Goal: Task Accomplishment & Management: Complete application form

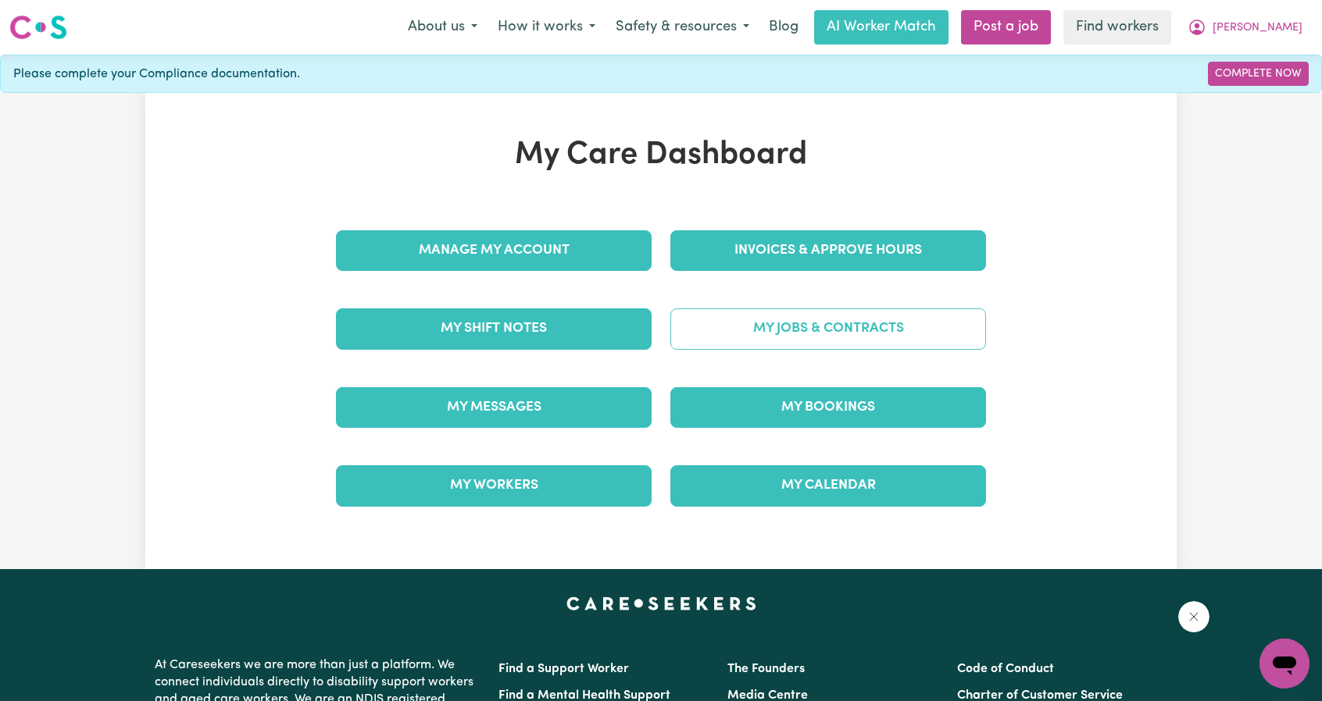
click at [706, 322] on link "My Jobs & Contracts" at bounding box center [828, 329] width 316 height 41
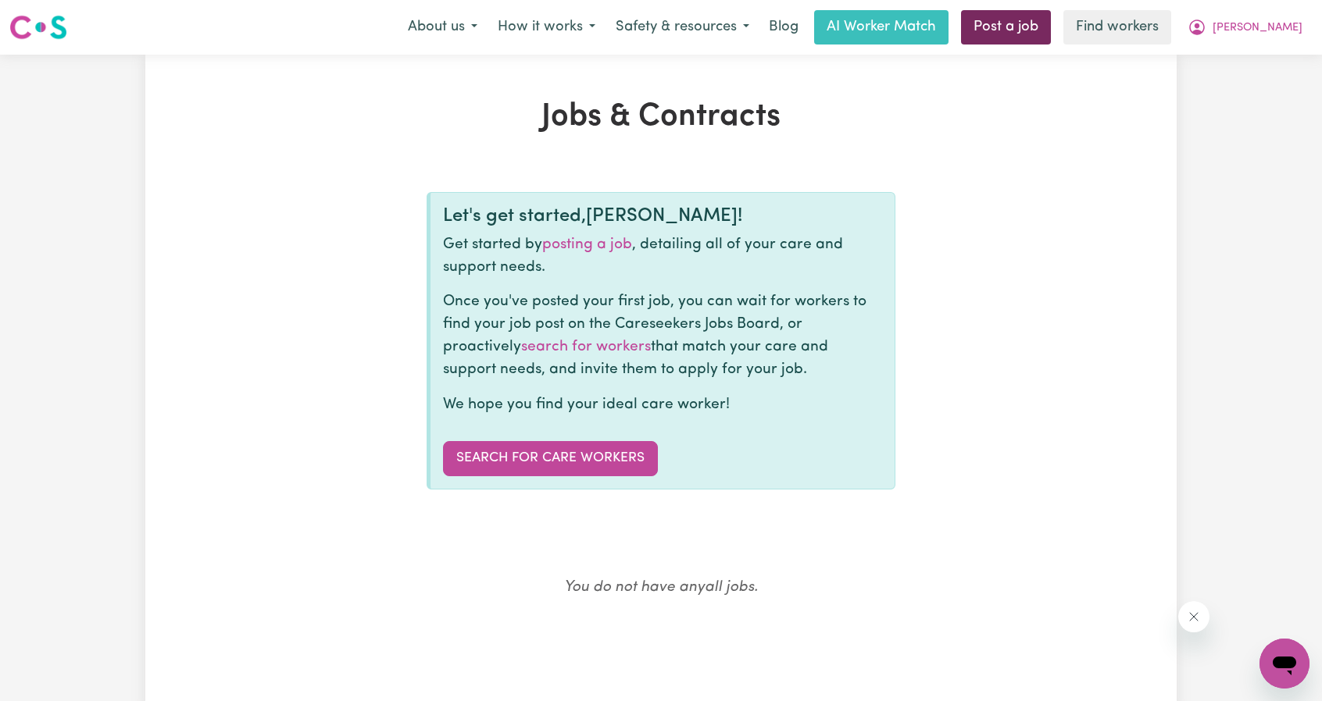
click at [1051, 30] on link "Post a job" at bounding box center [1006, 27] width 90 height 34
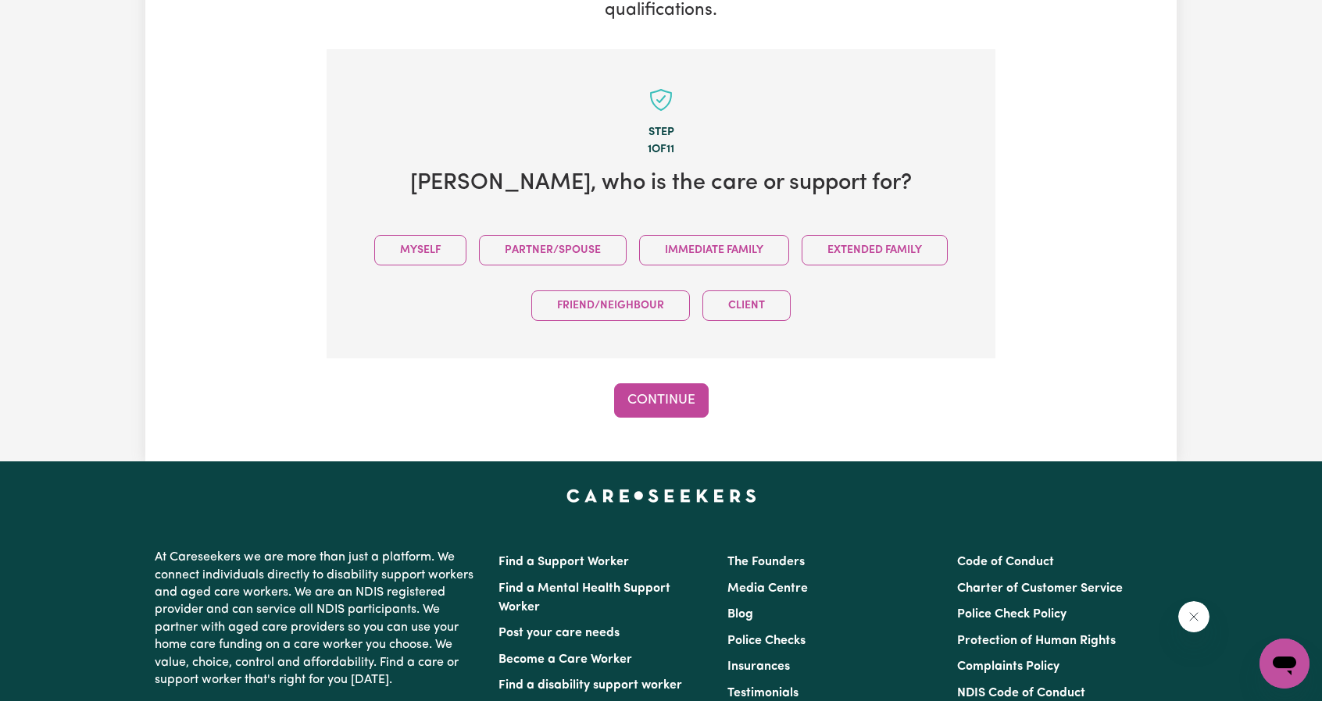
scroll to position [342, 0]
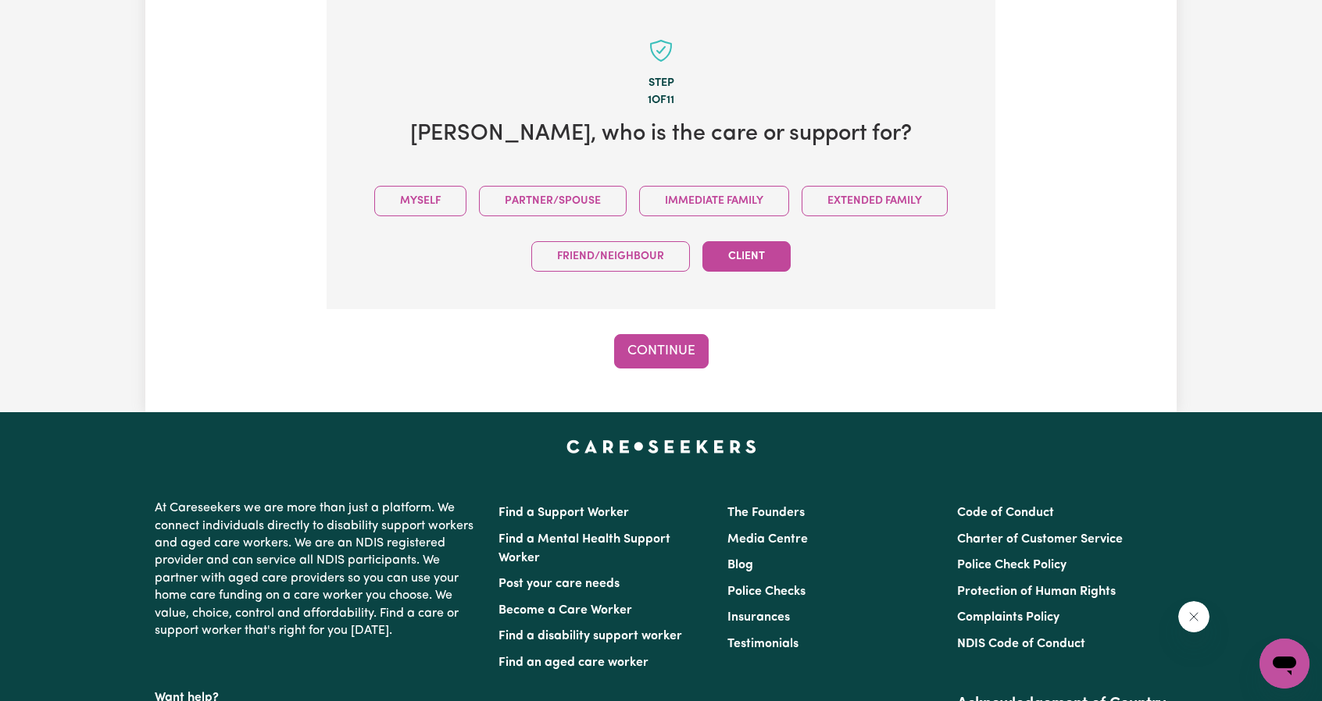
click at [759, 243] on button "Client" at bounding box center [746, 256] width 88 height 30
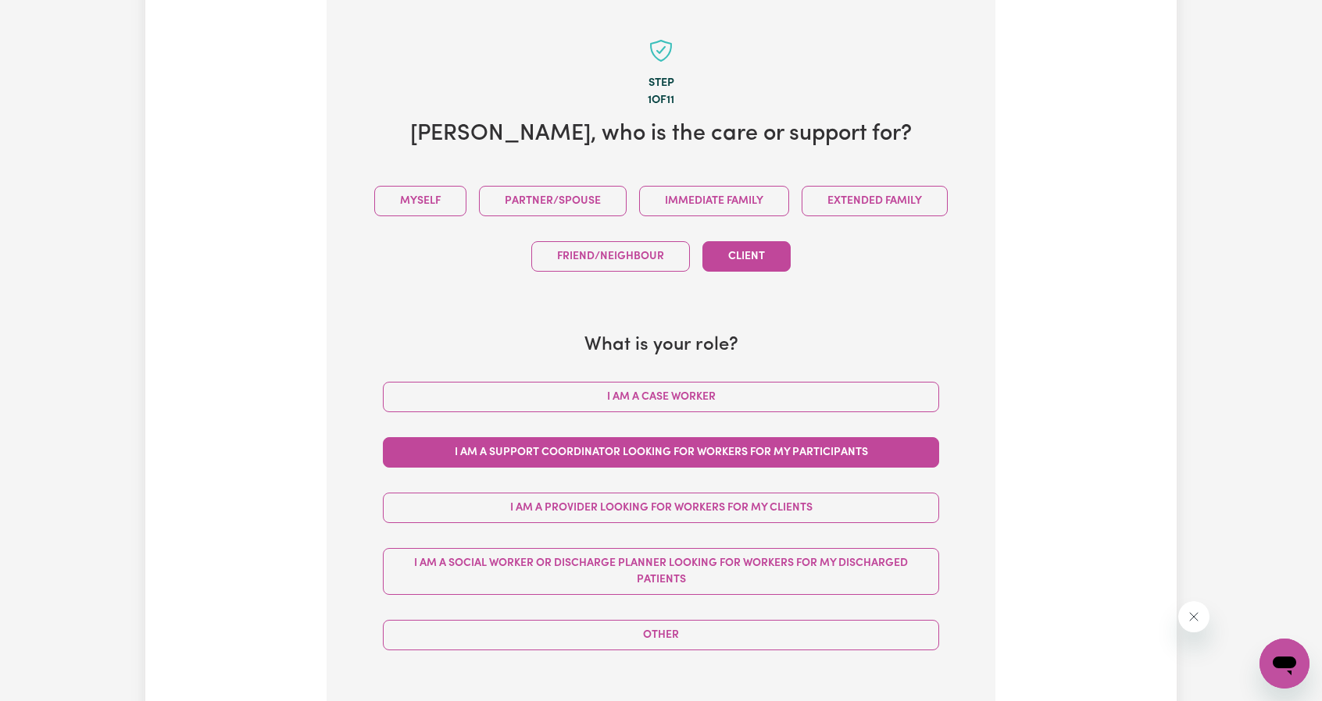
click at [643, 443] on button "I am a Support Coordinator looking for workers for my participants" at bounding box center [661, 452] width 556 height 30
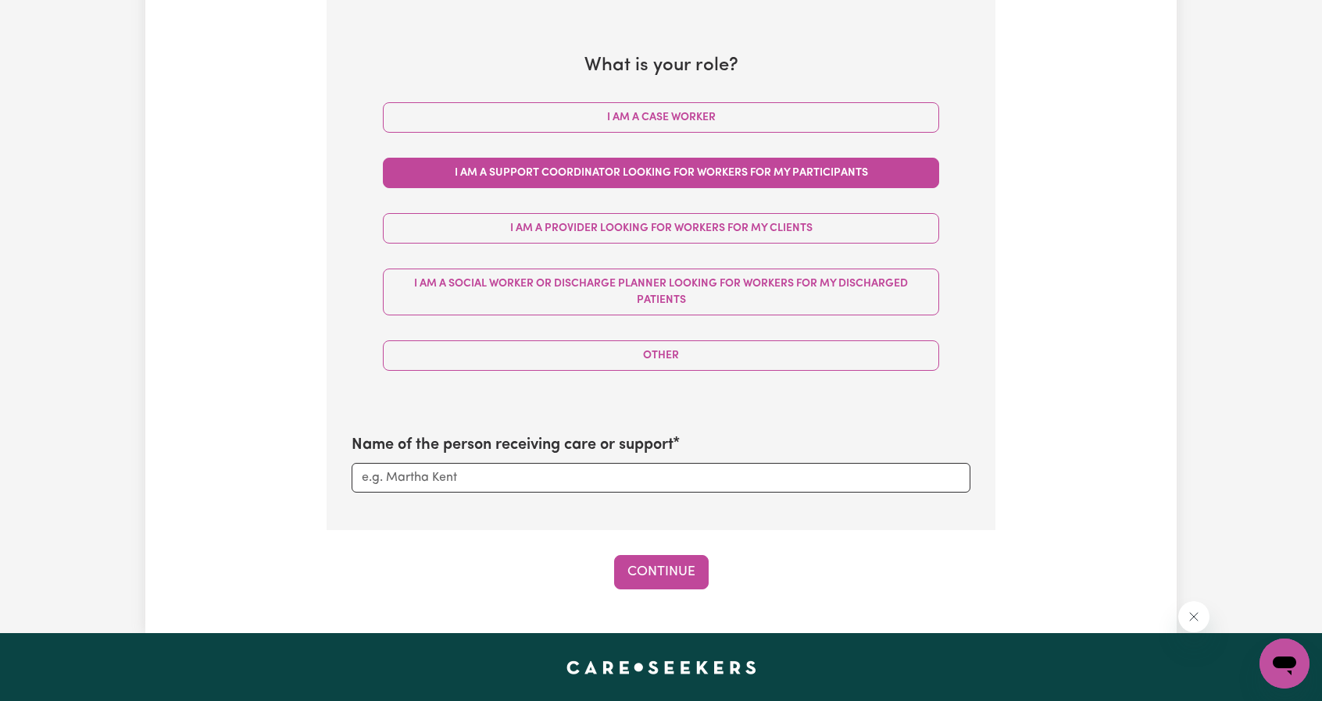
scroll to position [655, 0]
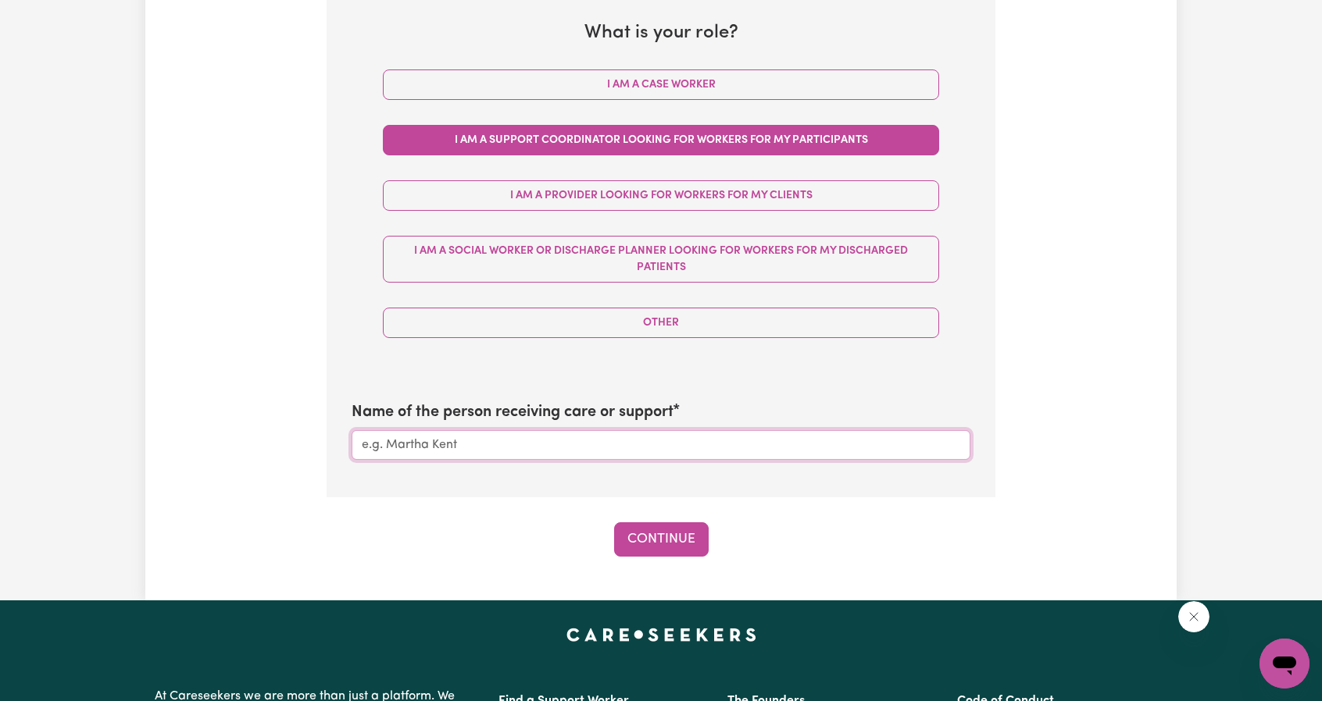
click at [622, 440] on input "Name of the person receiving care or support" at bounding box center [661, 445] width 619 height 30
type input "[PERSON_NAME]"
click at [619, 529] on button "Continue" at bounding box center [661, 540] width 95 height 34
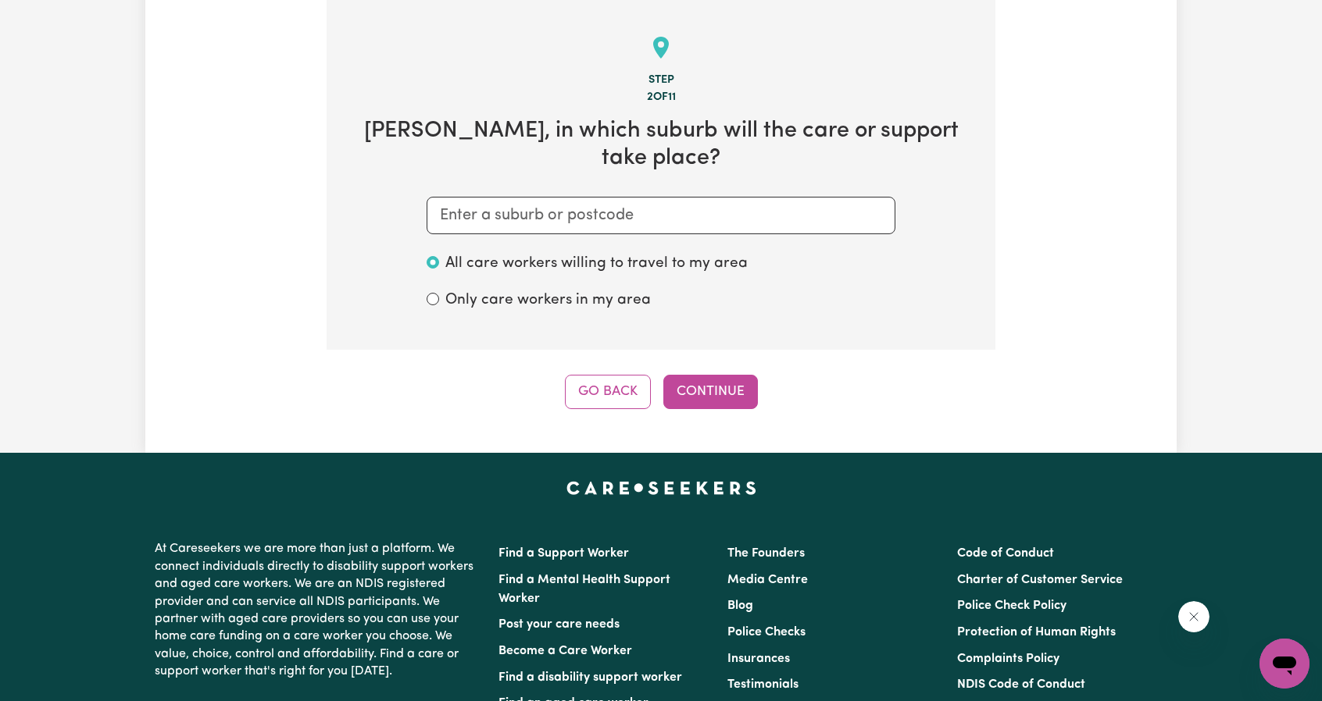
scroll to position [342, 0]
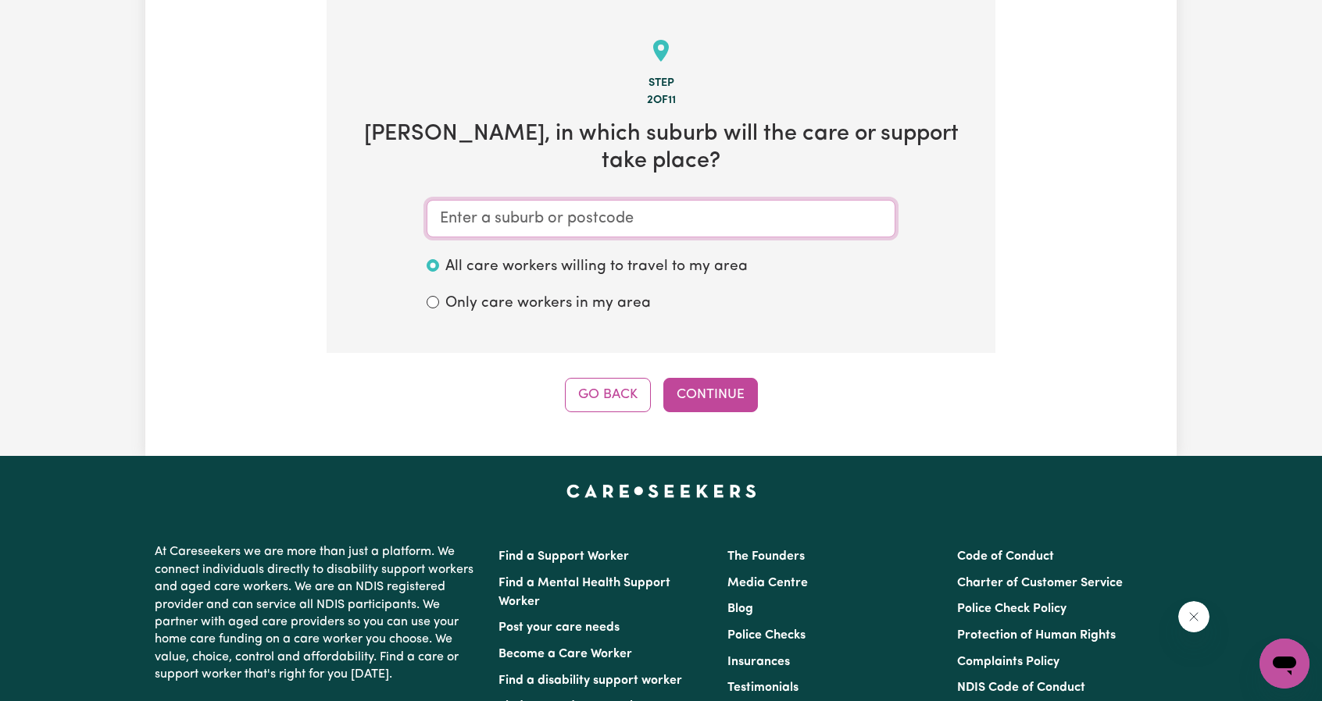
click at [509, 200] on input "text" at bounding box center [661, 218] width 469 height 37
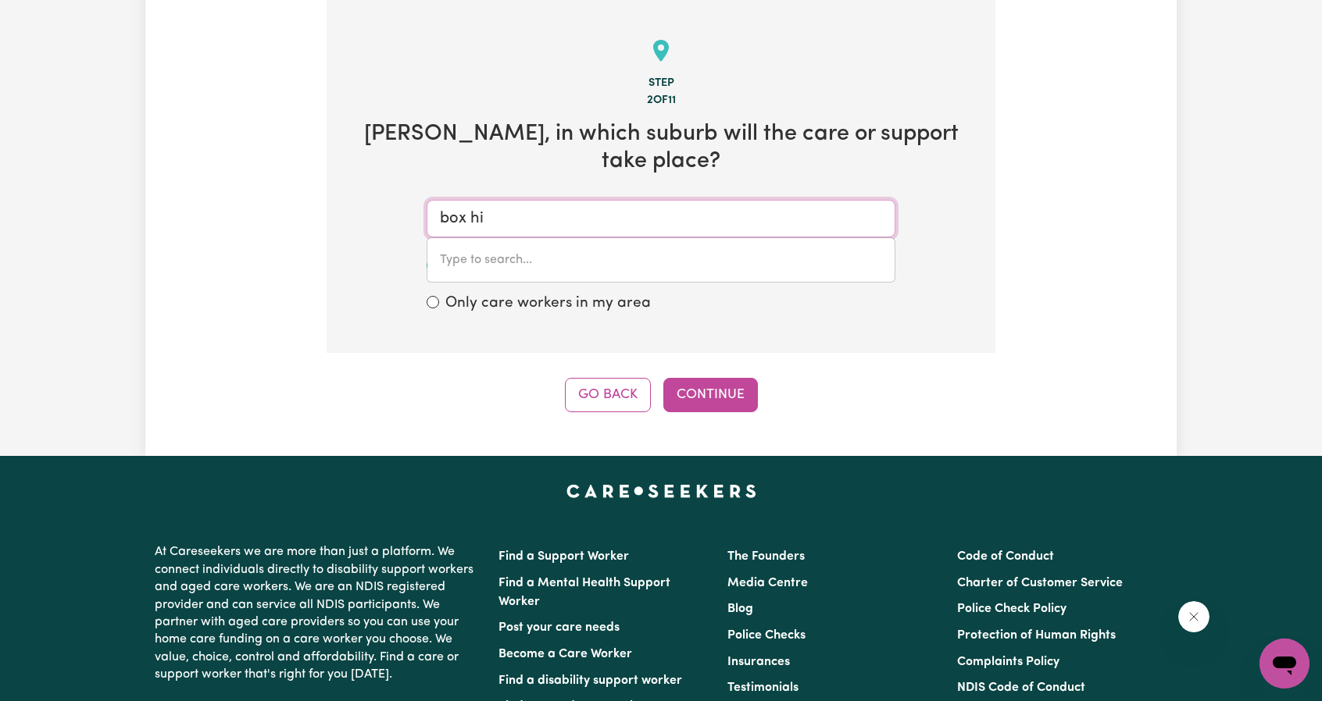
type input "box hil"
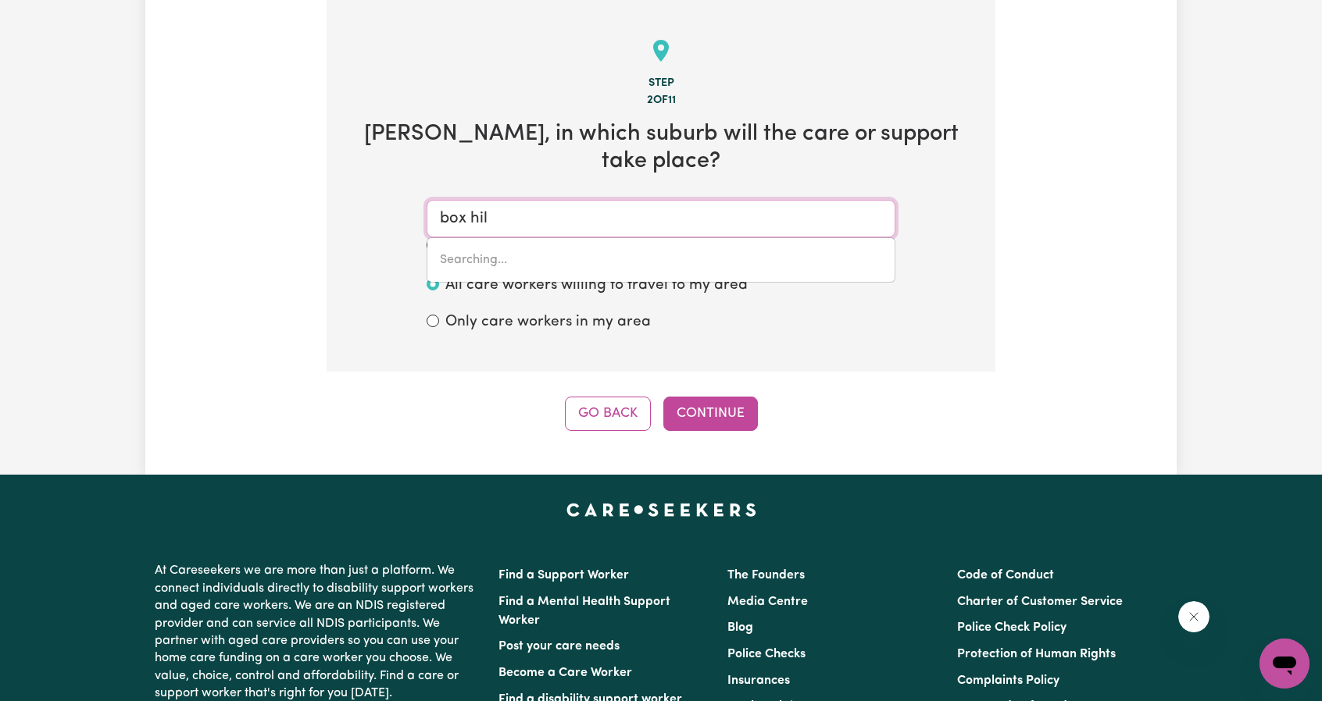
type input "box hilL, [GEOGRAPHIC_DATA], 2765"
type input "box hill"
type input "[GEOGRAPHIC_DATA], [GEOGRAPHIC_DATA], 2765"
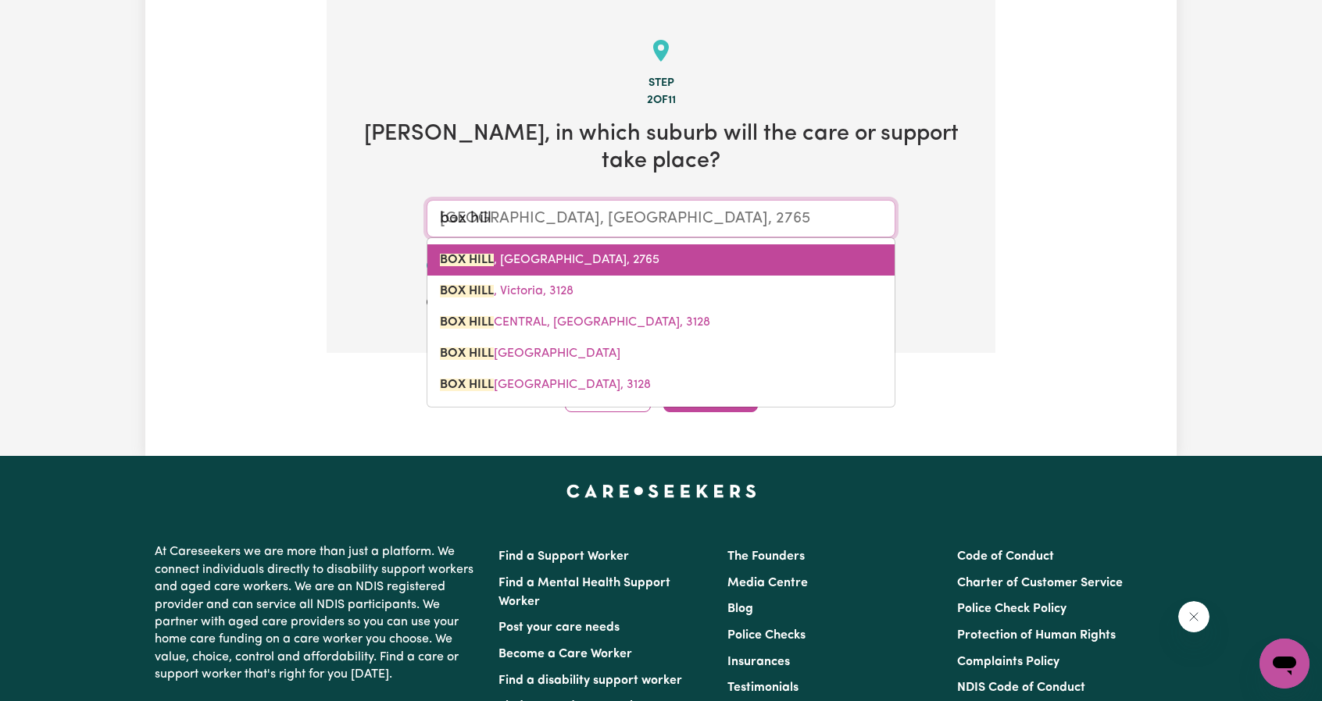
click at [602, 254] on span "[GEOGRAPHIC_DATA], 2765" at bounding box center [550, 260] width 220 height 12
type input "[GEOGRAPHIC_DATA], 2765"
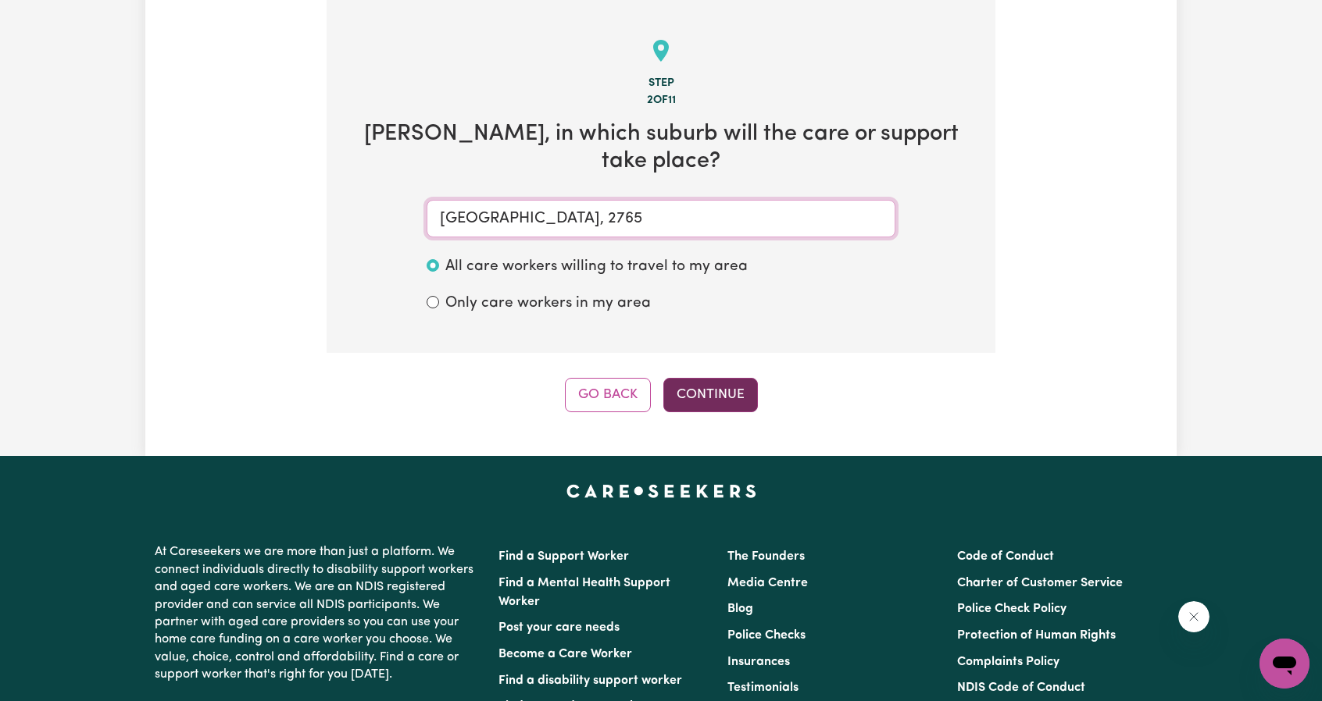
type input "[GEOGRAPHIC_DATA], 2765"
click at [694, 378] on button "Continue" at bounding box center [710, 395] width 95 height 34
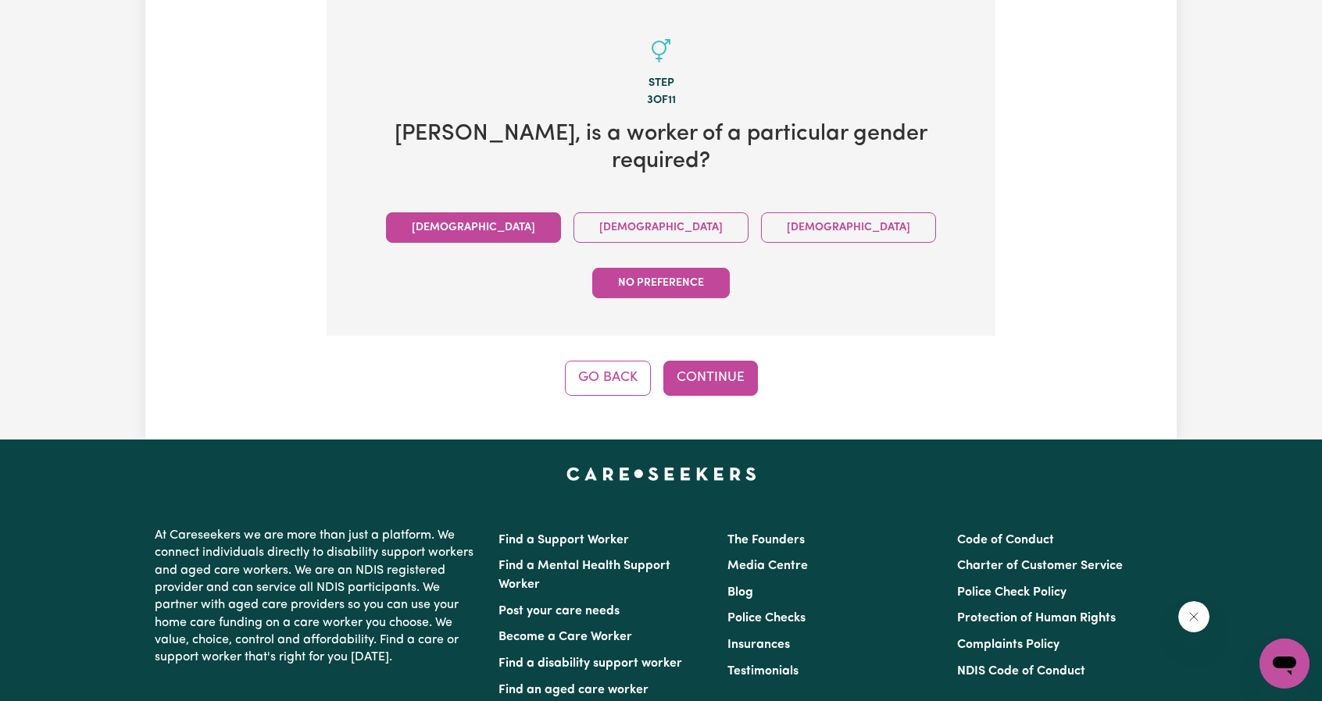
click at [464, 212] on button "[DEMOGRAPHIC_DATA]" at bounding box center [473, 227] width 175 height 30
click at [748, 361] on button "Continue" at bounding box center [710, 378] width 95 height 34
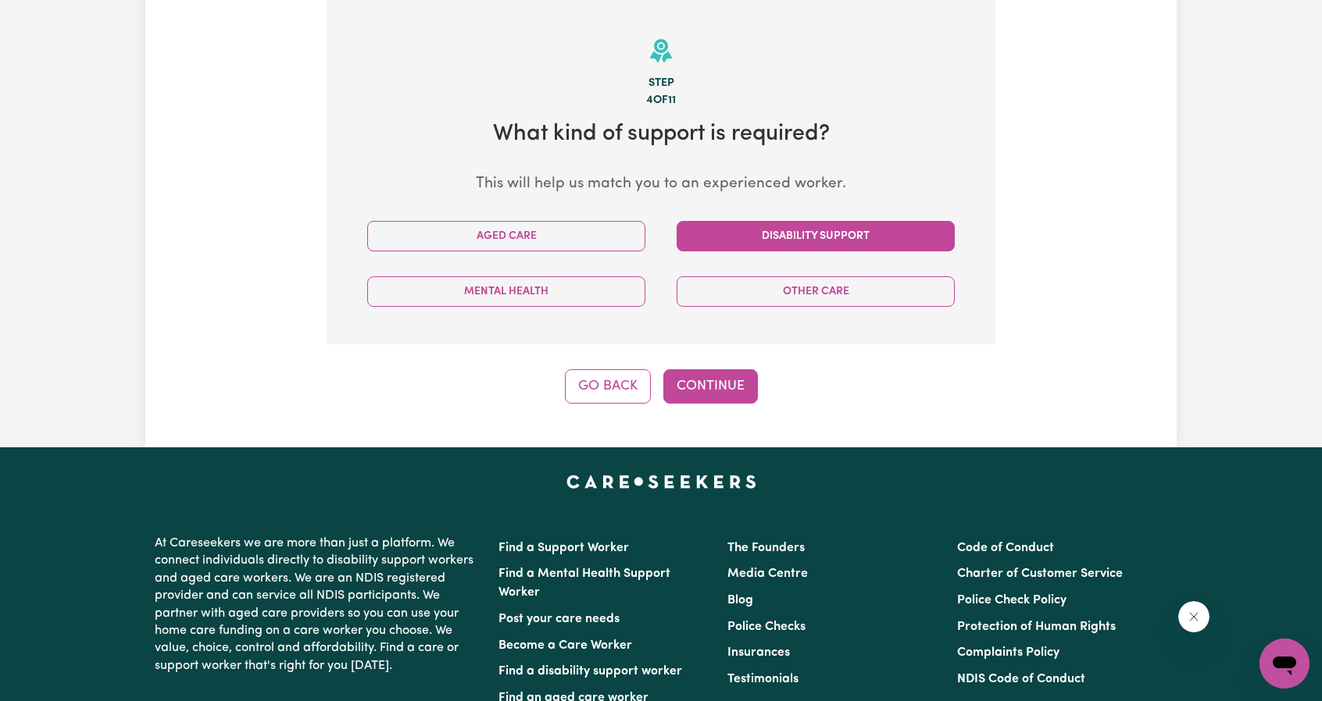
click at [730, 243] on button "Disability Support" at bounding box center [815, 236] width 278 height 30
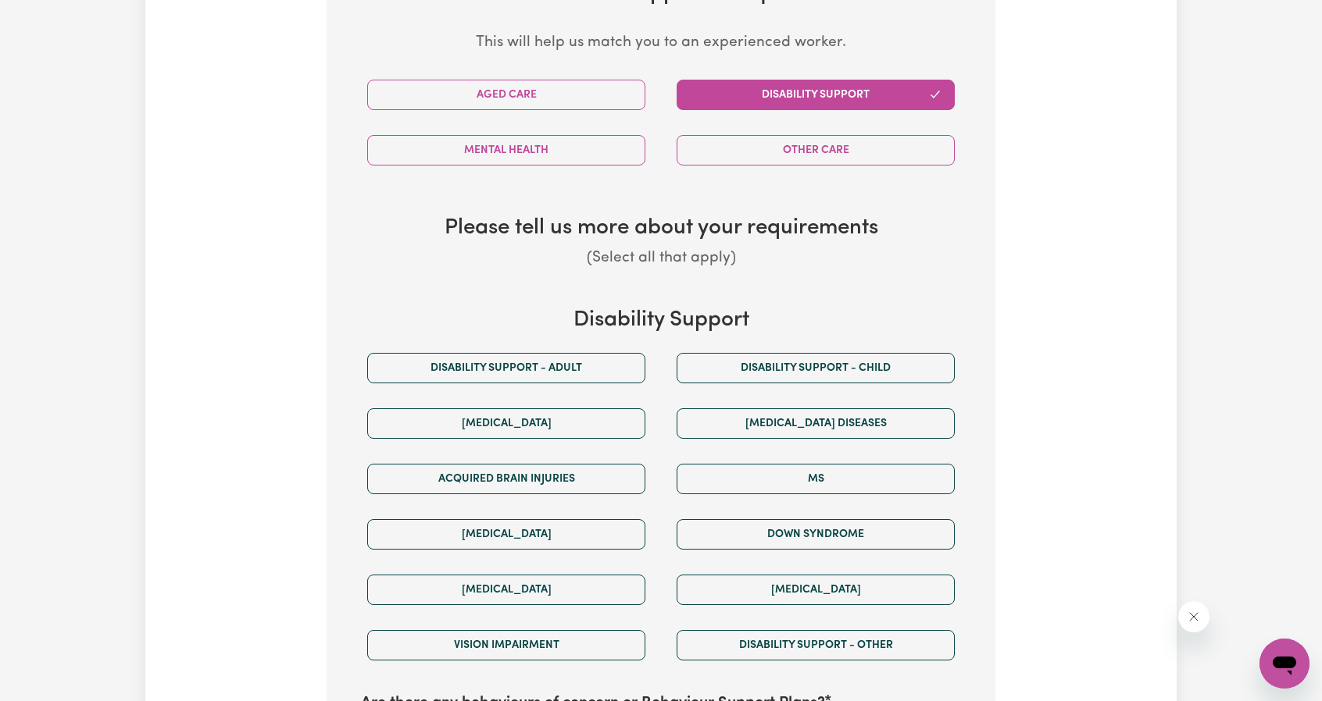
scroll to position [498, 0]
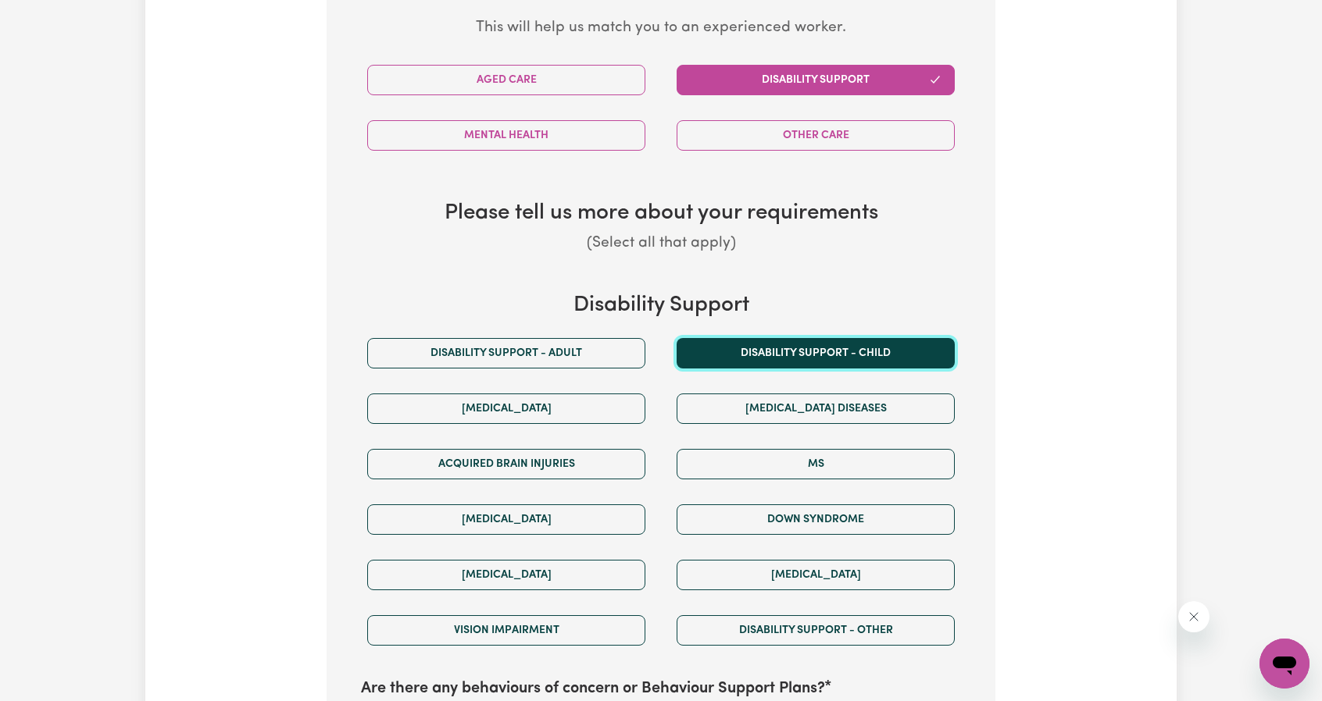
click at [709, 357] on button "Disability support - Child" at bounding box center [815, 353] width 278 height 30
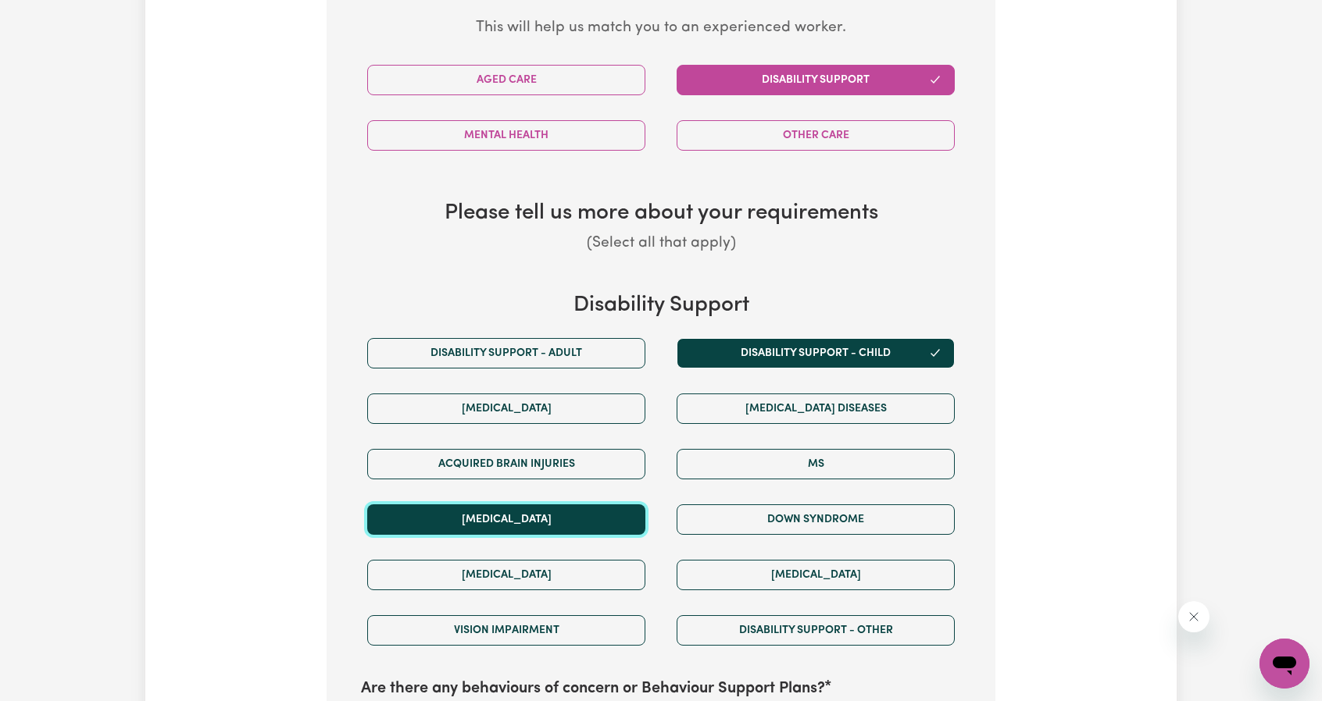
click at [586, 515] on button "[MEDICAL_DATA]" at bounding box center [506, 520] width 278 height 30
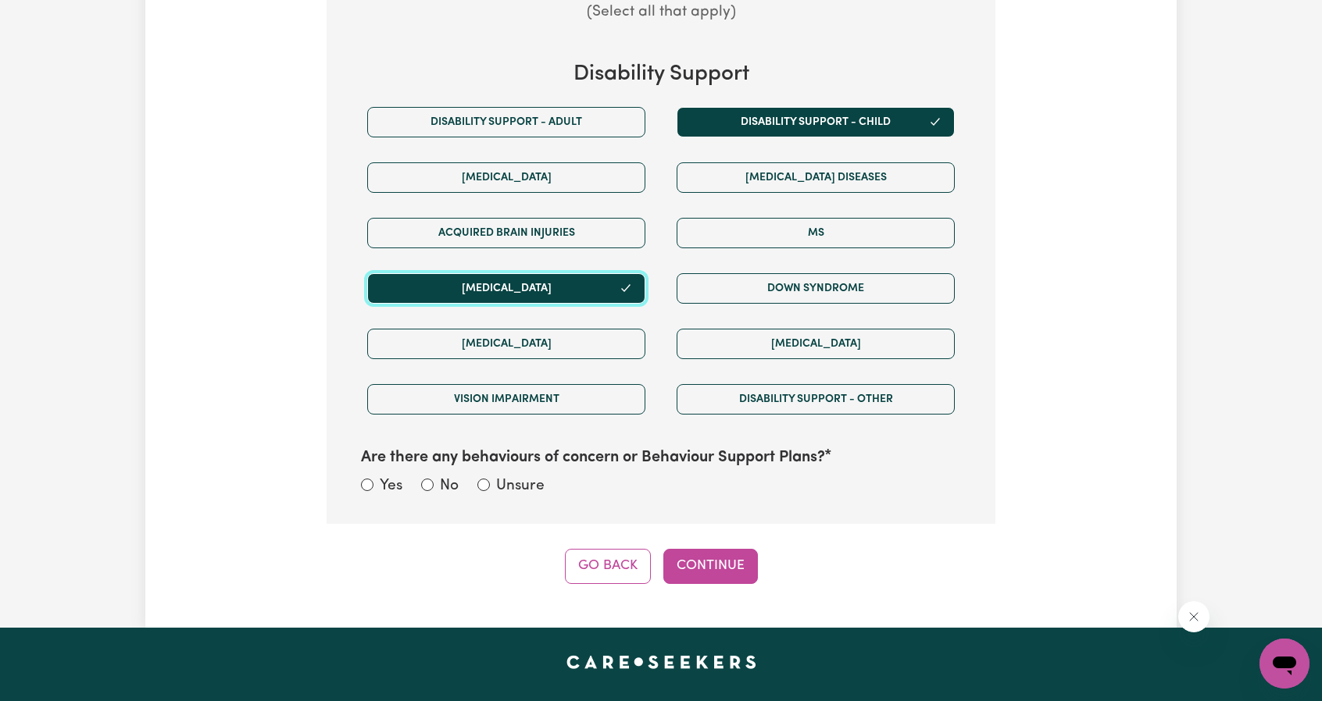
scroll to position [733, 0]
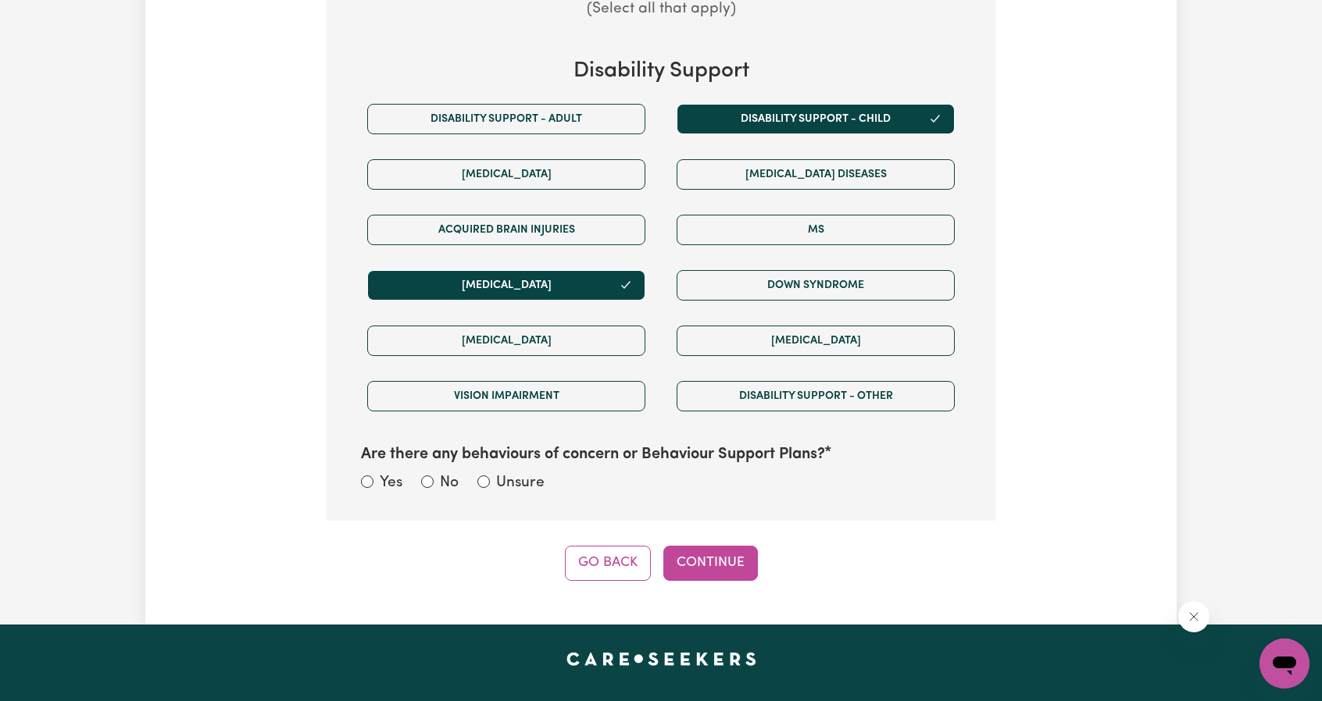
click at [373, 474] on div "Yes" at bounding box center [381, 484] width 41 height 23
click at [367, 476] on input "Yes" at bounding box center [367, 482] width 12 height 12
radio input "true"
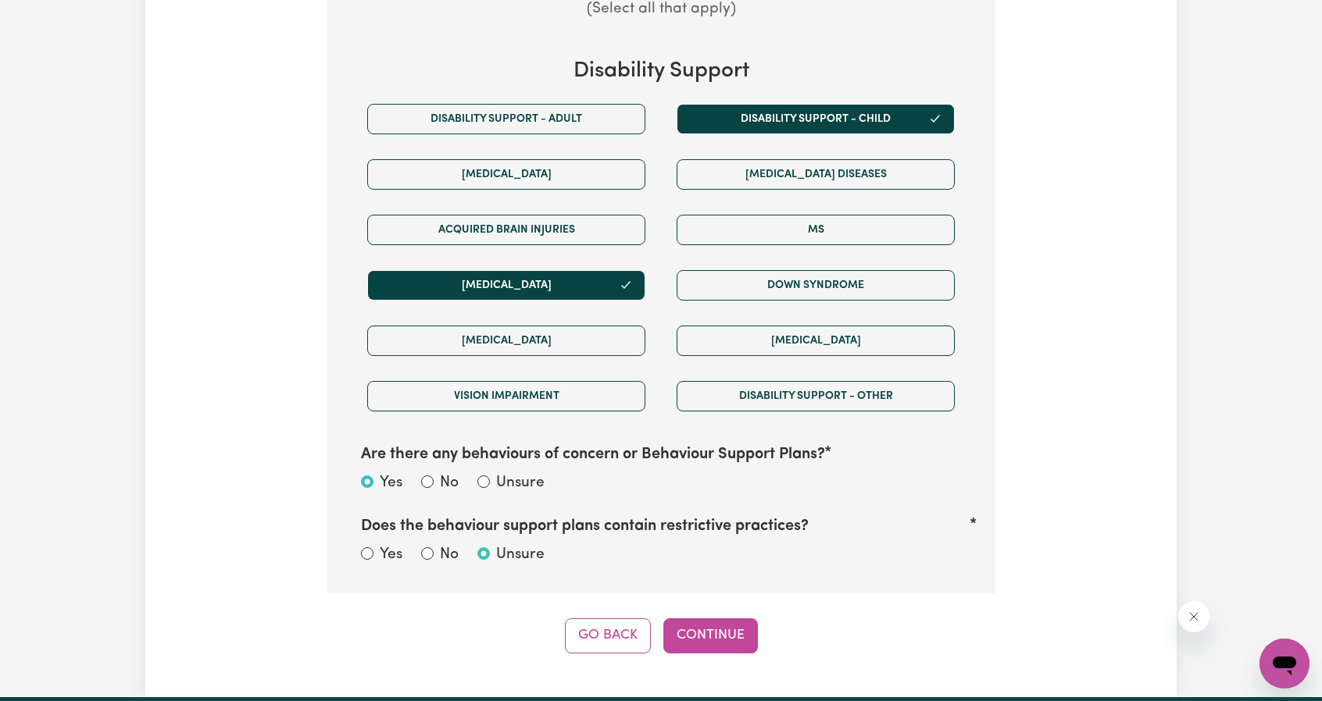
click at [358, 545] on div "Yes No Unsure" at bounding box center [661, 556] width 619 height 24
click at [362, 548] on input "Yes" at bounding box center [367, 554] width 12 height 12
radio input "true"
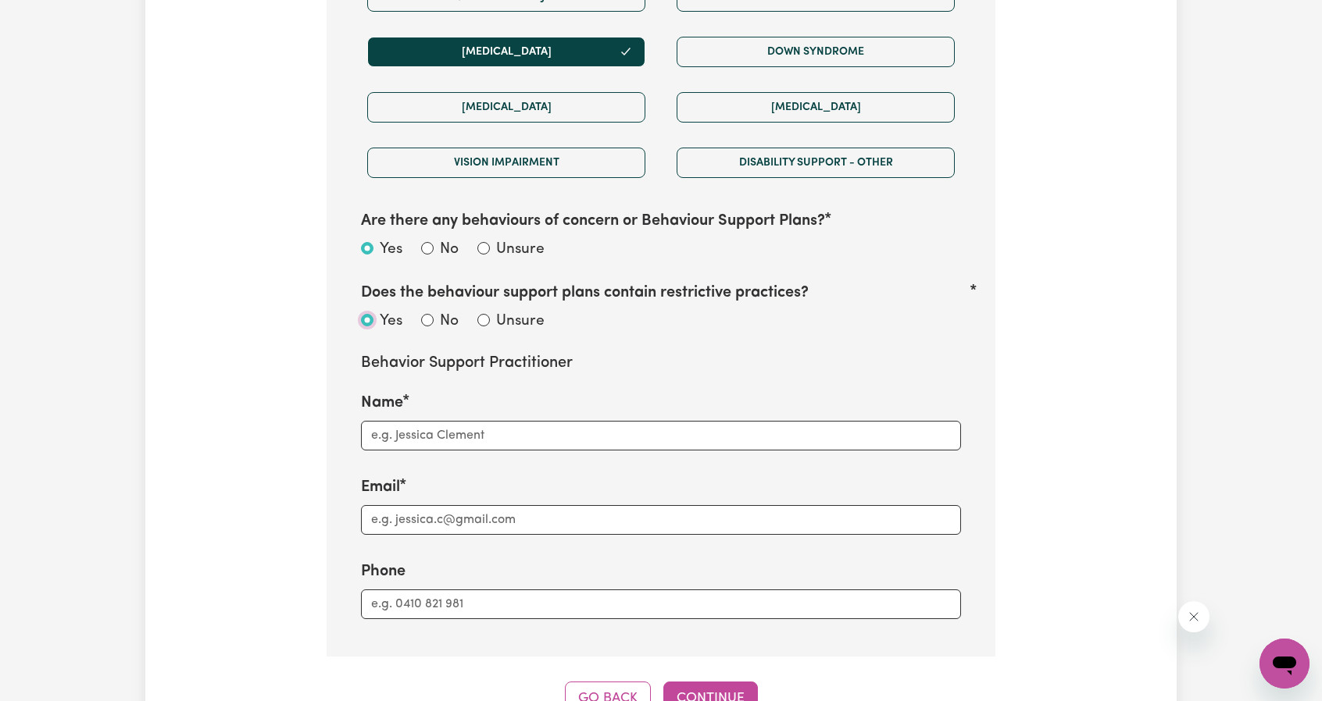
scroll to position [967, 0]
click at [526, 420] on input "Name" at bounding box center [661, 435] width 600 height 30
click at [513, 438] on input "Name" at bounding box center [661, 435] width 600 height 30
type input "[PERSON_NAME]"
click at [459, 518] on input "Email" at bounding box center [661, 520] width 600 height 30
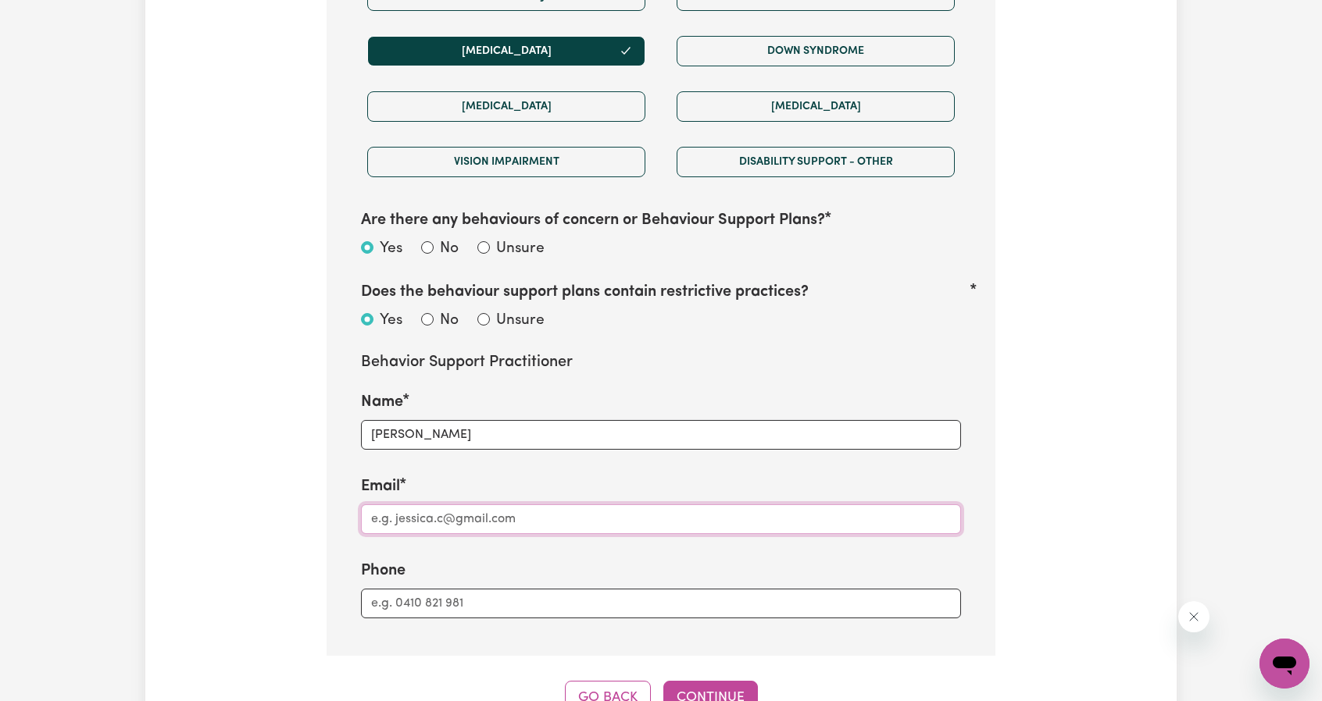
paste input "[EMAIL_ADDRESS][DOMAIN_NAME]"
type input "[EMAIL_ADDRESS][DOMAIN_NAME]"
click at [441, 590] on input "Phone" at bounding box center [661, 604] width 600 height 30
paste input "0458 010 177"
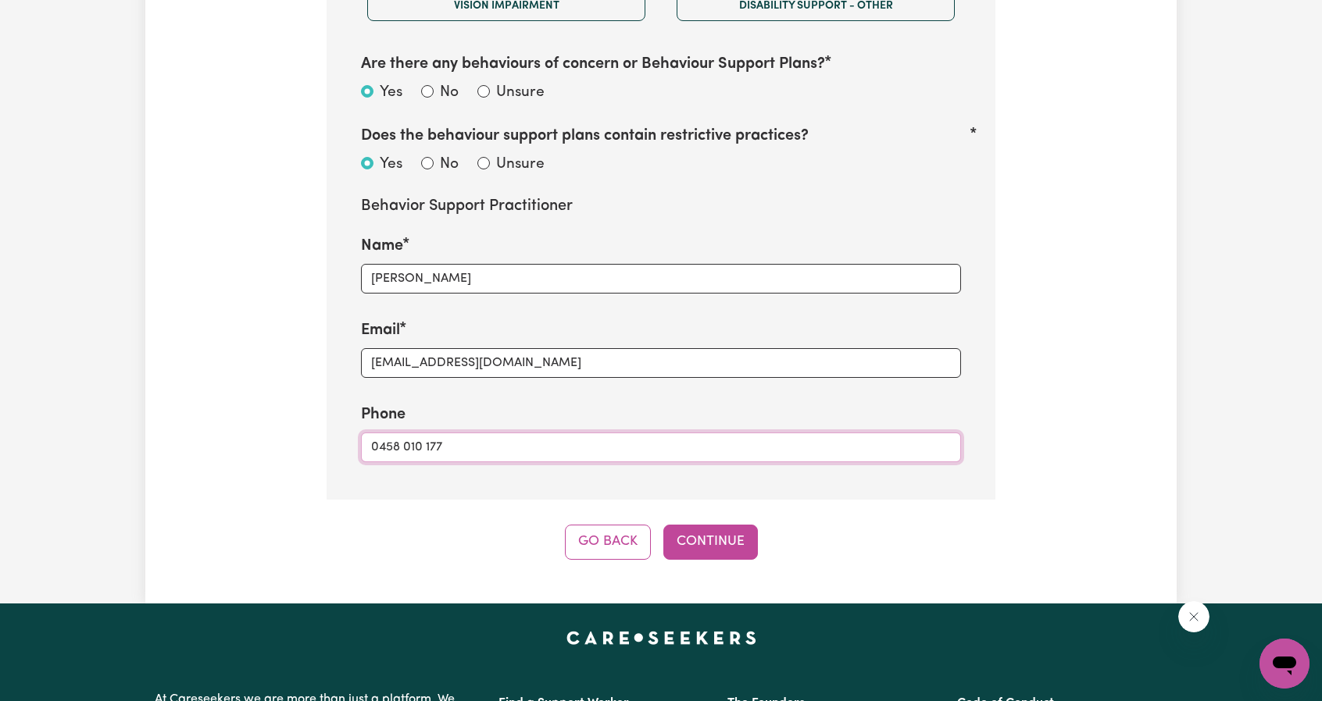
type input "0458 010 177"
click at [720, 541] on button "Continue" at bounding box center [710, 542] width 95 height 34
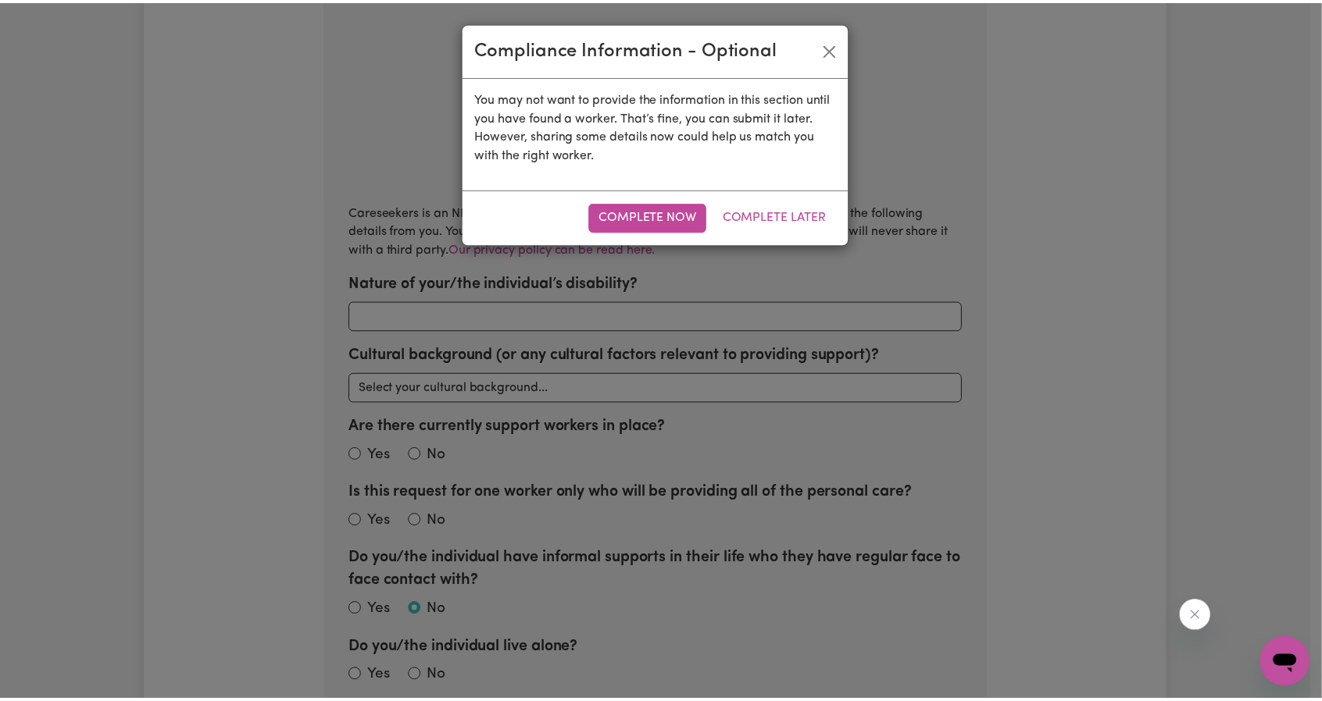
scroll to position [342, 0]
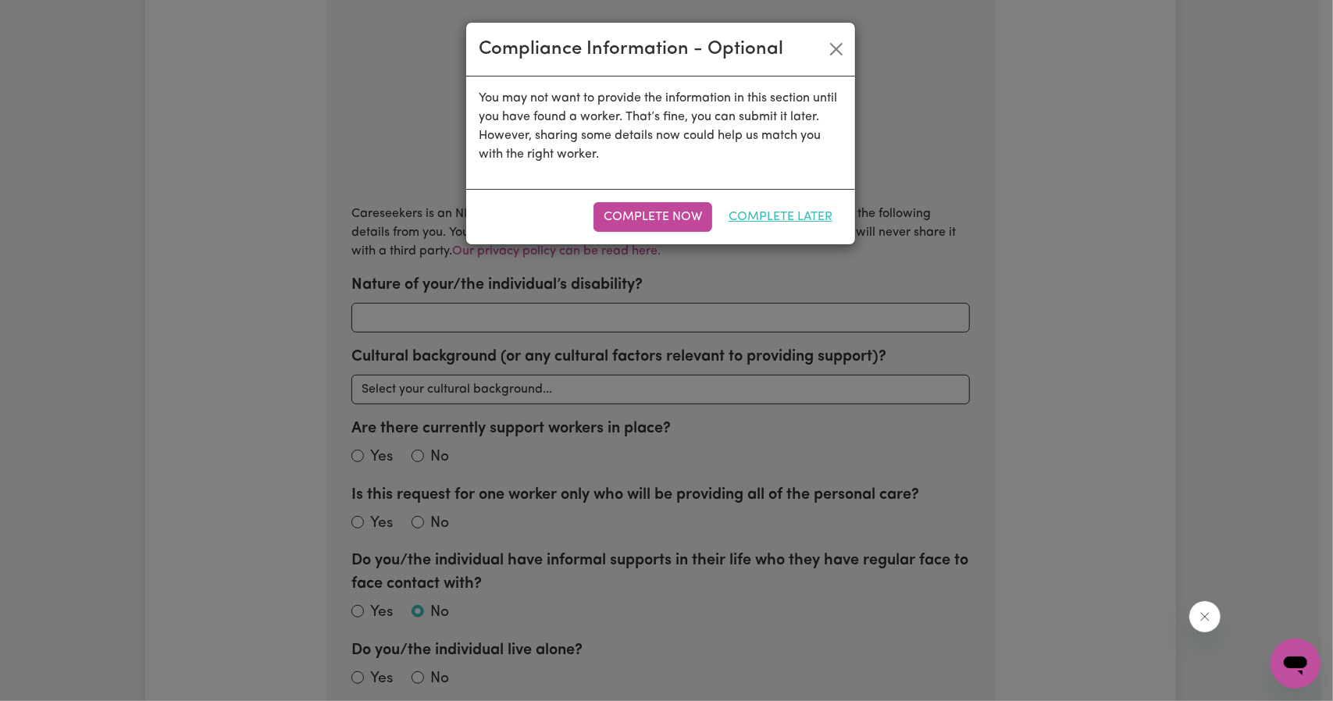
click at [765, 209] on button "Complete Later" at bounding box center [781, 217] width 124 height 30
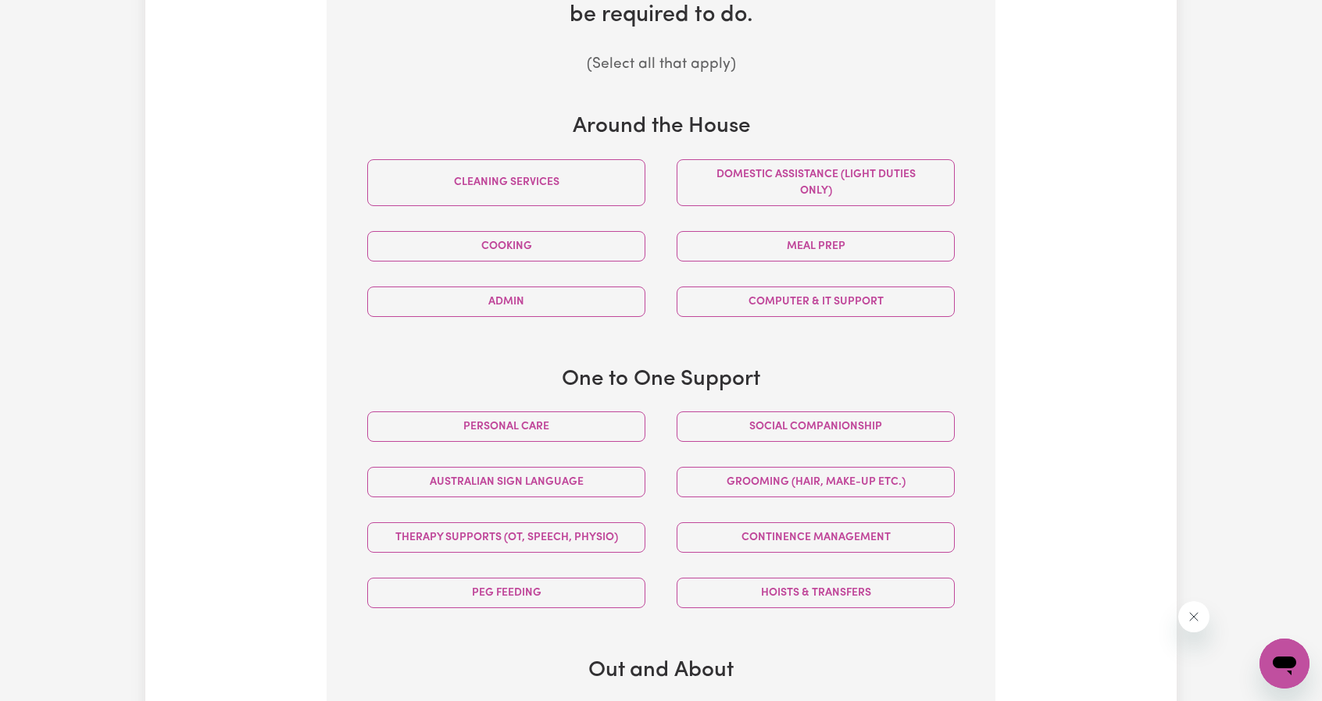
scroll to position [498, 0]
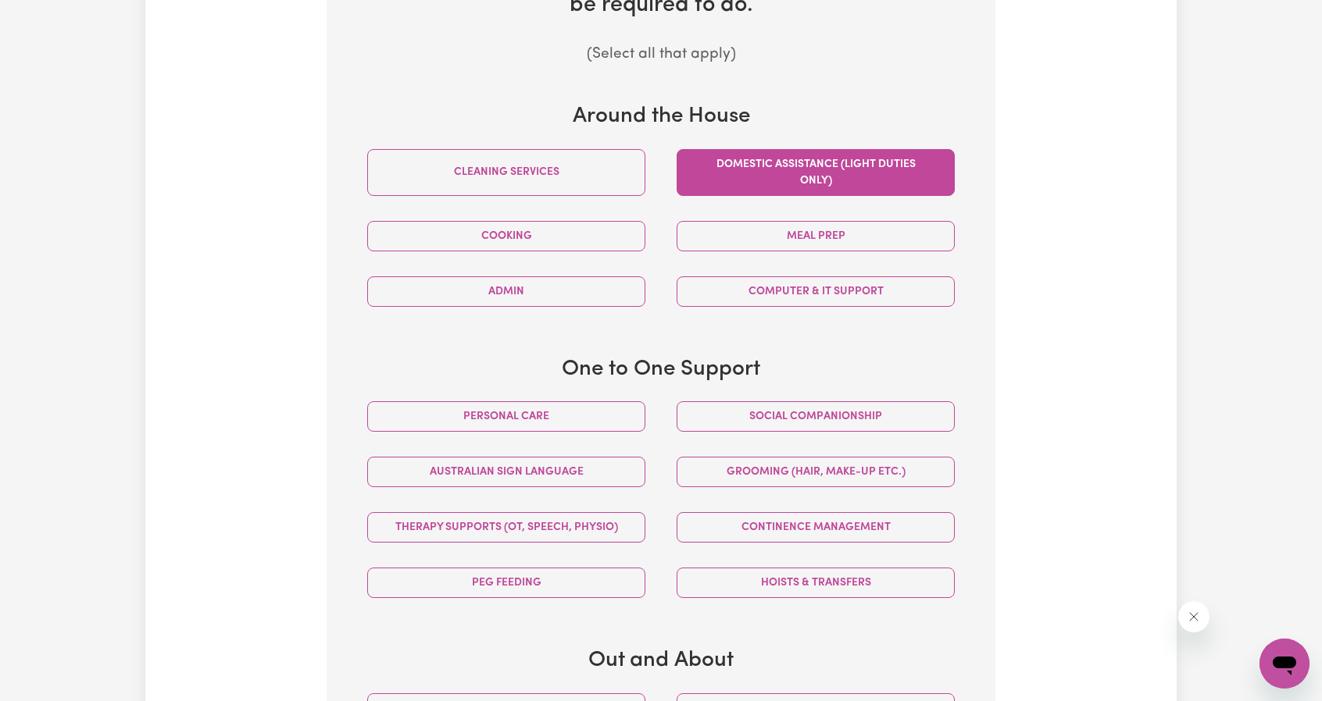
click at [731, 185] on button "Domestic assistance (light duties only)" at bounding box center [815, 172] width 278 height 47
click at [578, 432] on div "Personal care" at bounding box center [506, 416] width 309 height 55
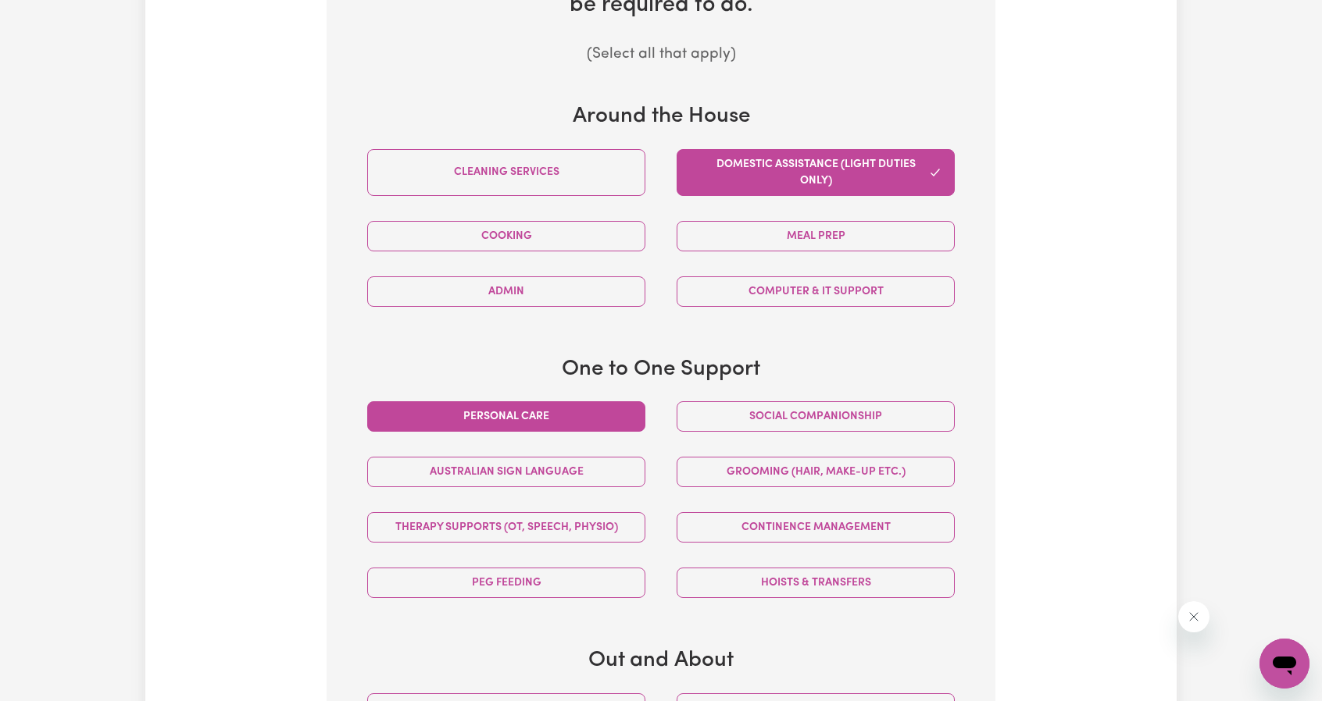
click at [624, 426] on button "Personal care" at bounding box center [506, 417] width 278 height 30
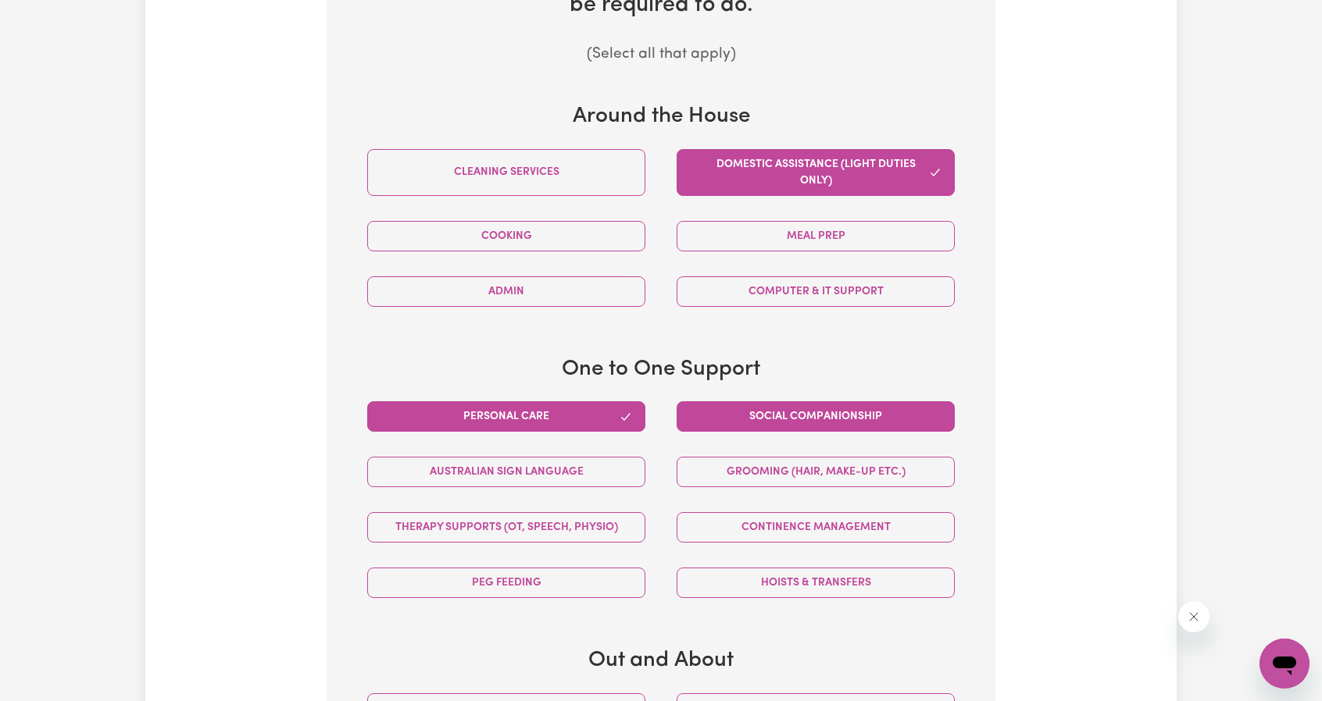
click at [723, 413] on button "Social companionship" at bounding box center [815, 417] width 278 height 30
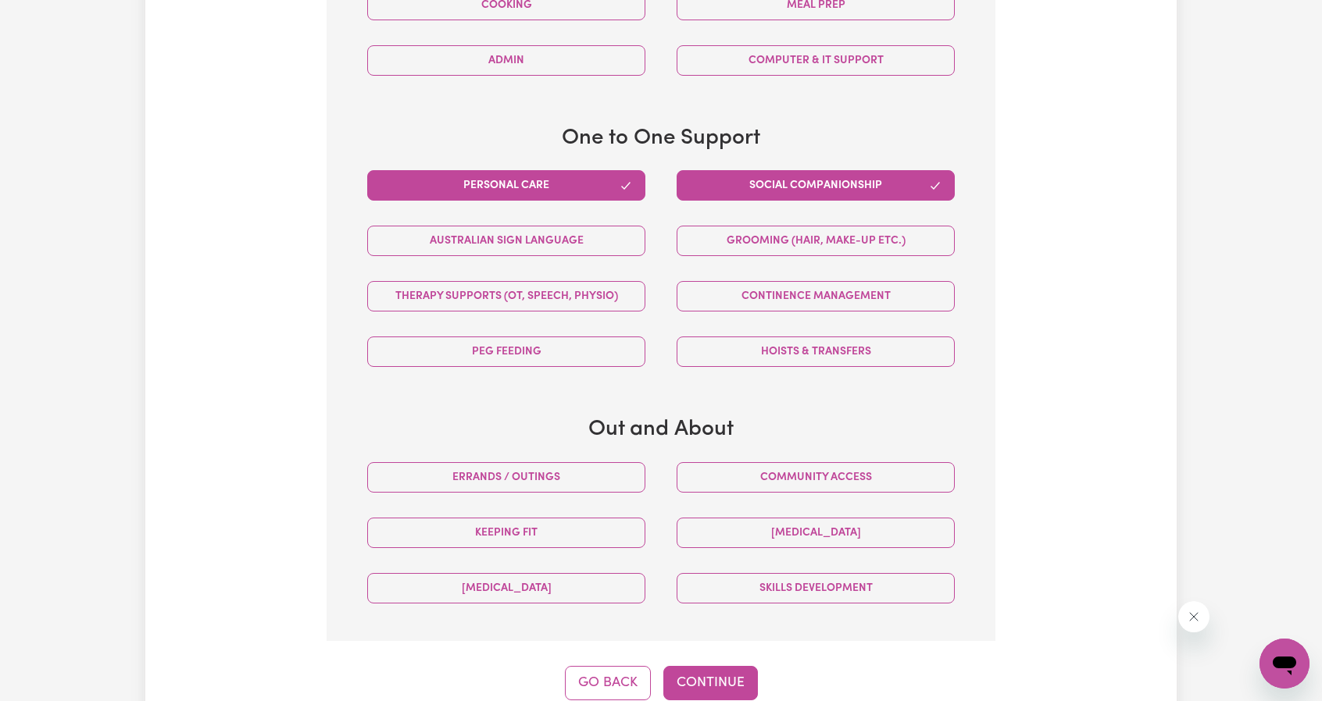
scroll to position [733, 0]
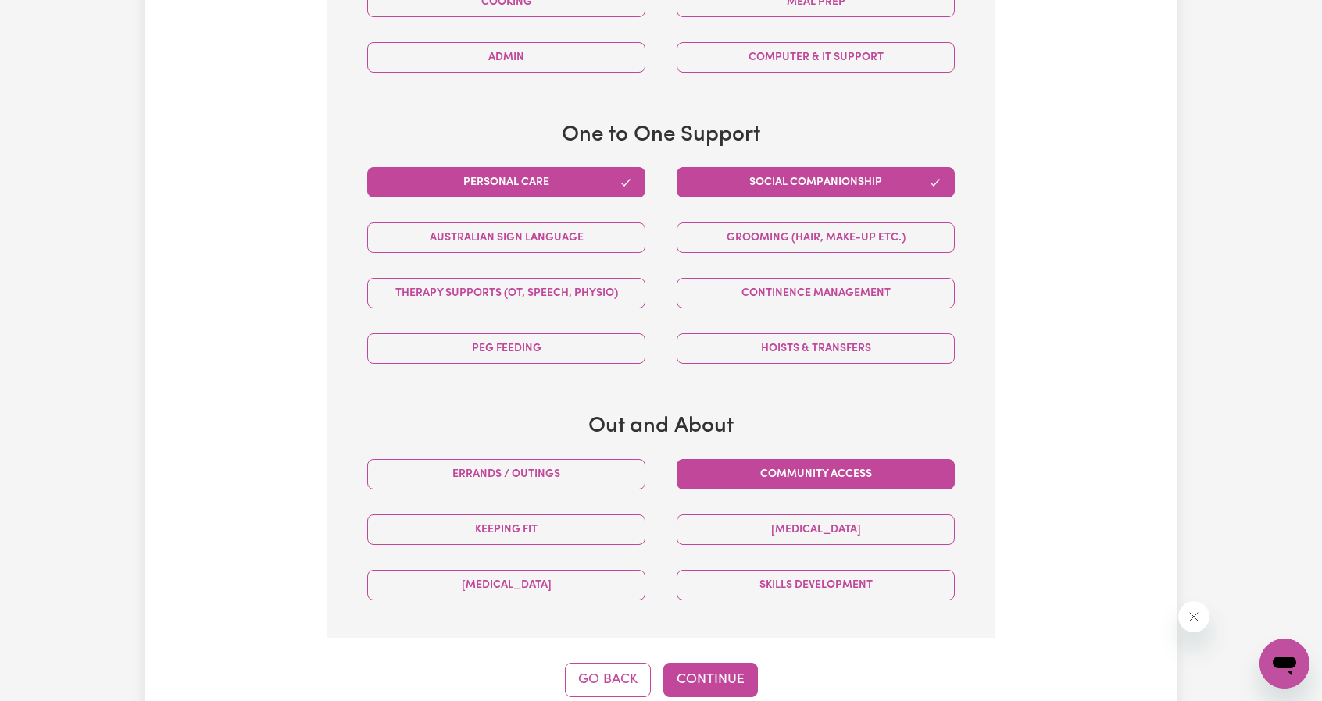
click at [698, 473] on button "Community access" at bounding box center [815, 474] width 278 height 30
click at [737, 584] on button "Skills Development" at bounding box center [815, 585] width 278 height 30
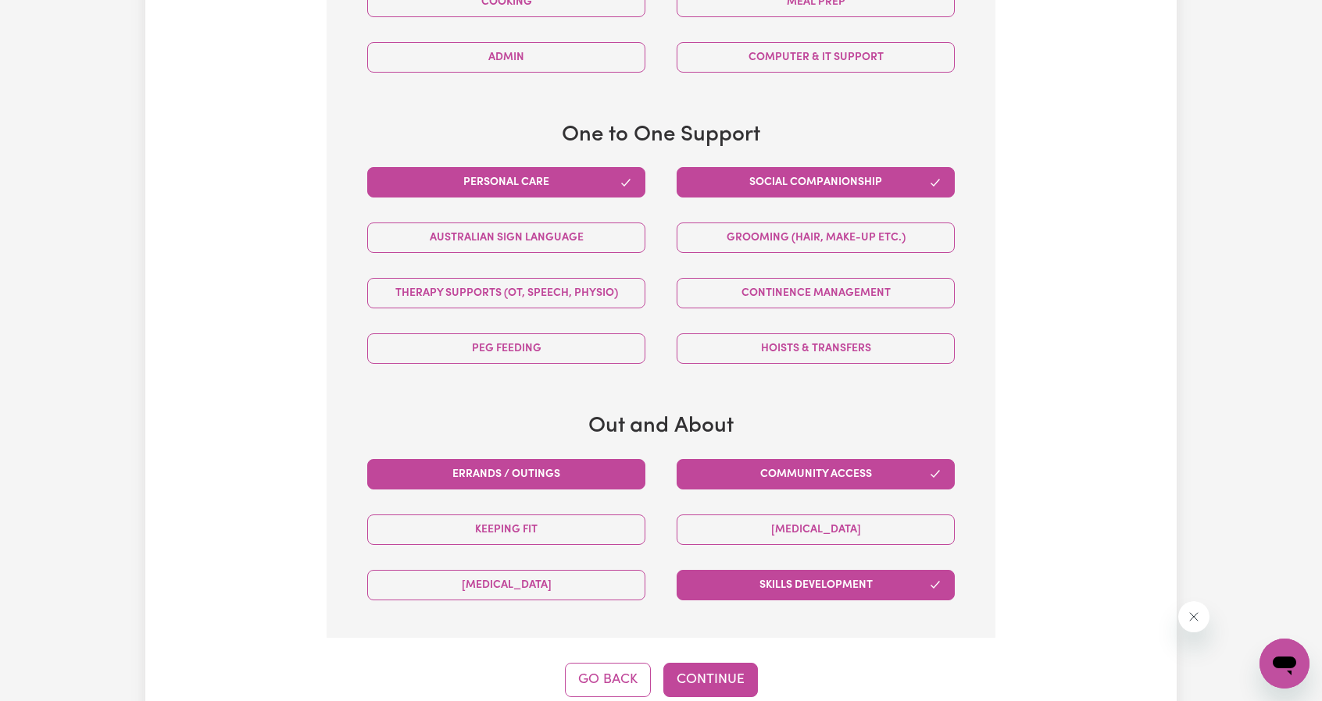
click at [559, 459] on button "Errands / Outings" at bounding box center [506, 474] width 278 height 30
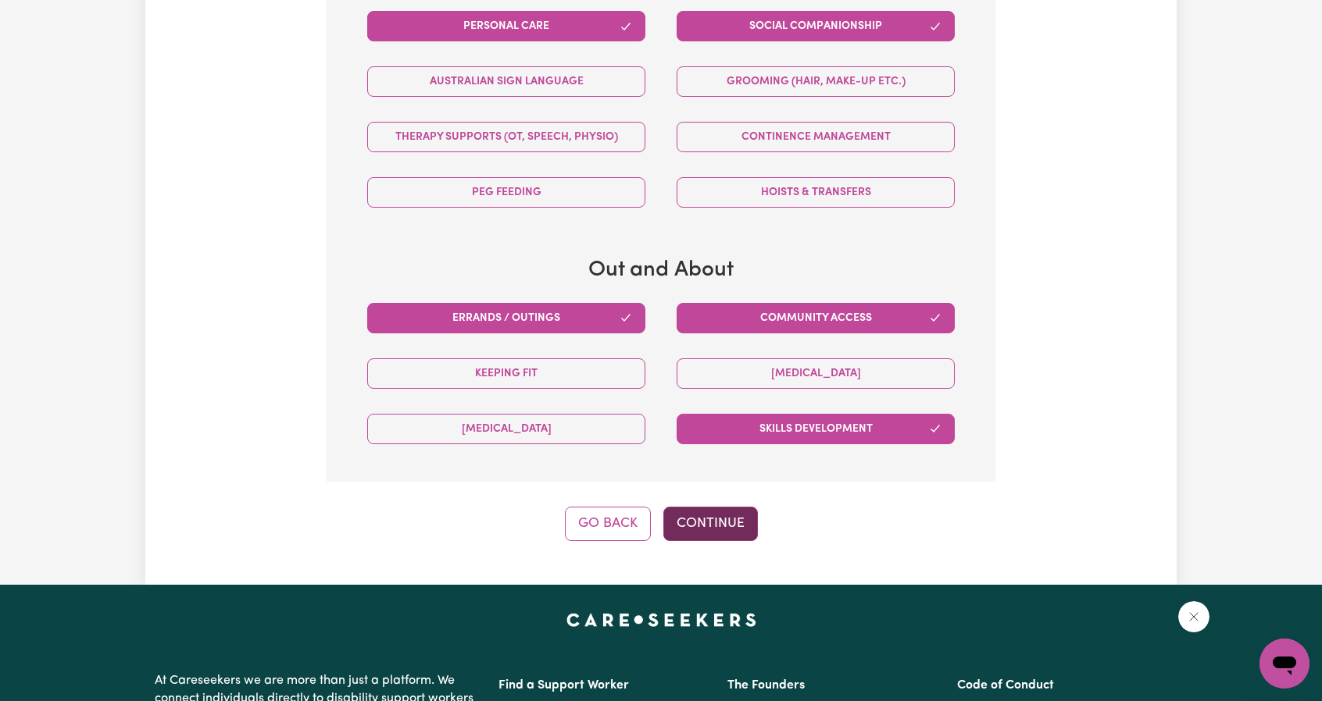
click at [697, 524] on button "Continue" at bounding box center [710, 524] width 95 height 34
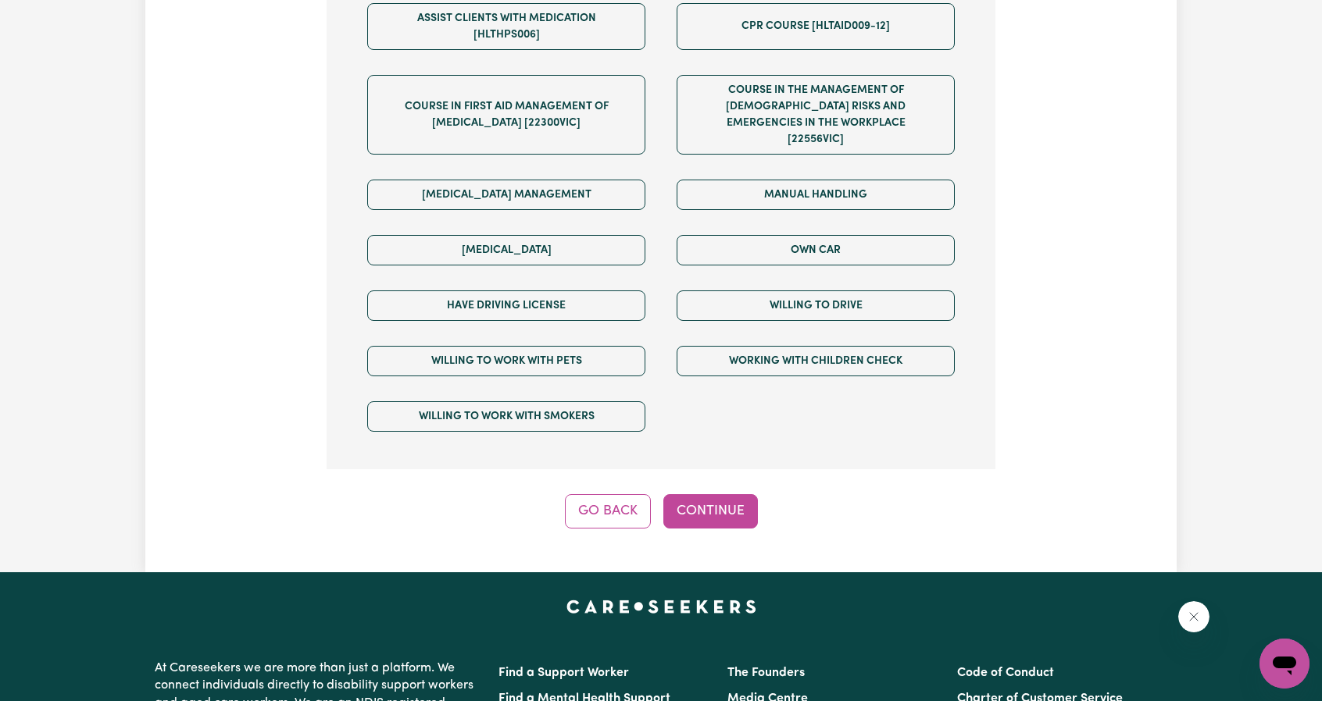
scroll to position [1280, 0]
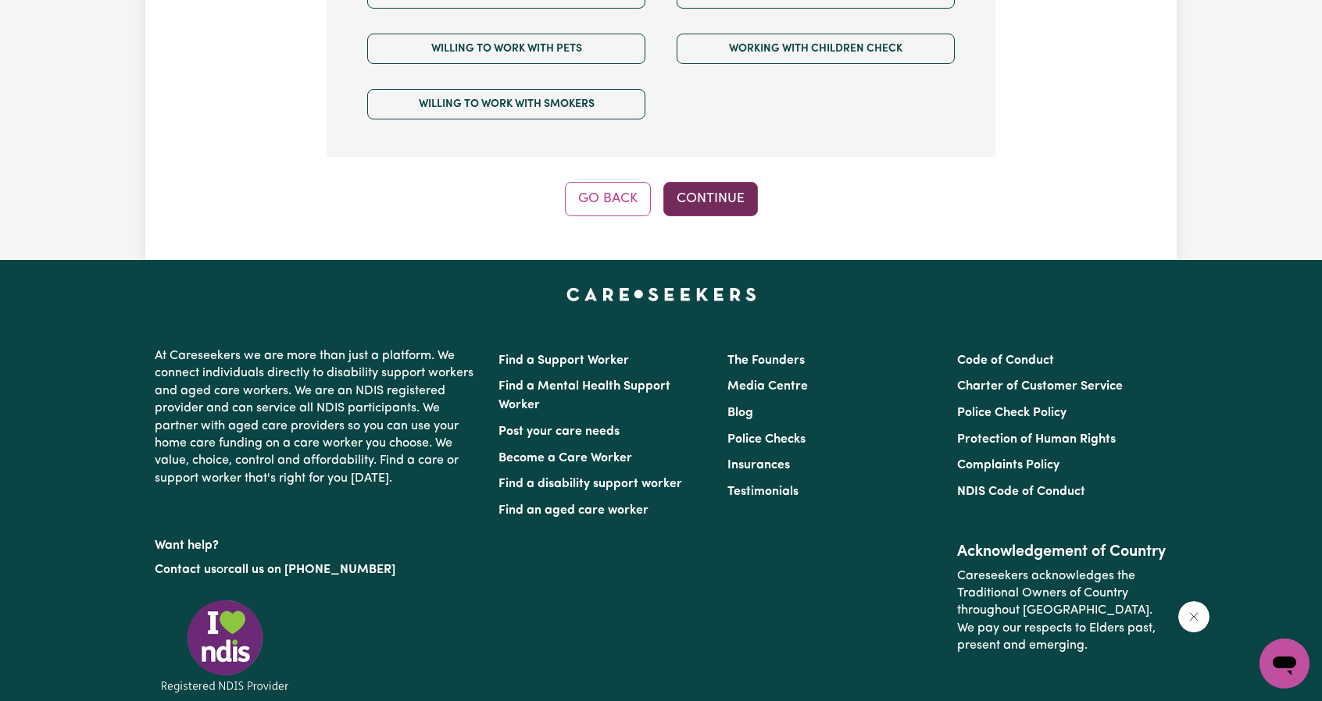
click at [690, 182] on button "Continue" at bounding box center [710, 199] width 95 height 34
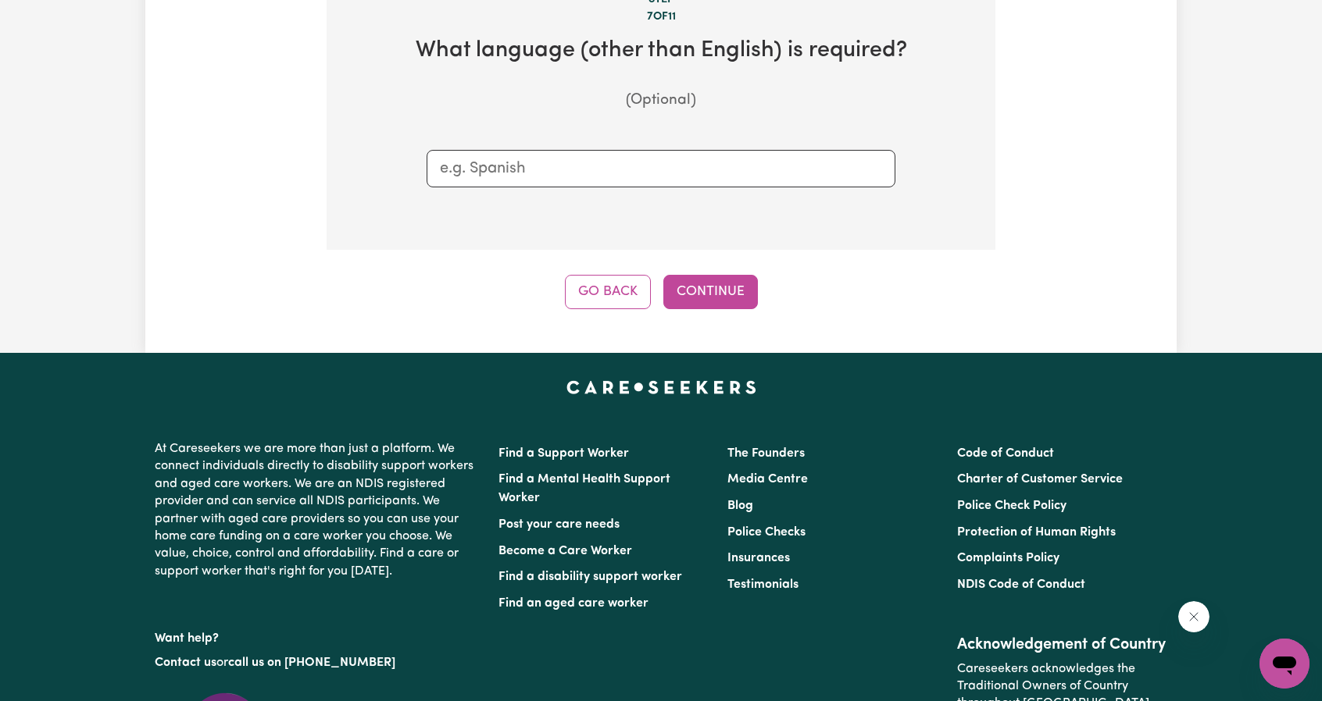
scroll to position [342, 0]
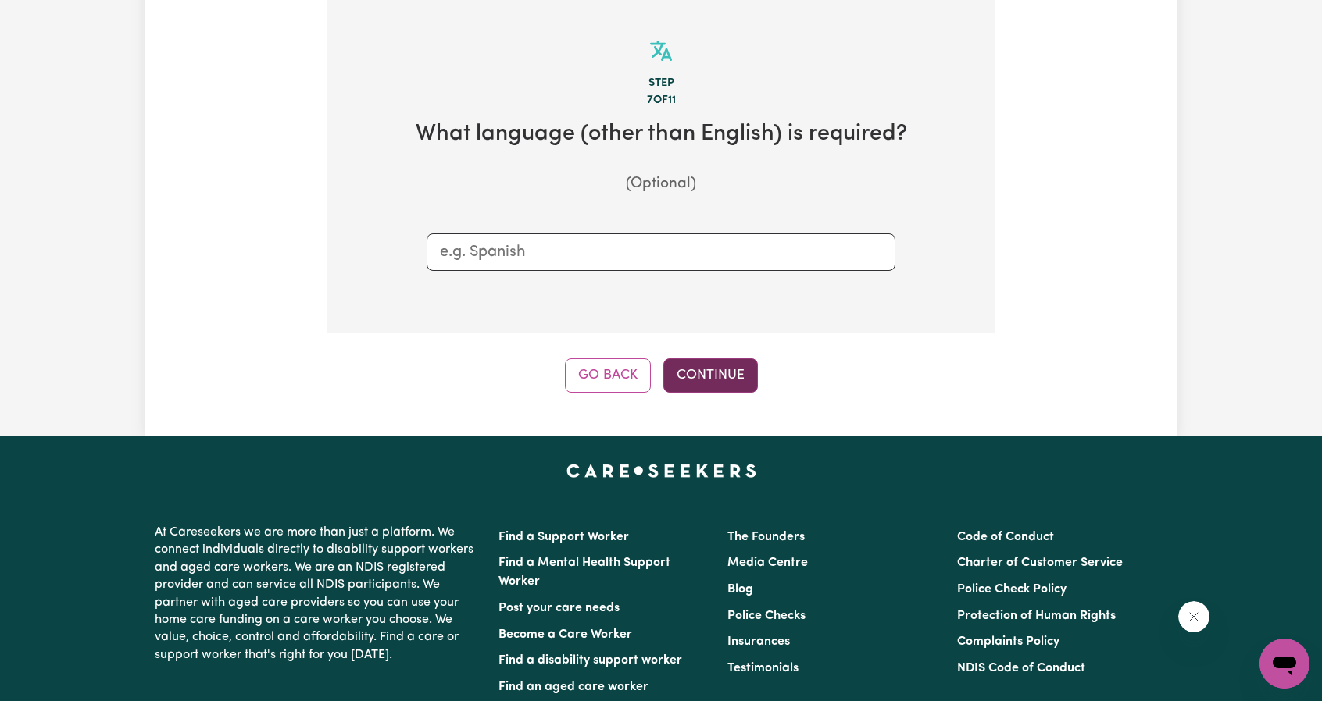
click at [700, 384] on button "Continue" at bounding box center [710, 376] width 95 height 34
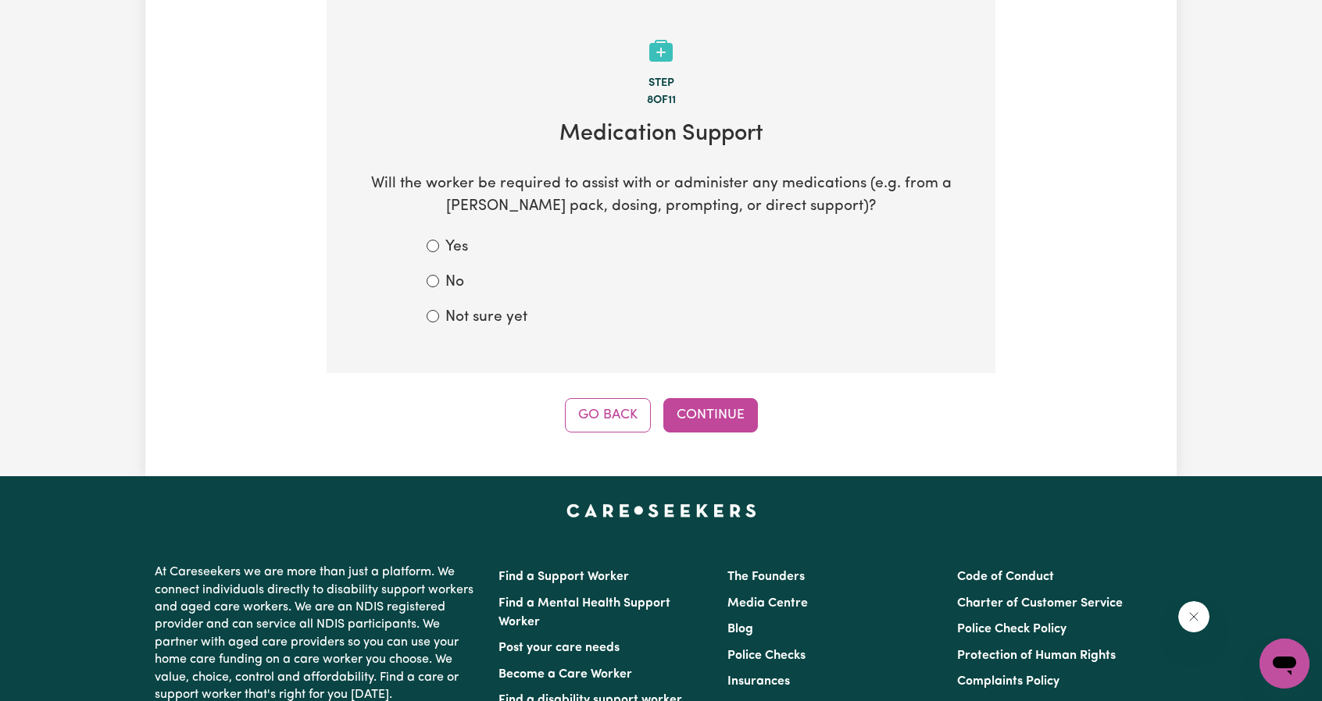
click at [459, 313] on label "Not sure yet" at bounding box center [486, 318] width 82 height 23
click at [439, 313] on input "Not sure yet" at bounding box center [433, 316] width 12 height 12
radio input "true"
click at [707, 409] on button "Continue" at bounding box center [710, 415] width 95 height 34
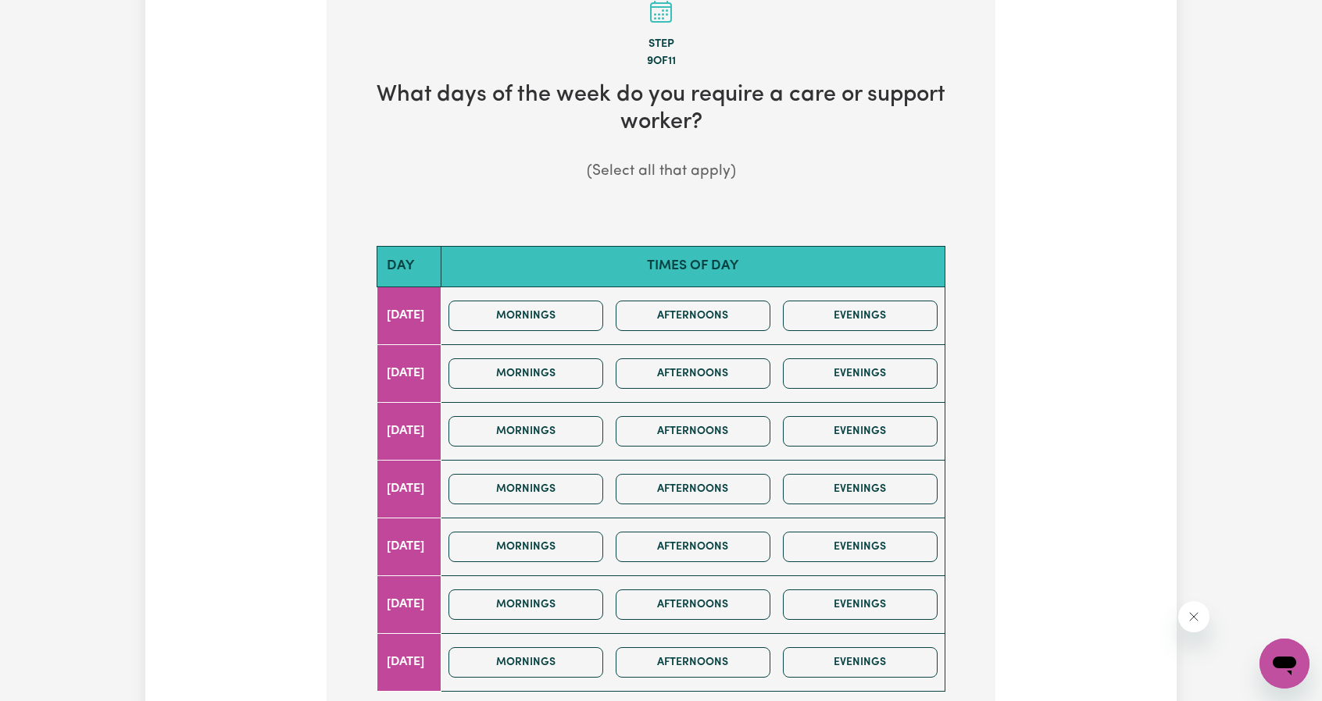
scroll to position [391, 0]
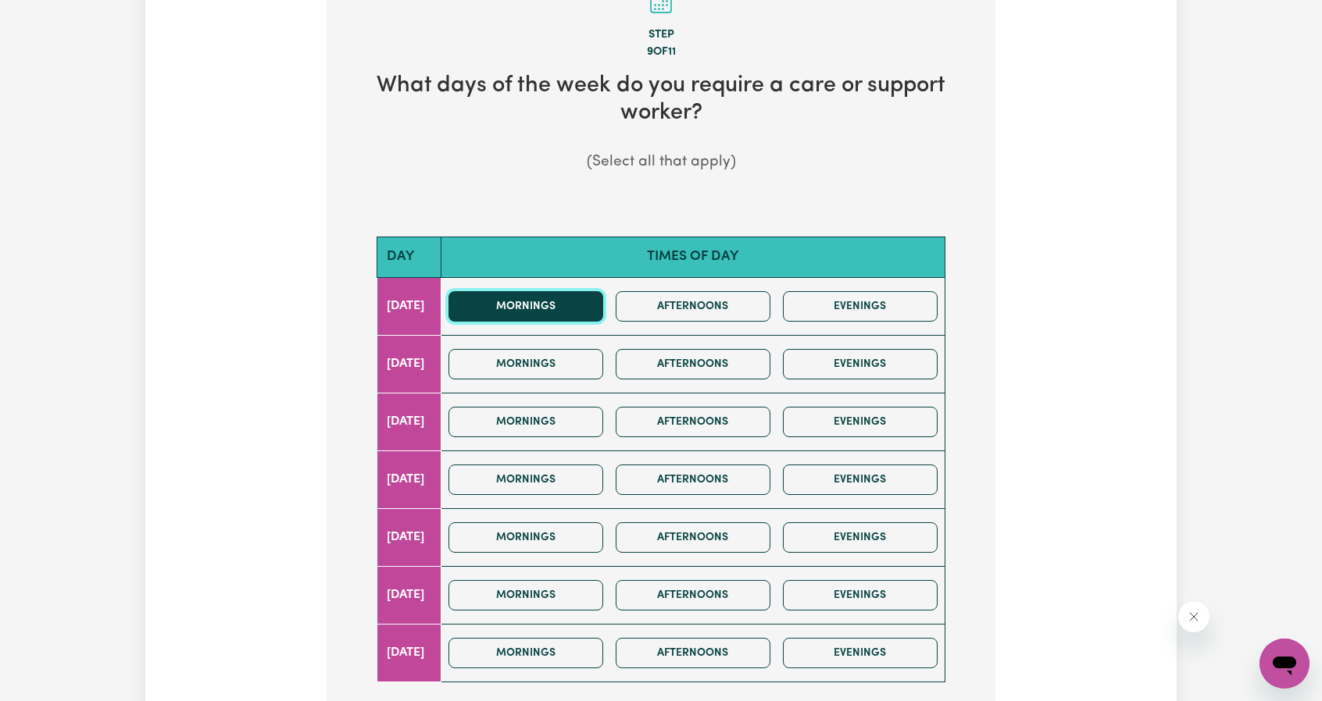
click at [565, 318] on button "Mornings" at bounding box center [525, 306] width 155 height 30
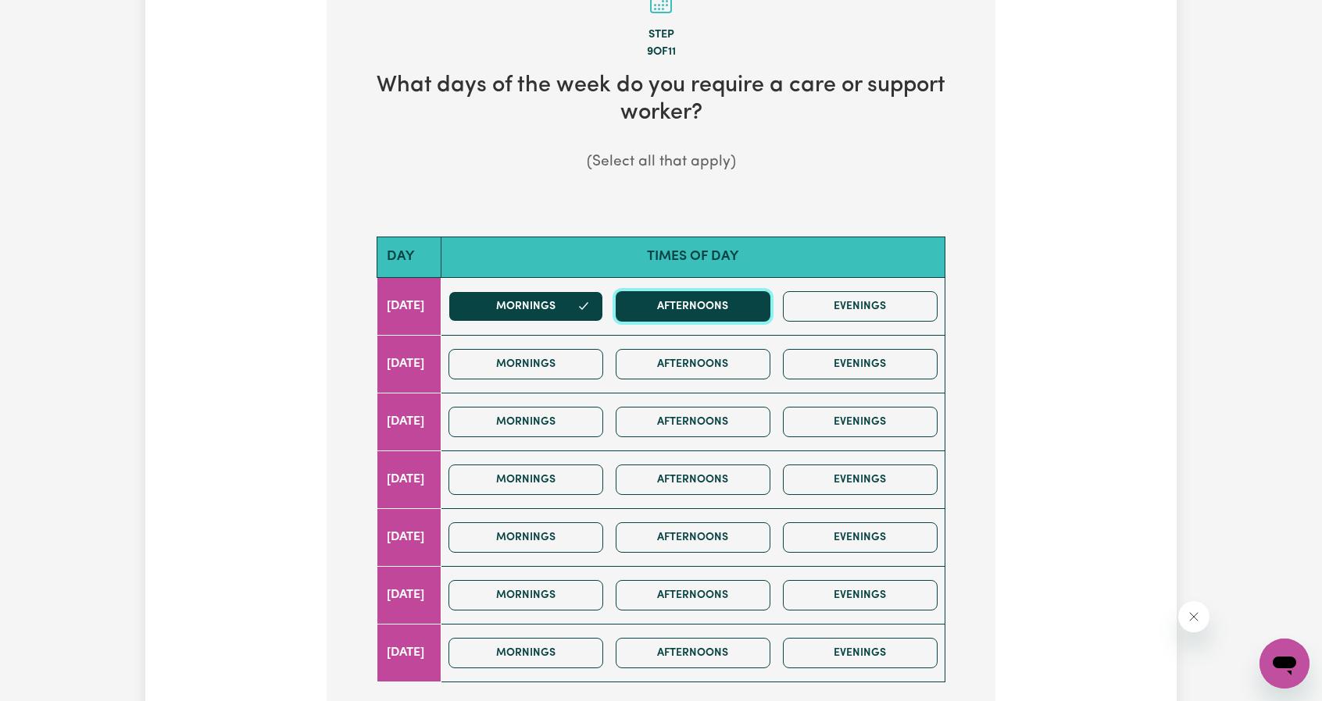
click at [682, 313] on button "Afternoons" at bounding box center [693, 306] width 155 height 30
click at [712, 307] on button "Afternoons" at bounding box center [693, 306] width 155 height 30
click at [694, 309] on button "Afternoons" at bounding box center [693, 306] width 155 height 30
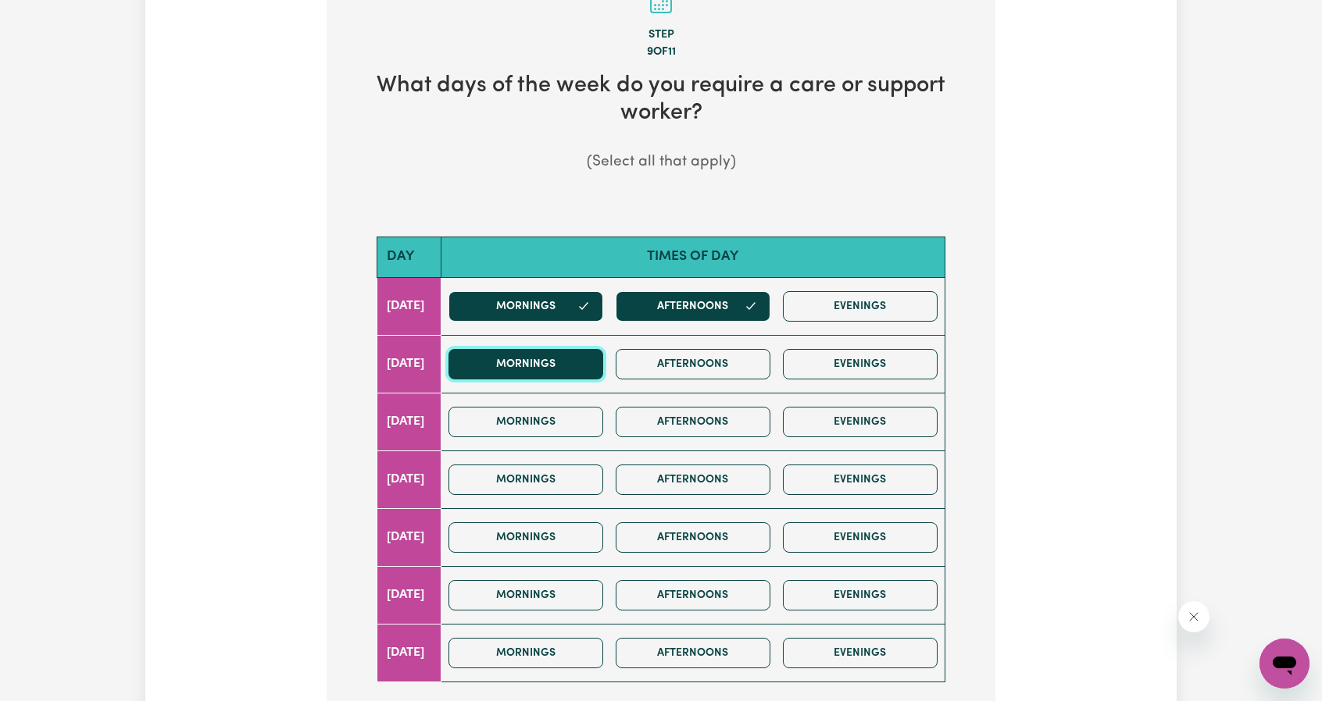
click at [597, 351] on button "Mornings" at bounding box center [525, 364] width 155 height 30
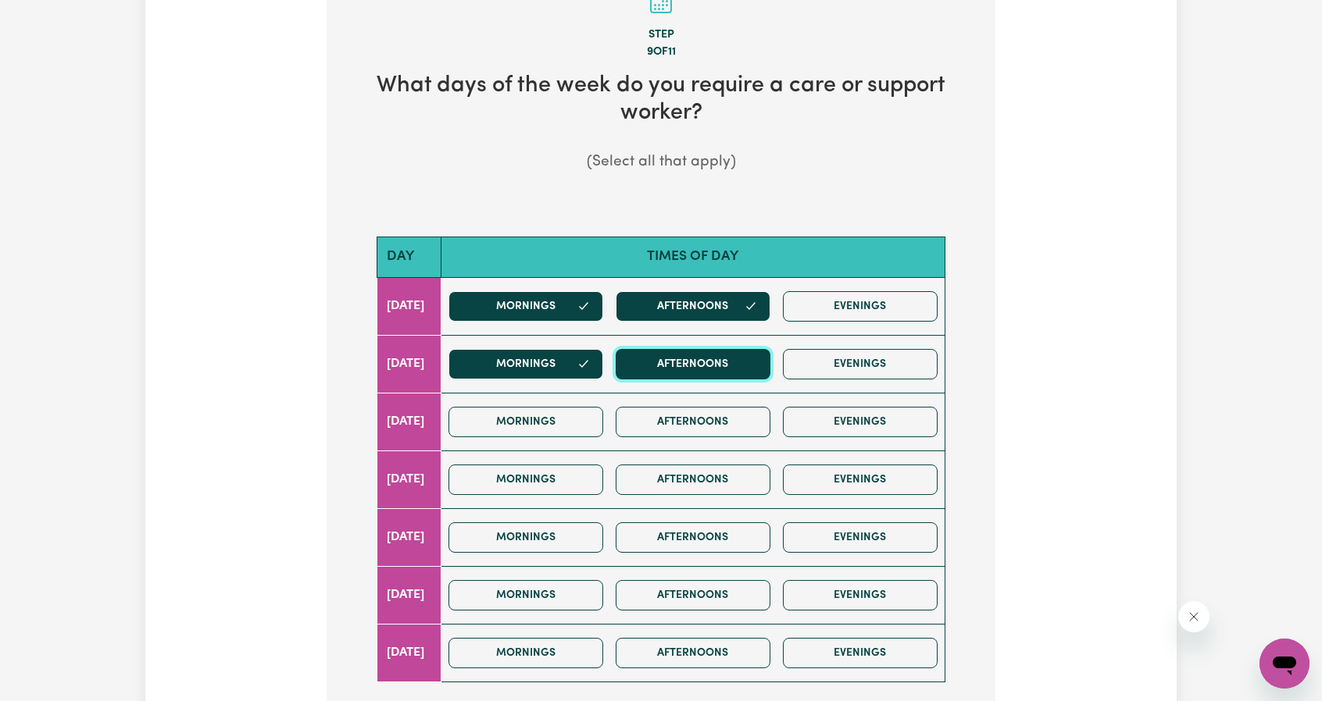
click at [719, 362] on button "Afternoons" at bounding box center [693, 364] width 155 height 30
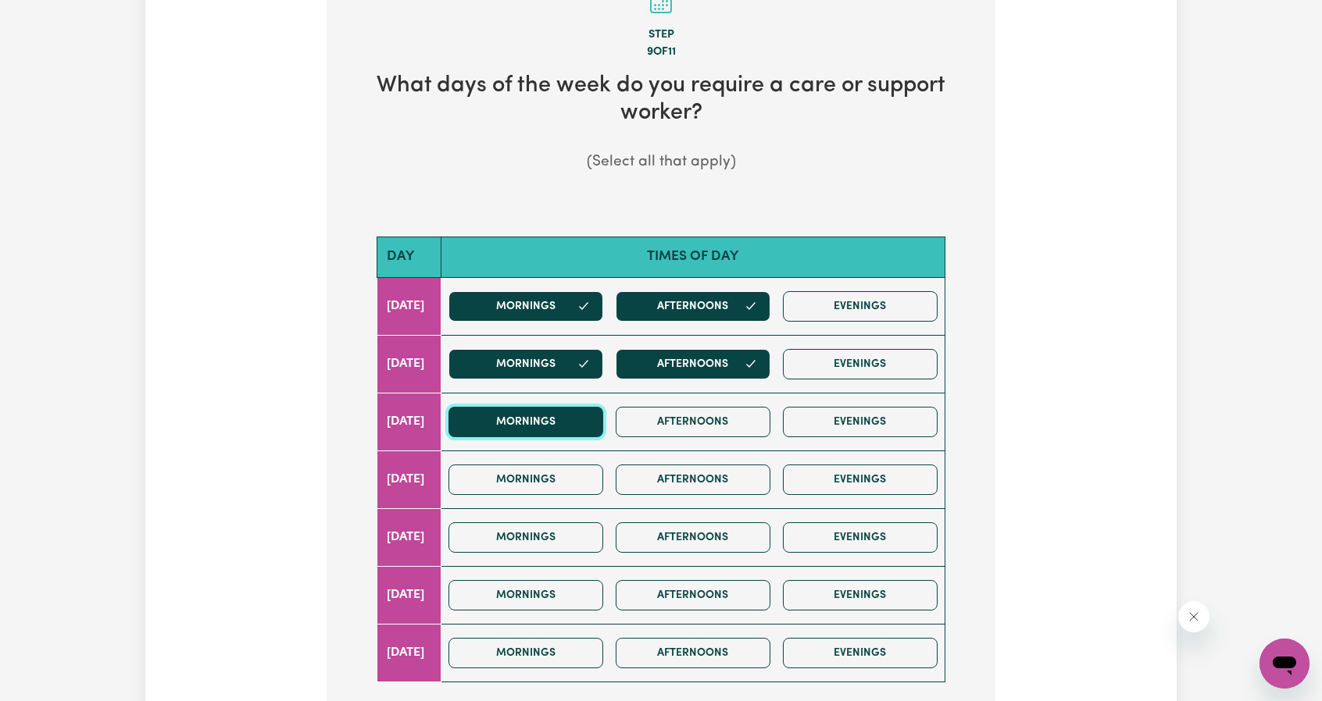
click at [570, 416] on button "Mornings" at bounding box center [525, 422] width 155 height 30
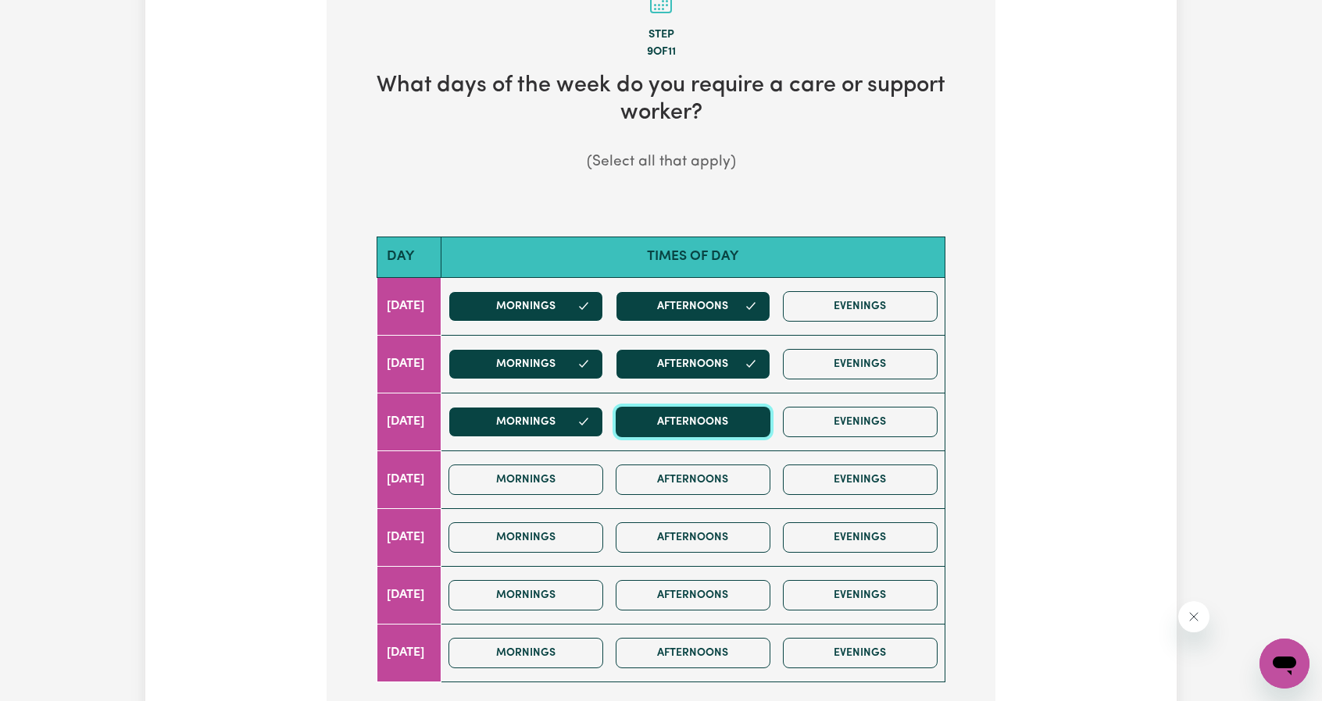
click at [695, 421] on button "Afternoons" at bounding box center [693, 422] width 155 height 30
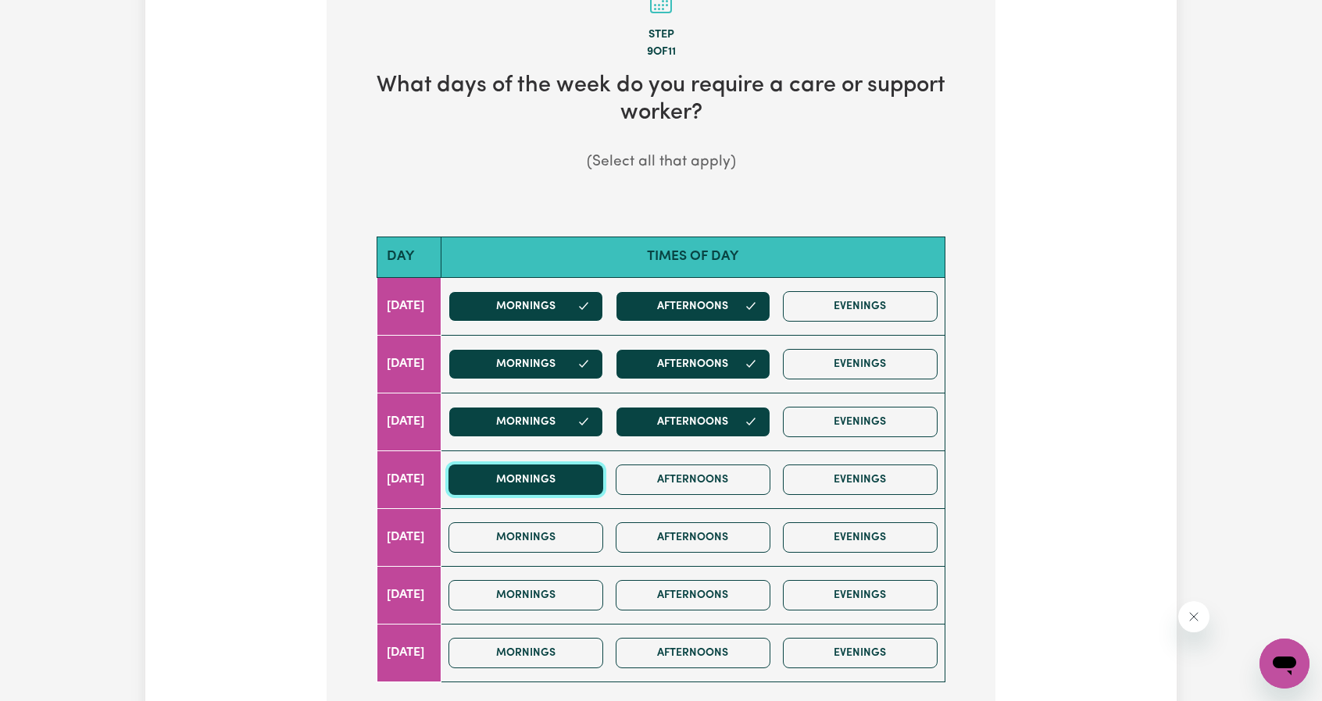
click at [543, 465] on button "Mornings" at bounding box center [525, 480] width 155 height 30
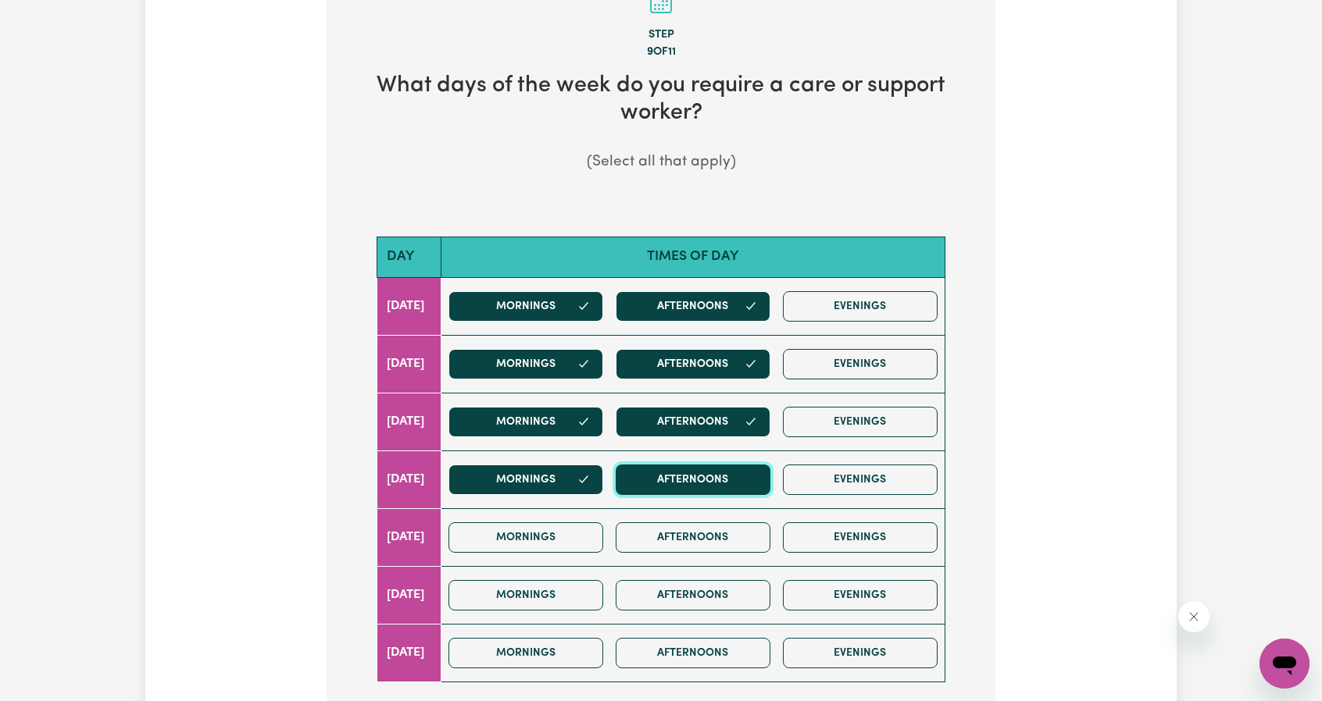
click at [701, 472] on button "Afternoons" at bounding box center [693, 480] width 155 height 30
click at [562, 549] on div "Mornings Afternoons Evenings" at bounding box center [693, 537] width 502 height 55
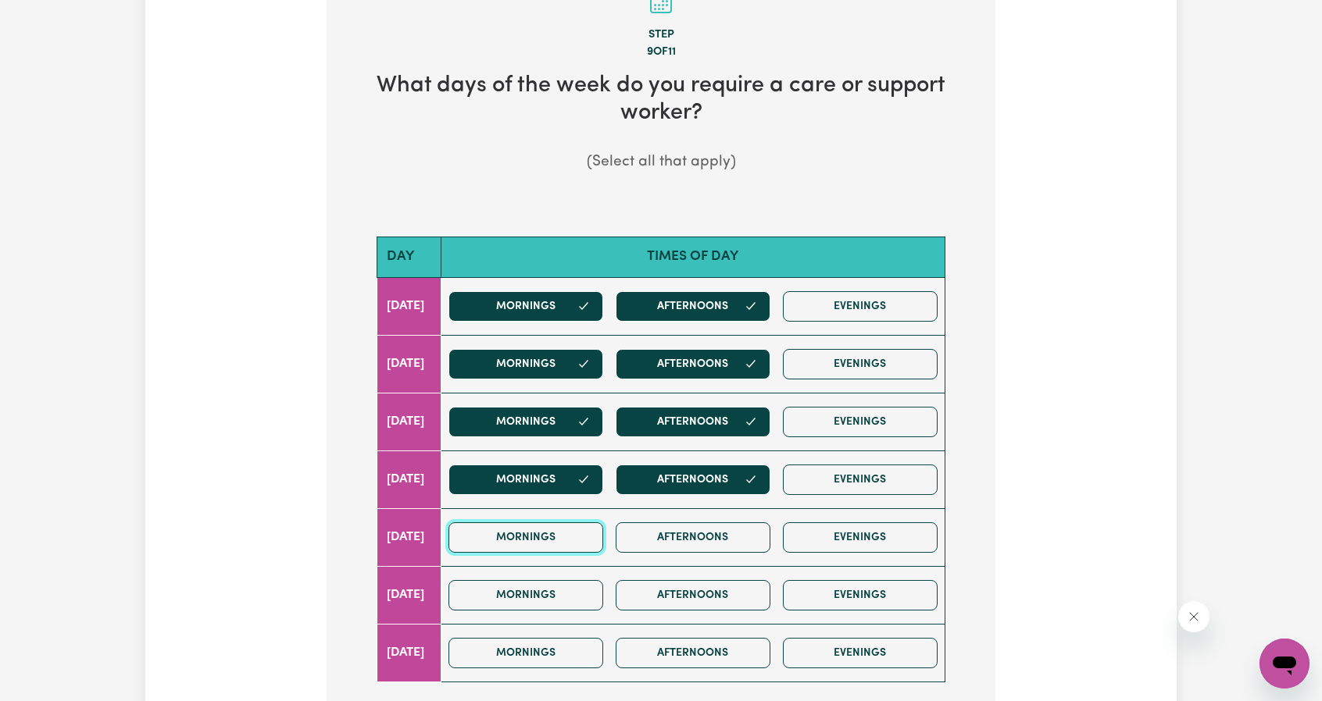
drag, startPoint x: 617, startPoint y: 530, endPoint x: 630, endPoint y: 528, distance: 12.7
click at [603, 530] on button "Mornings" at bounding box center [525, 538] width 155 height 30
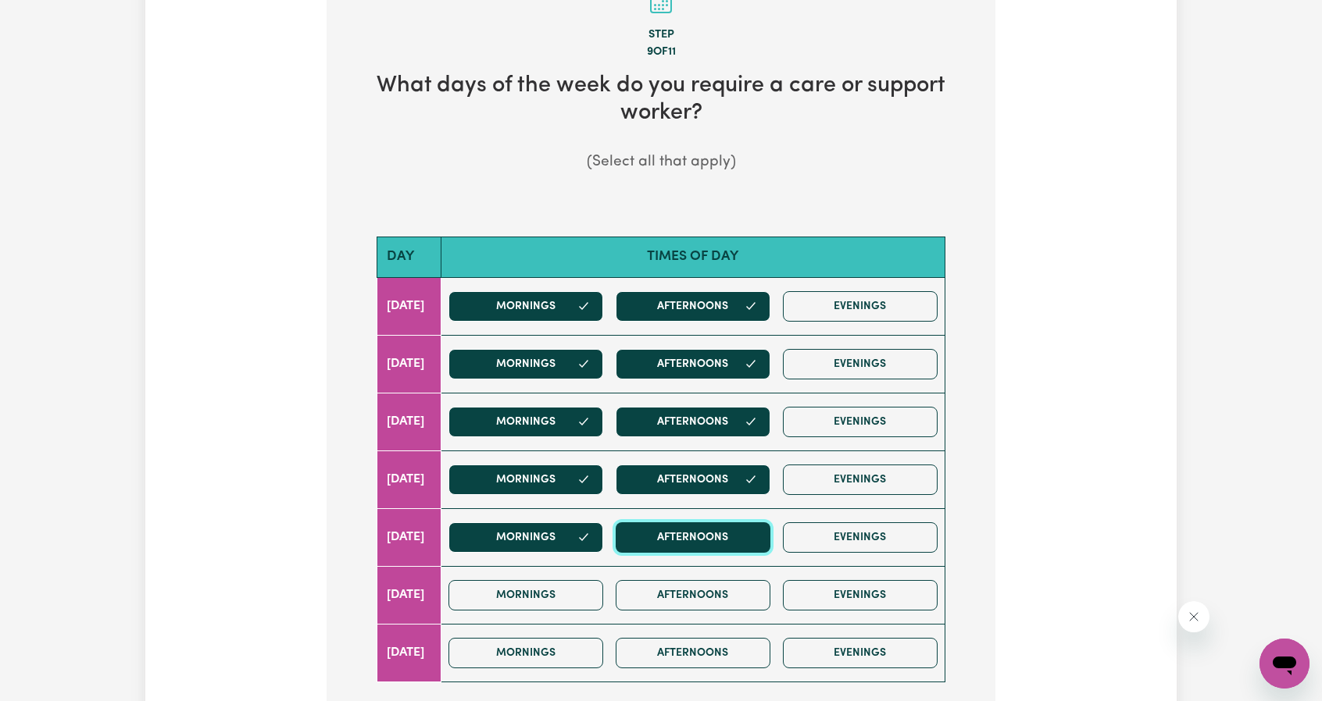
click at [692, 530] on button "Afternoons" at bounding box center [693, 538] width 155 height 30
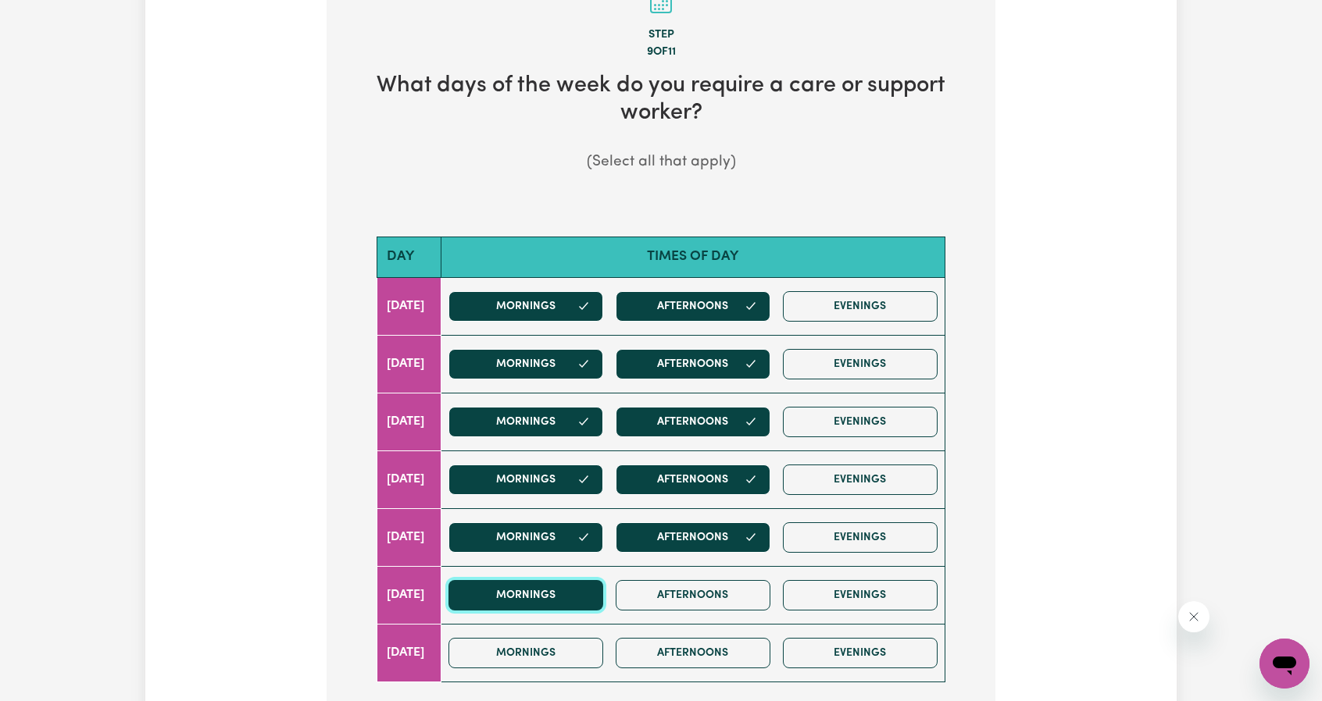
click at [547, 598] on button "Mornings" at bounding box center [525, 595] width 155 height 30
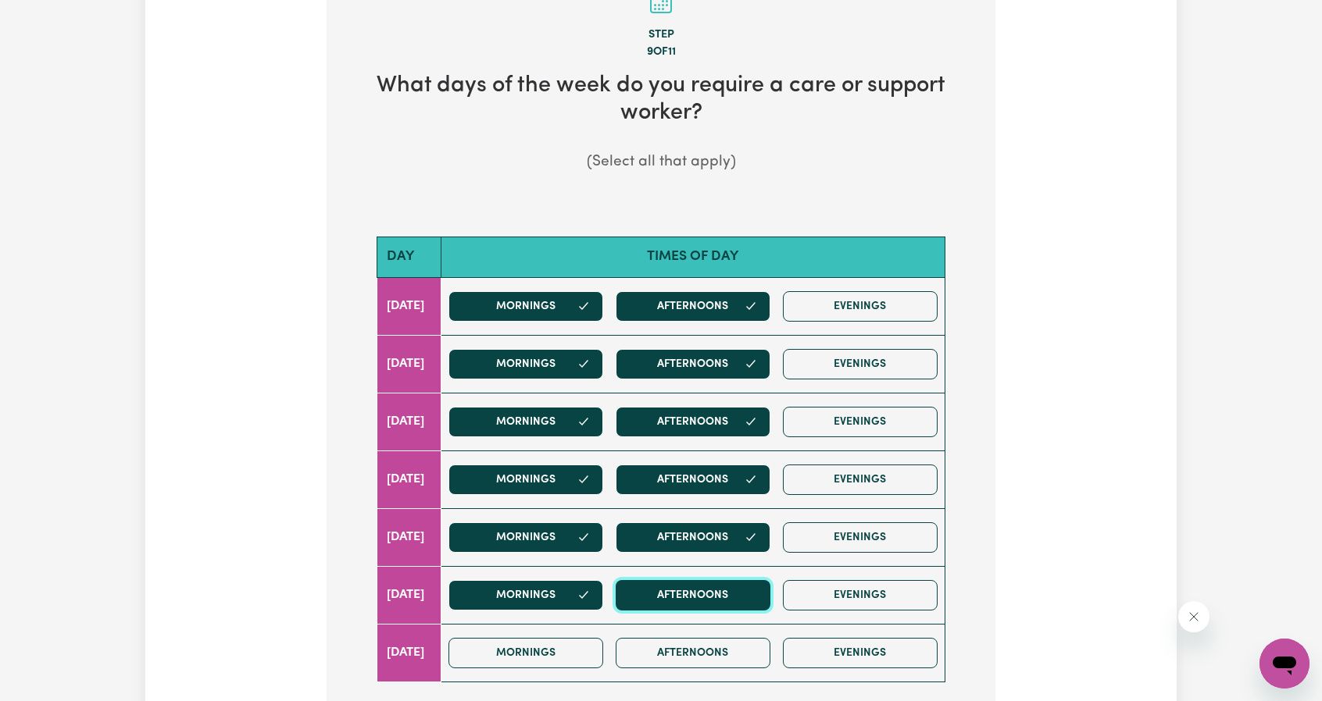
click at [694, 601] on button "Afternoons" at bounding box center [693, 595] width 155 height 30
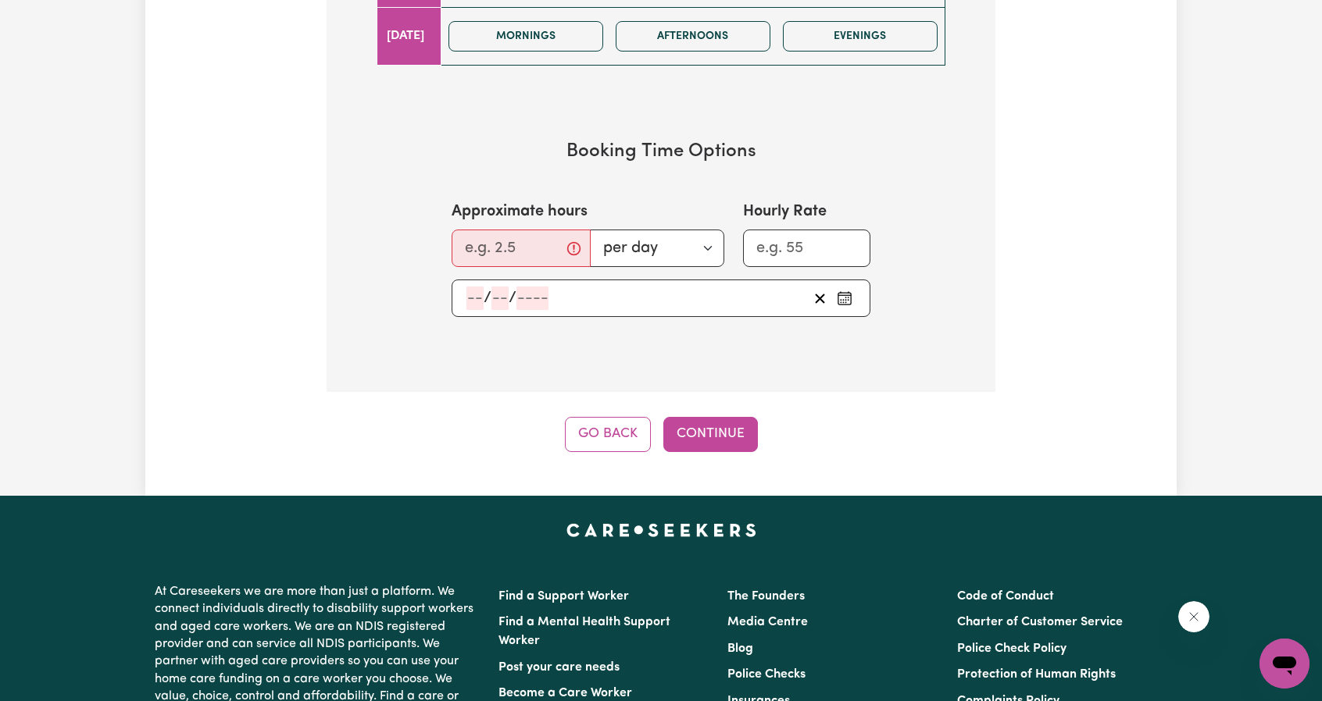
scroll to position [1016, 0]
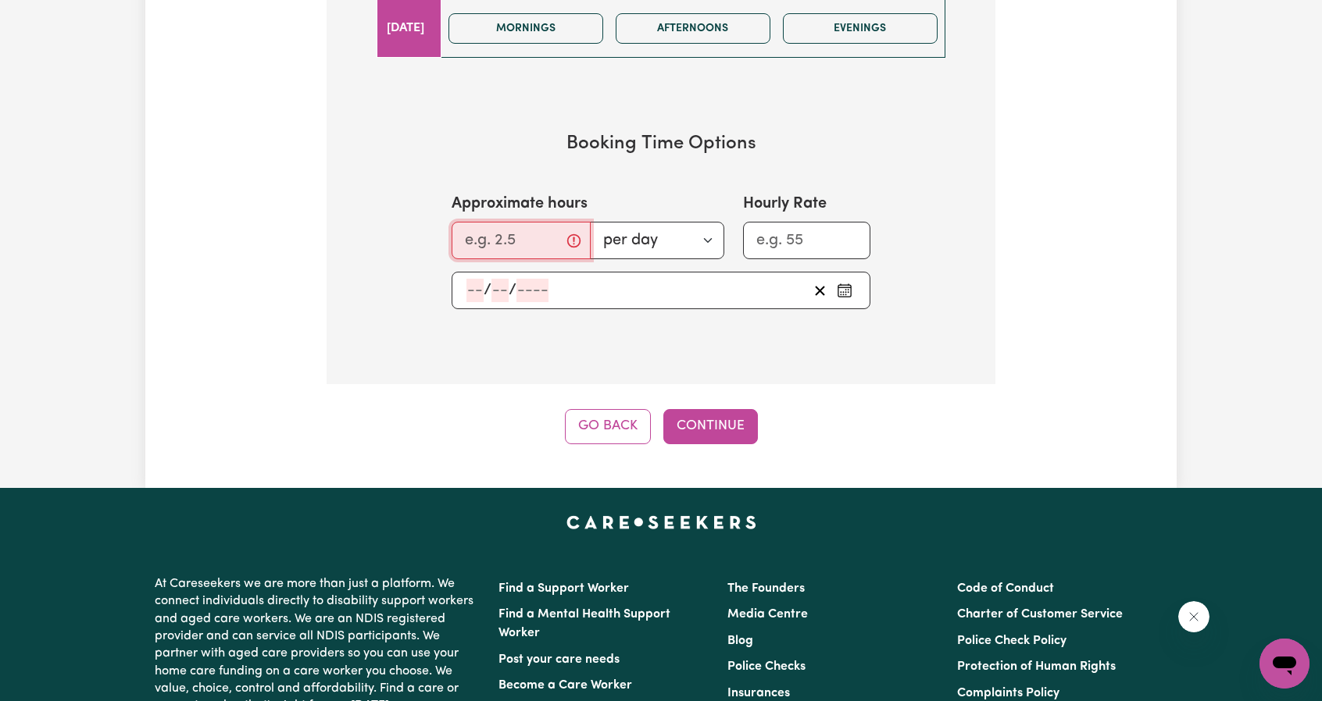
click at [556, 249] on input "Approximate hours" at bounding box center [521, 240] width 139 height 37
click at [551, 227] on input "0.25" at bounding box center [516, 240] width 129 height 37
click at [549, 227] on input "0.25" at bounding box center [516, 240] width 129 height 37
click at [562, 229] on input "1.25" at bounding box center [516, 240] width 129 height 37
click at [562, 229] on input "2.25" at bounding box center [516, 240] width 129 height 37
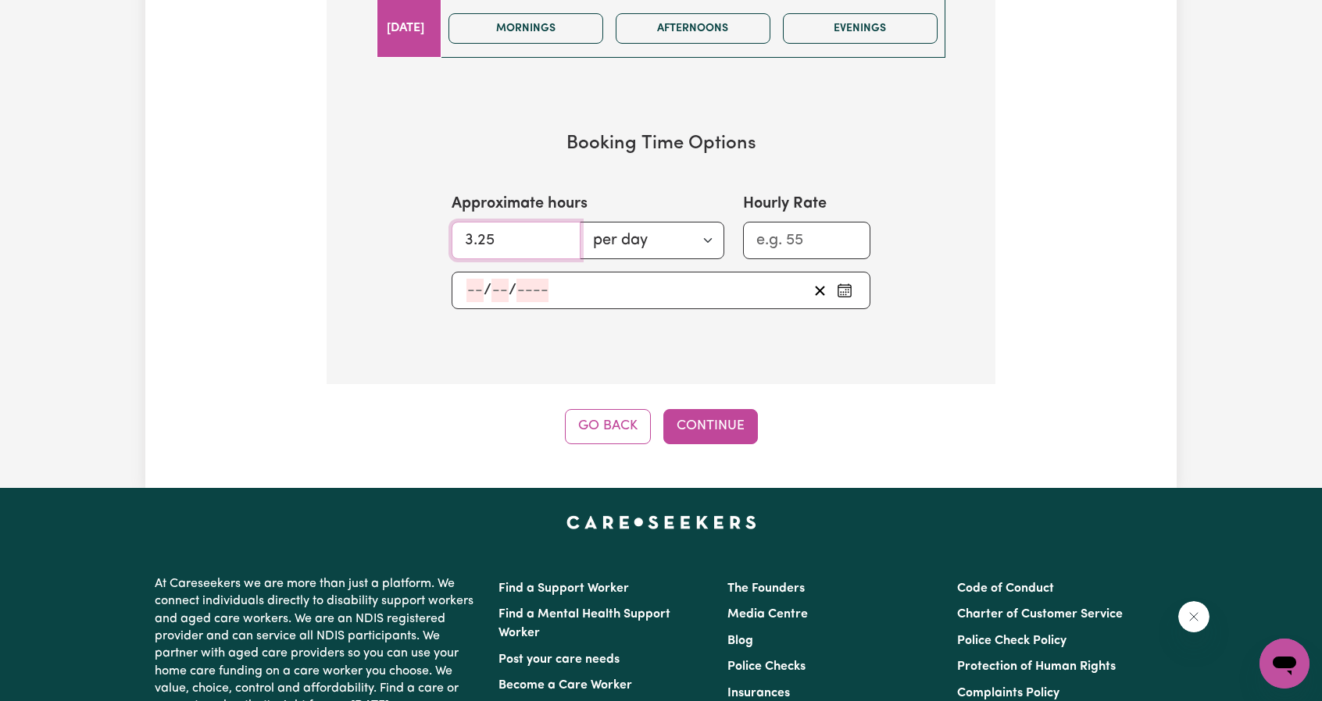
type input "3.25"
click at [562, 229] on input "3.25" at bounding box center [516, 240] width 129 height 37
click at [655, 291] on div "/ /" at bounding box center [636, 290] width 343 height 23
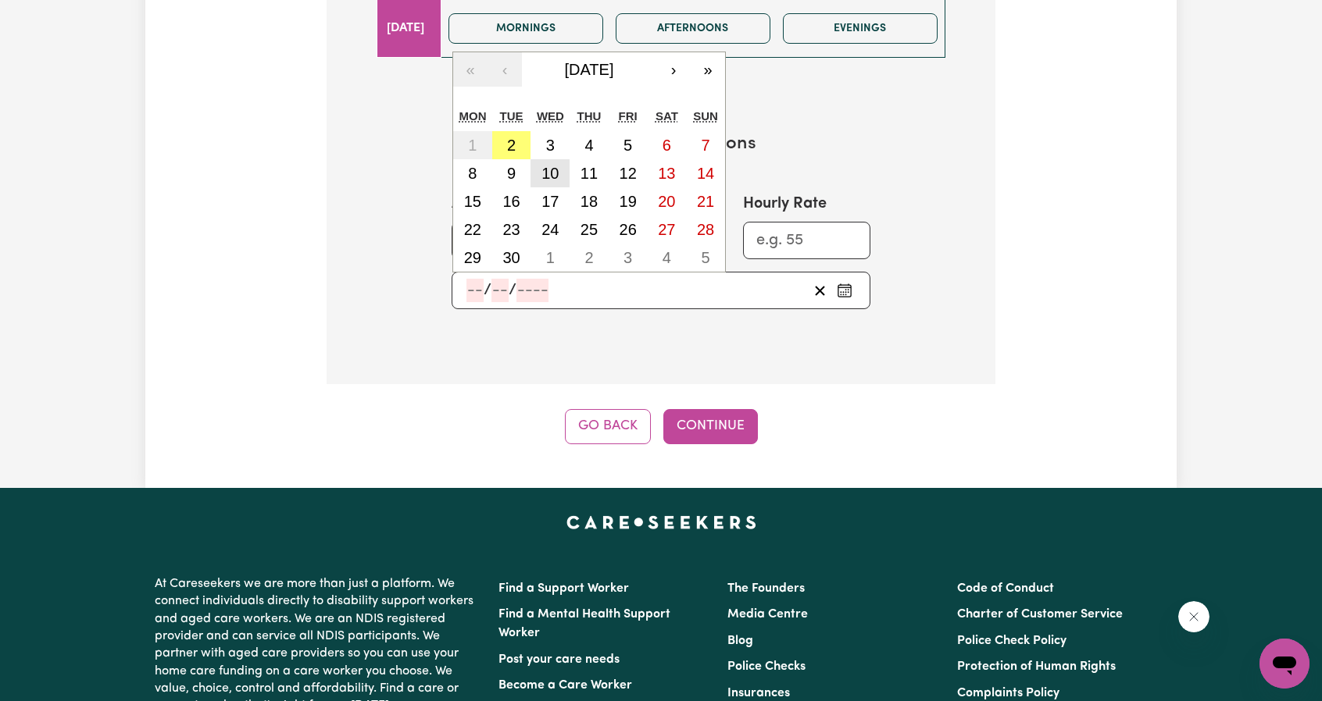
click at [566, 176] on button "10" at bounding box center [549, 173] width 39 height 28
type input "[DATE]"
type input "10"
type input "9"
type input "2025"
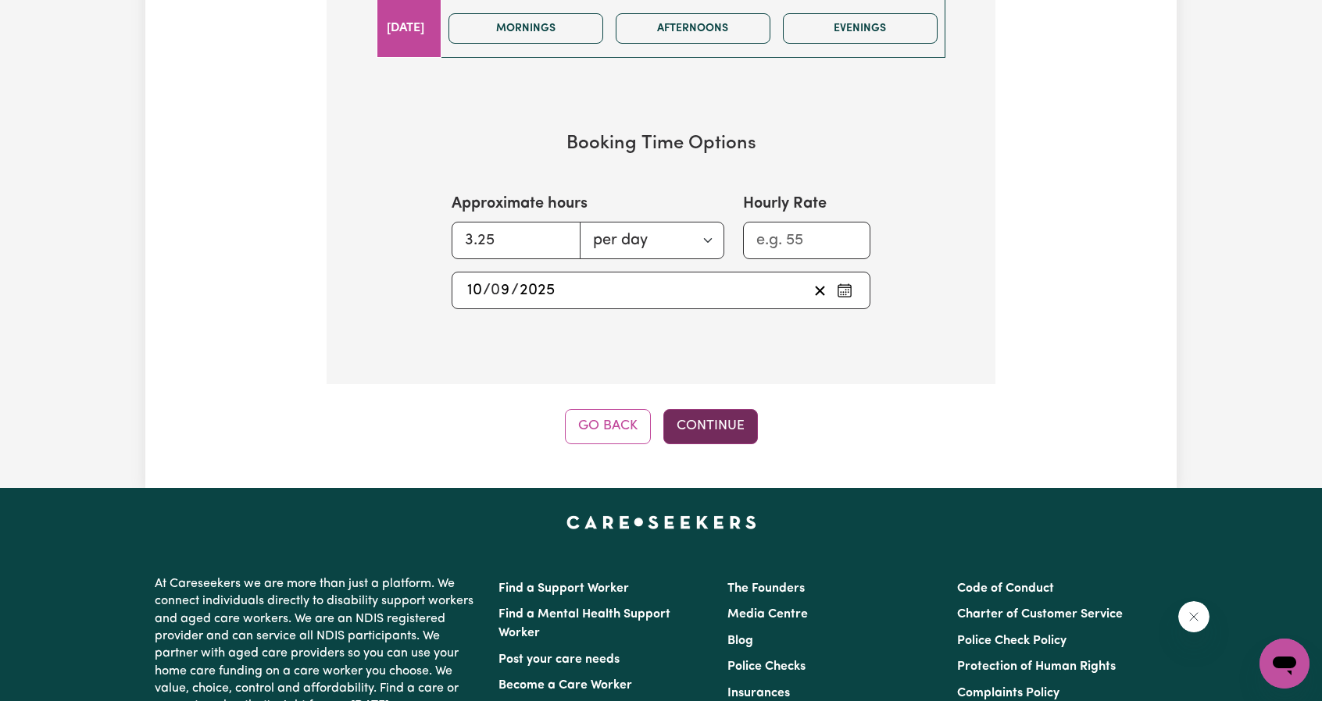
click at [730, 413] on button "Continue" at bounding box center [710, 426] width 95 height 34
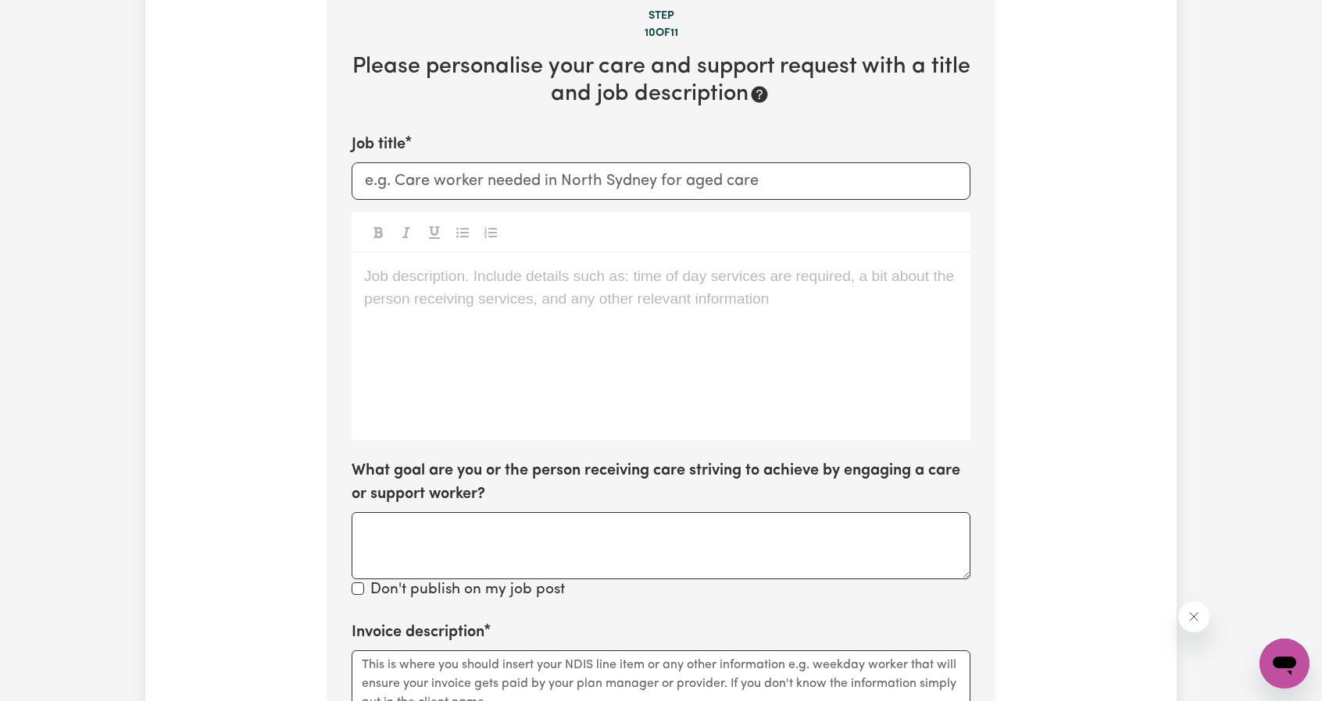
scroll to position [342, 0]
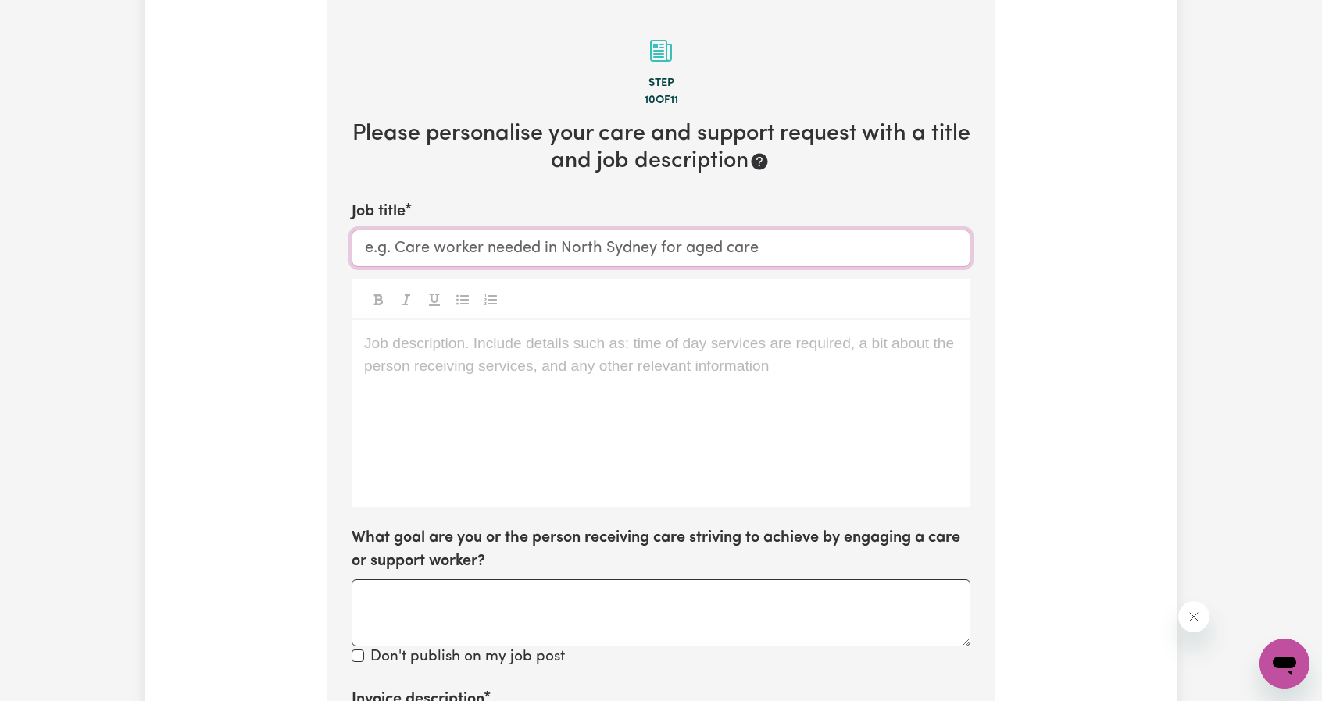
click at [467, 256] on input "Job title" at bounding box center [661, 248] width 619 height 37
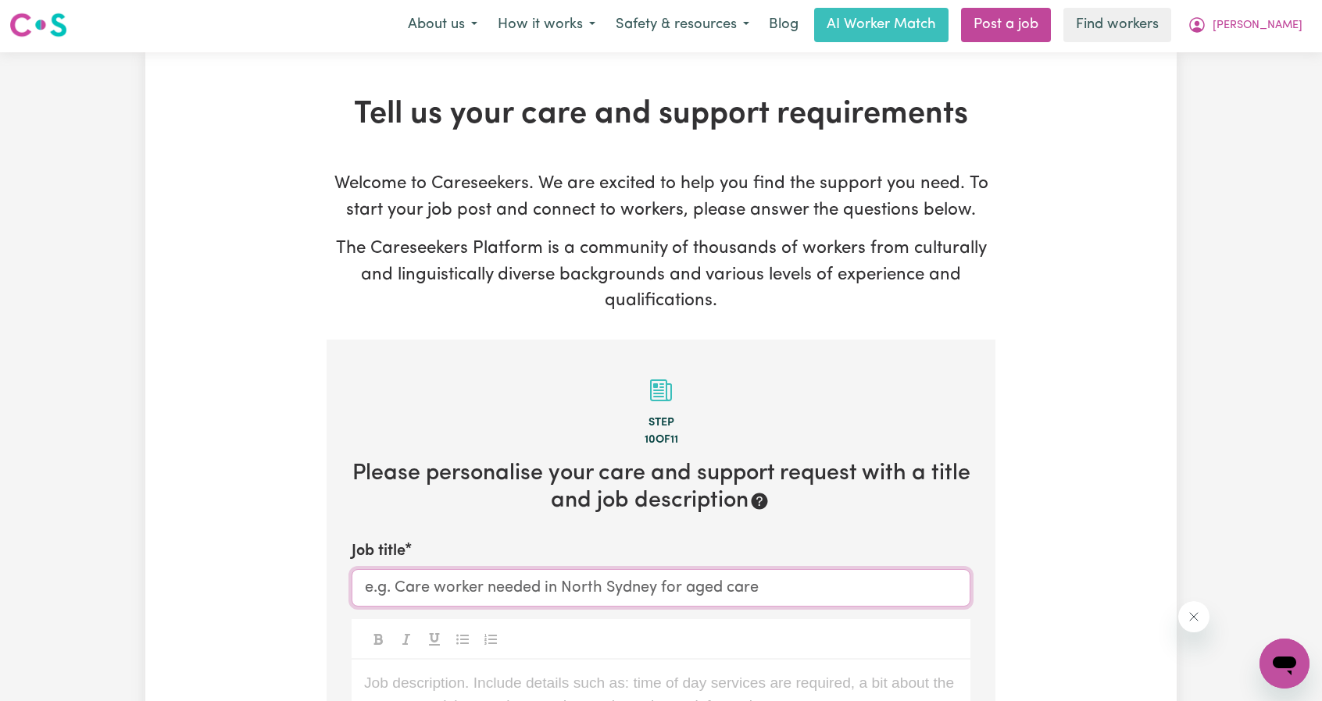
scroll to position [0, 0]
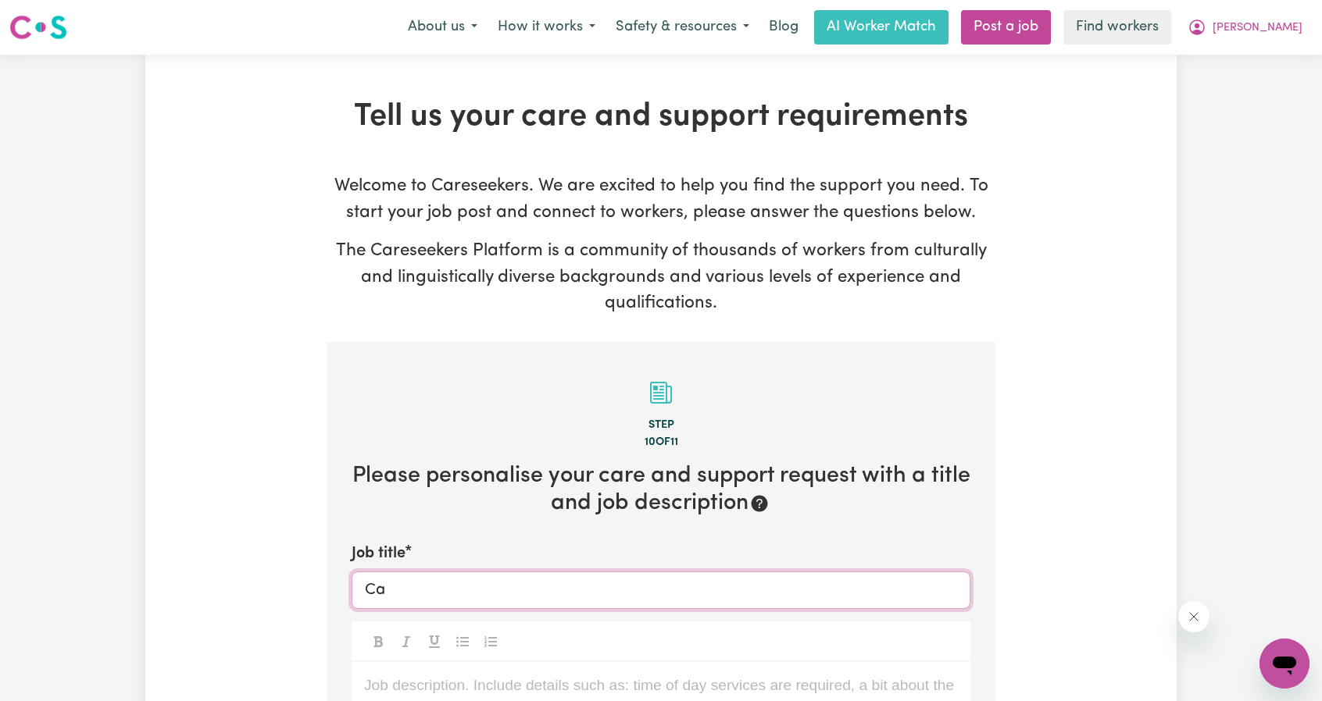
type input "C"
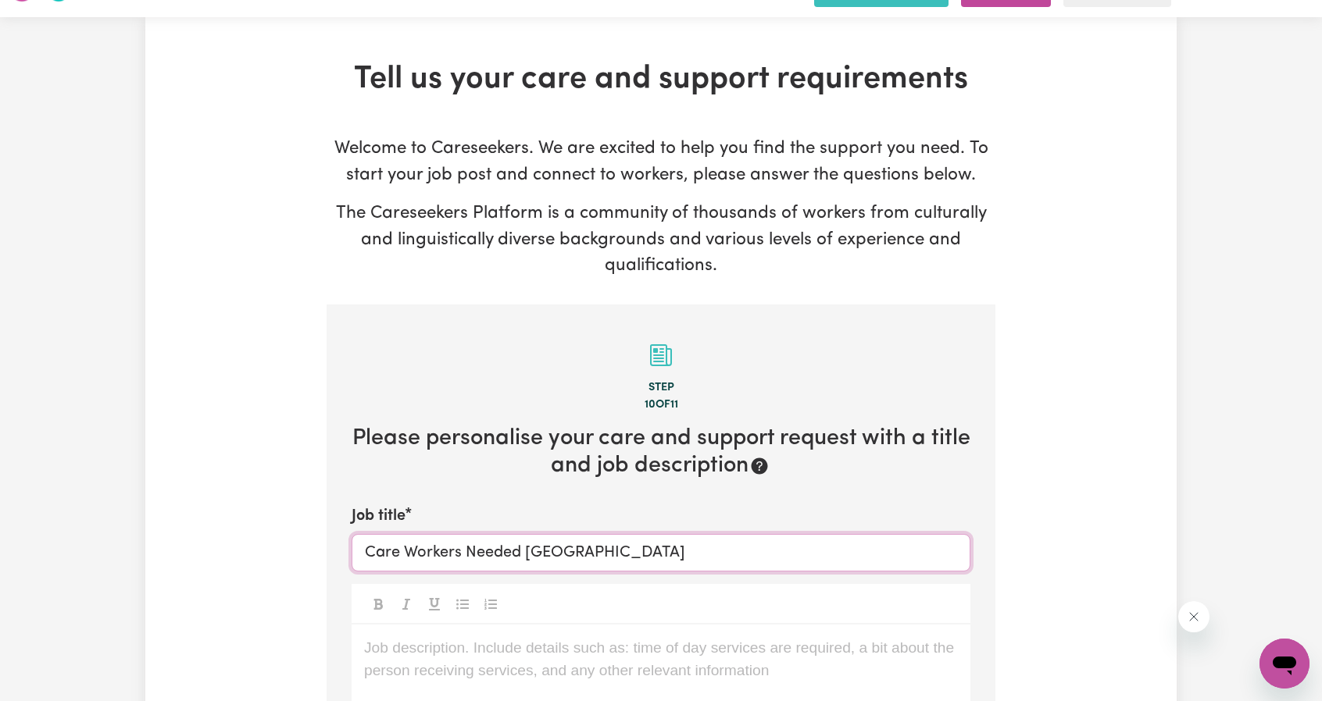
scroll to position [391, 0]
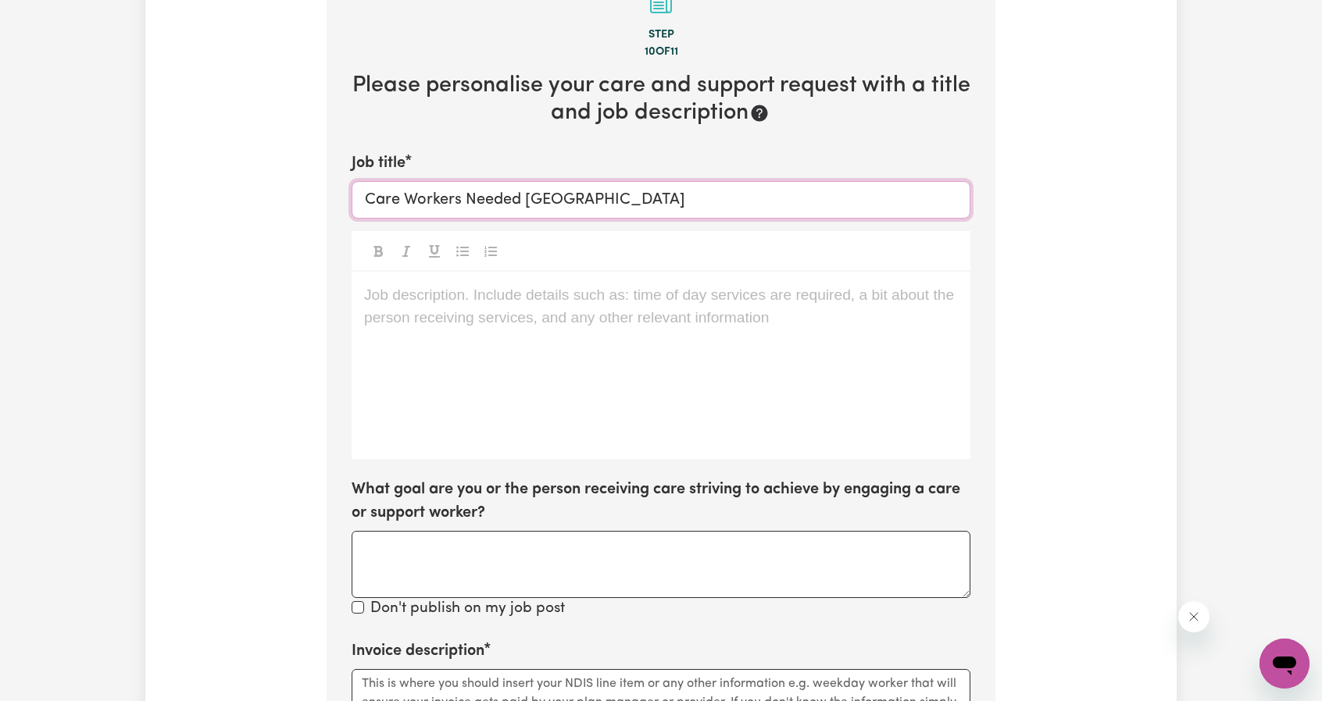
type input "Care Workers Needed [GEOGRAPHIC_DATA]"
click at [437, 391] on div "Job description. Include details such as: time of day services are required, a …" at bounding box center [661, 365] width 619 height 187
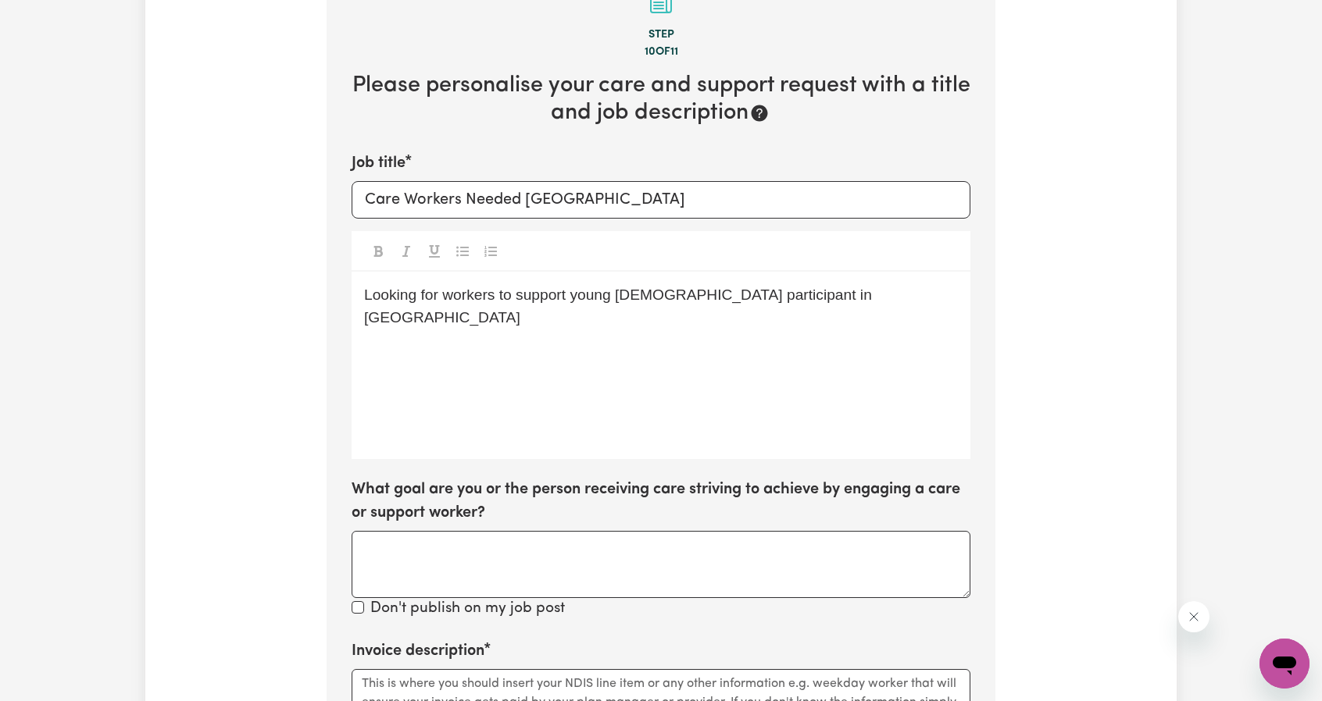
drag, startPoint x: 758, startPoint y: 335, endPoint x: 779, endPoint y: 334, distance: 21.1
click at [758, 335] on div "Looking for workers to support young [DEMOGRAPHIC_DATA] participant in [GEOGRAP…" at bounding box center [661, 365] width 619 height 187
click at [815, 321] on div "Looking for workers to support young [DEMOGRAPHIC_DATA] participant in [GEOGRAP…" at bounding box center [661, 365] width 619 height 187
click at [378, 380] on span "implementation of RP, behaviour support, ADL support, transport support." at bounding box center [607, 388] width 486 height 16
click at [369, 380] on span "implementation of RP, behaviour support, ADL support, transport support." at bounding box center [607, 388] width 486 height 16
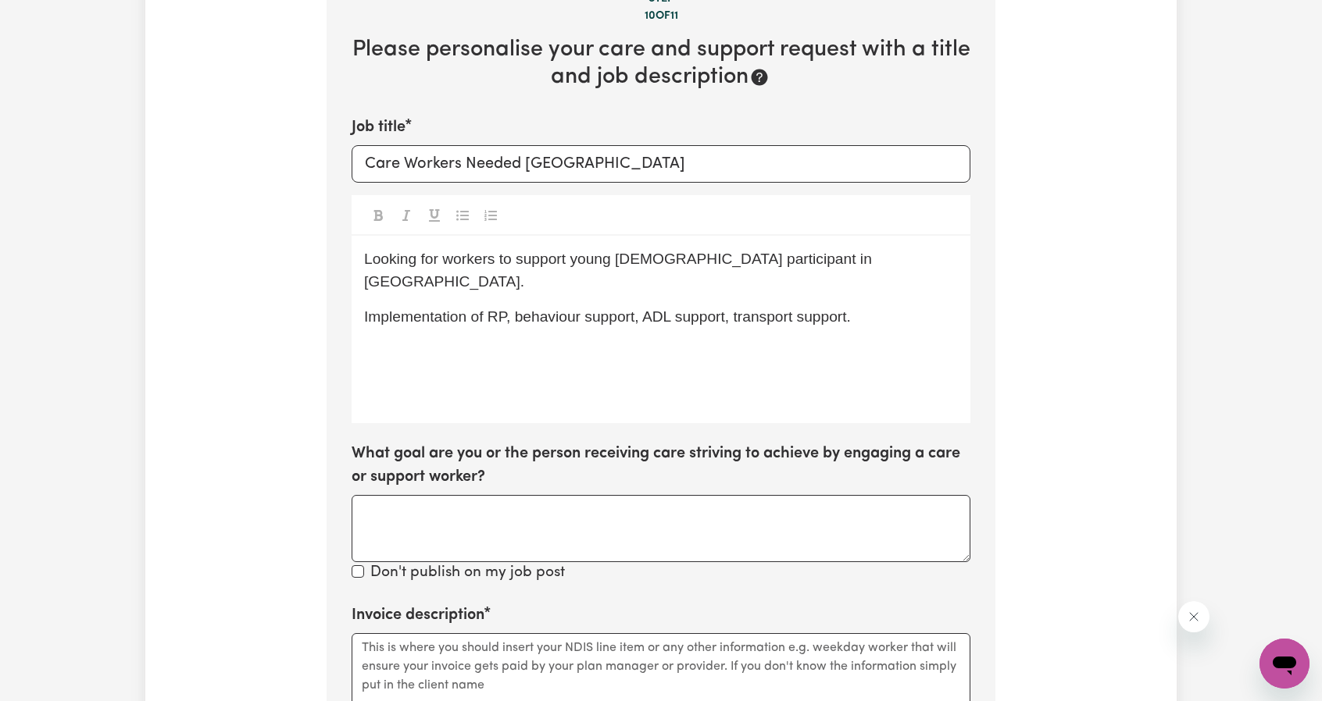
scroll to position [547, 0]
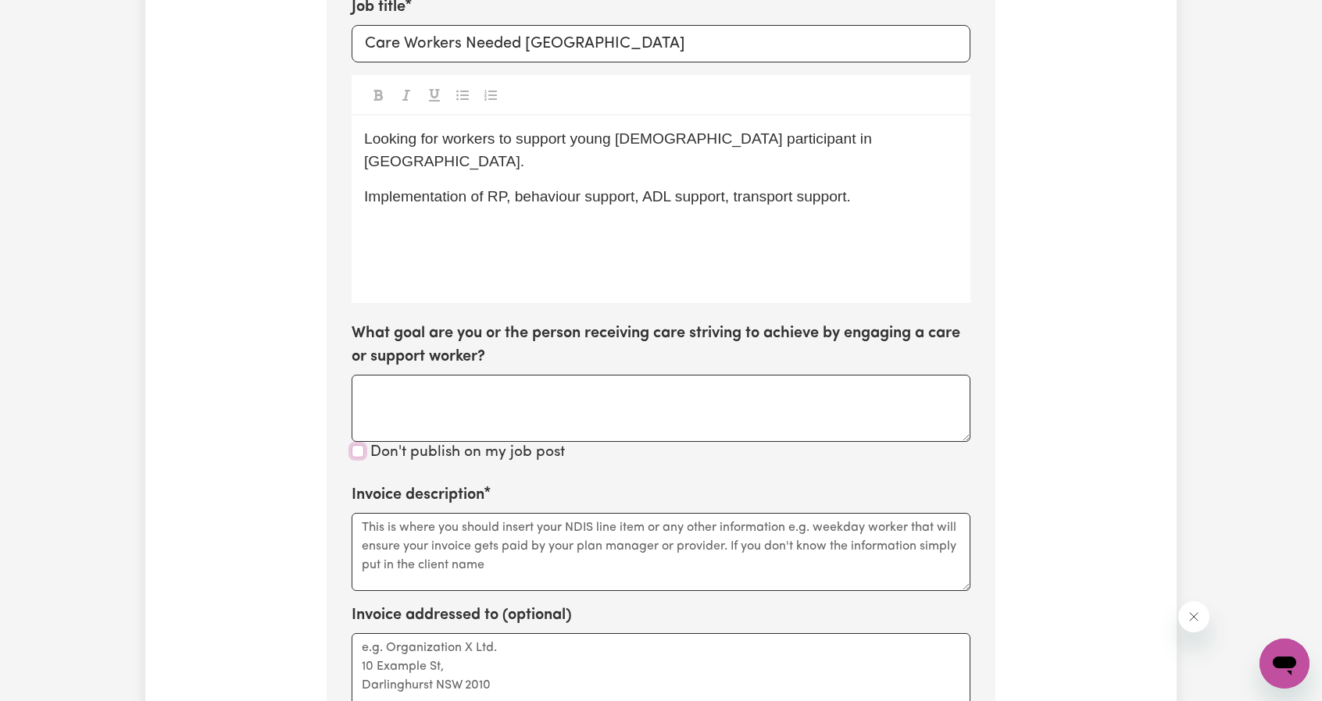
click at [359, 454] on input "Don't publish on my job post" at bounding box center [358, 451] width 12 height 12
checkbox input "true"
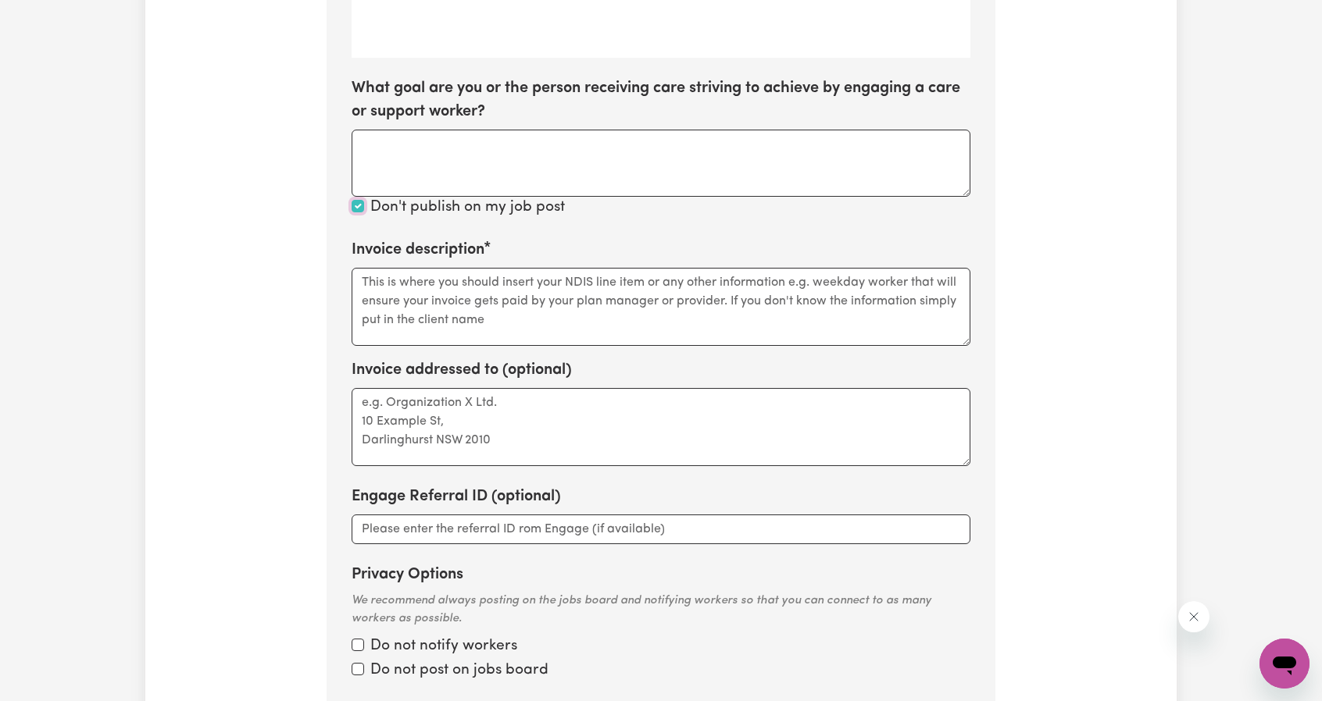
scroll to position [625, 0]
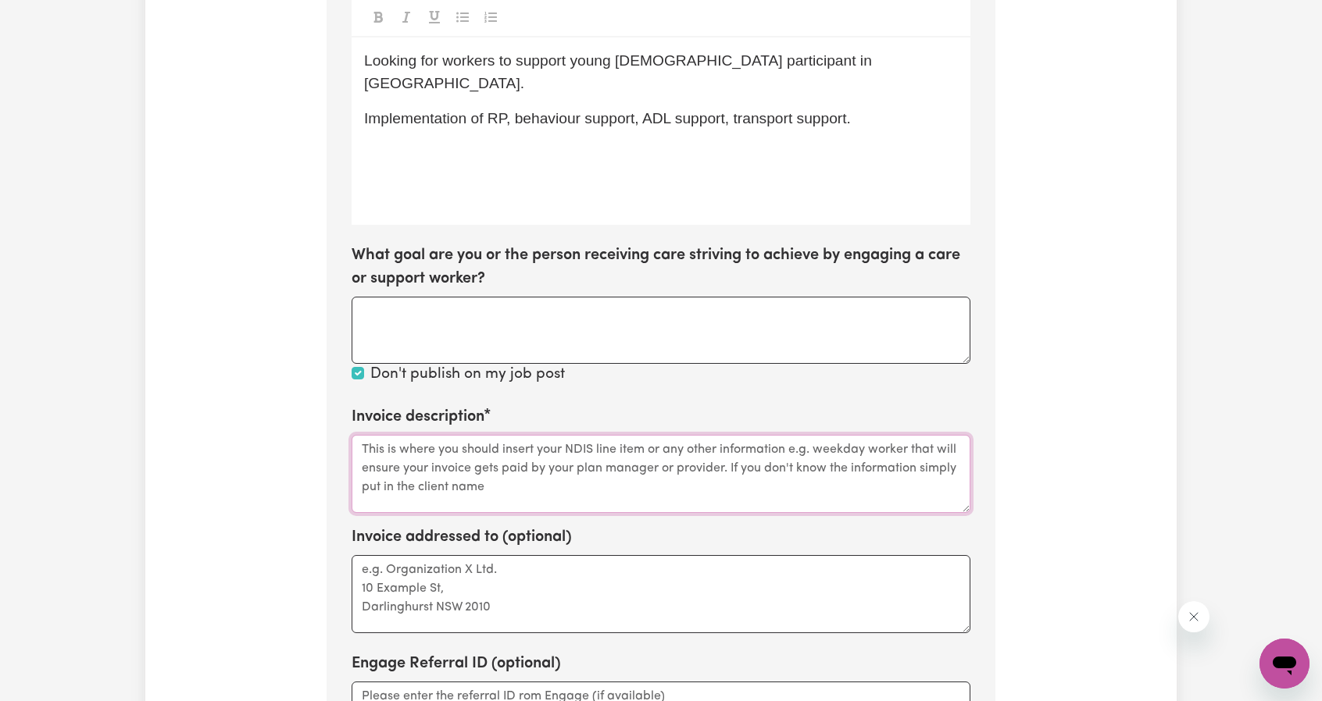
click at [405, 459] on textarea "Invoice description" at bounding box center [661, 474] width 619 height 78
click at [532, 471] on textarea "Invoice description" at bounding box center [661, 474] width 619 height 78
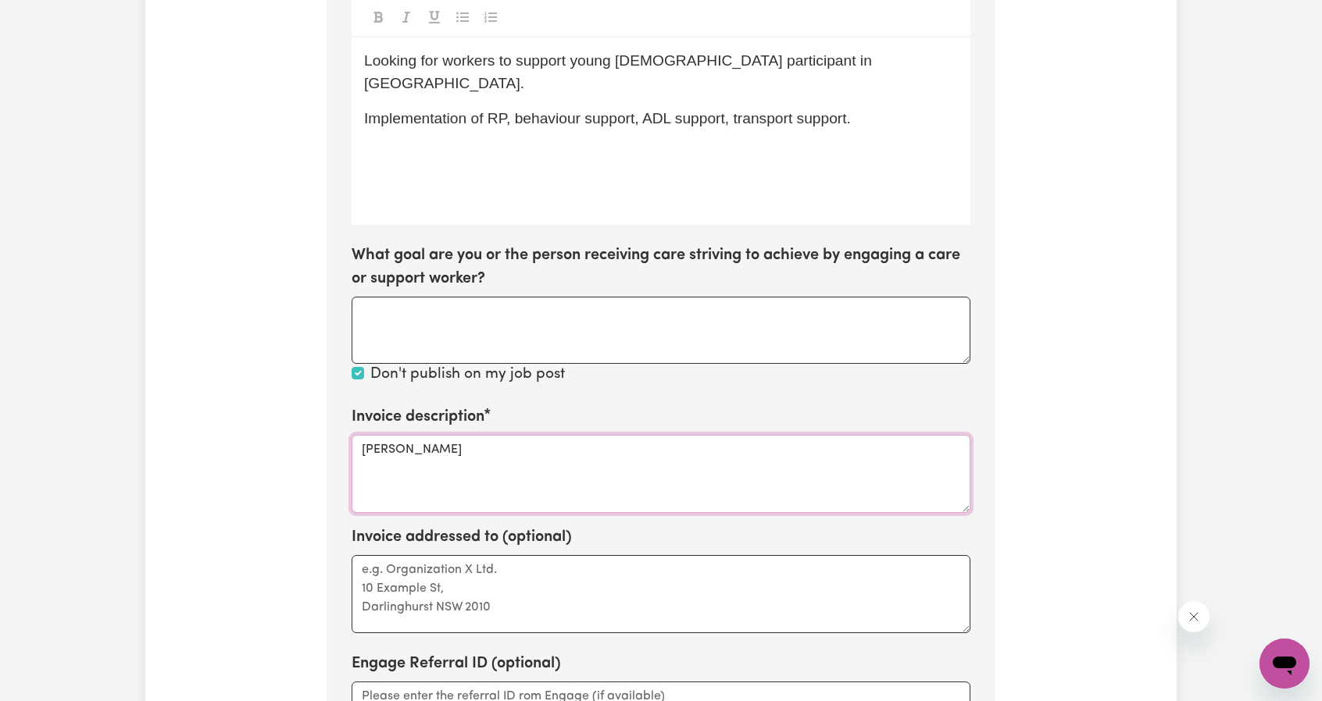
paste textarea "430181431"
click at [445, 485] on textarea "[PERSON_NAME] 430181431" at bounding box center [661, 474] width 619 height 78
click at [434, 476] on textarea "[PERSON_NAME] 430181431" at bounding box center [661, 474] width 619 height 78
click at [489, 498] on textarea "[PERSON_NAME] 430181431 DOB [DEMOGRAPHIC_DATA]" at bounding box center [661, 474] width 619 height 78
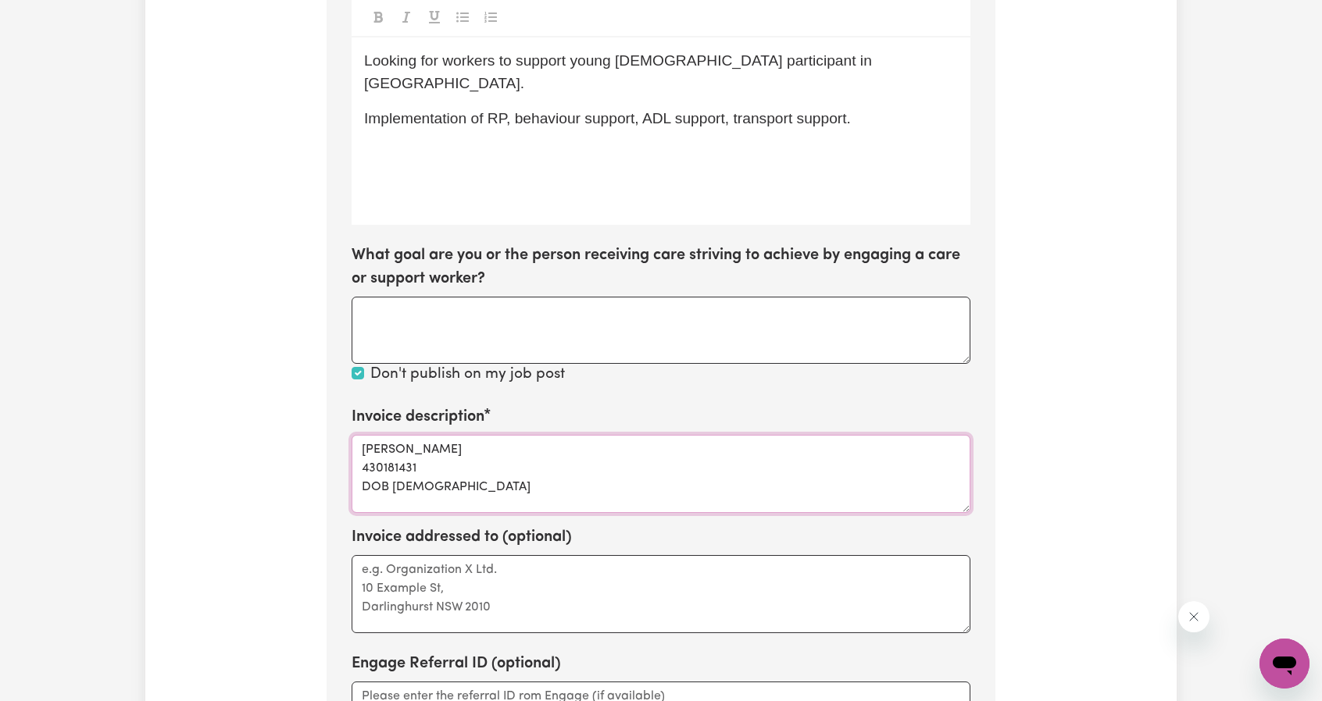
scroll to position [20, 0]
paste textarea "Assistance with Self Care Activities (Assist Personal Activities) - Standard Ne…"
click at [608, 509] on textarea "[PERSON_NAME] 430181431 DOB [DEMOGRAPHIC_DATA] Assistance with Self Care Activi…" at bounding box center [661, 474] width 619 height 78
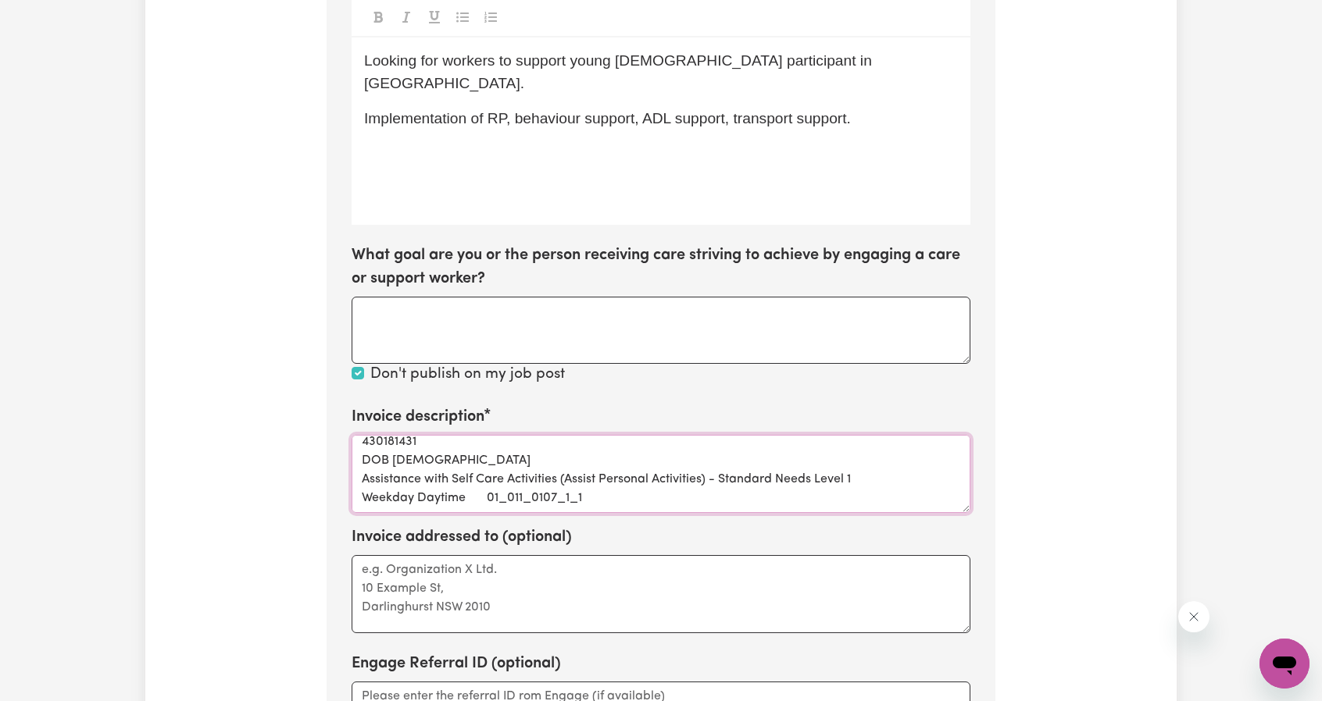
paste textarea "[DATE] 01_014_0107_1_1"
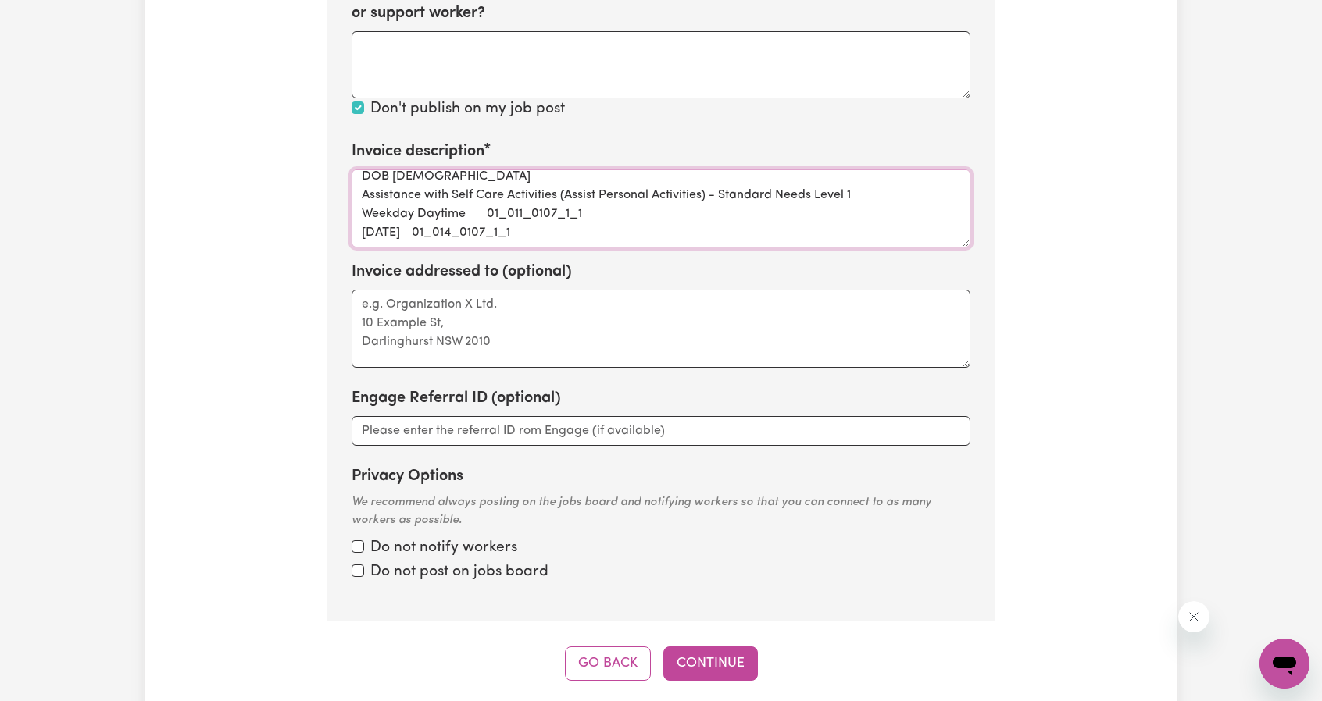
scroll to position [937, 0]
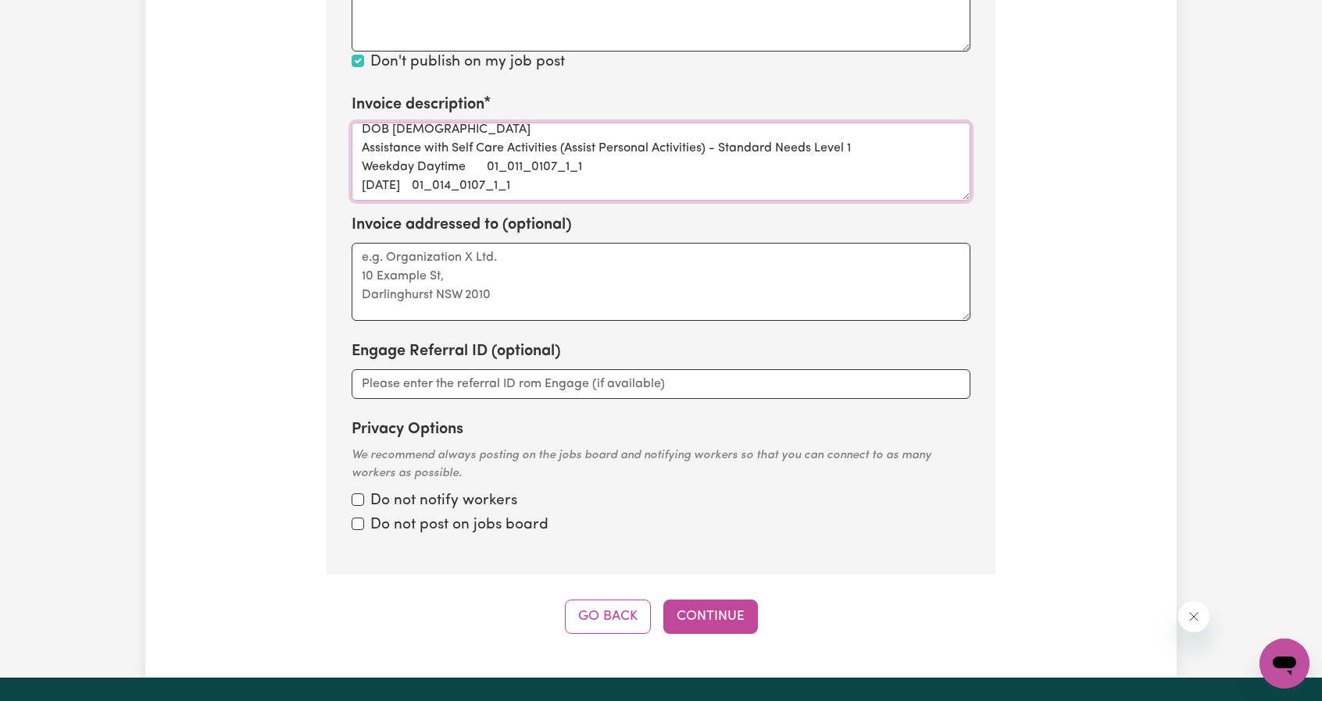
type textarea "[PERSON_NAME] 430181431 DOB [DEMOGRAPHIC_DATA] Assistance with Self Care Activi…"
click at [354, 497] on input "Privacy Options" at bounding box center [358, 500] width 12 height 12
checkbox input "true"
click at [355, 526] on input "Privacy Options" at bounding box center [358, 524] width 12 height 12
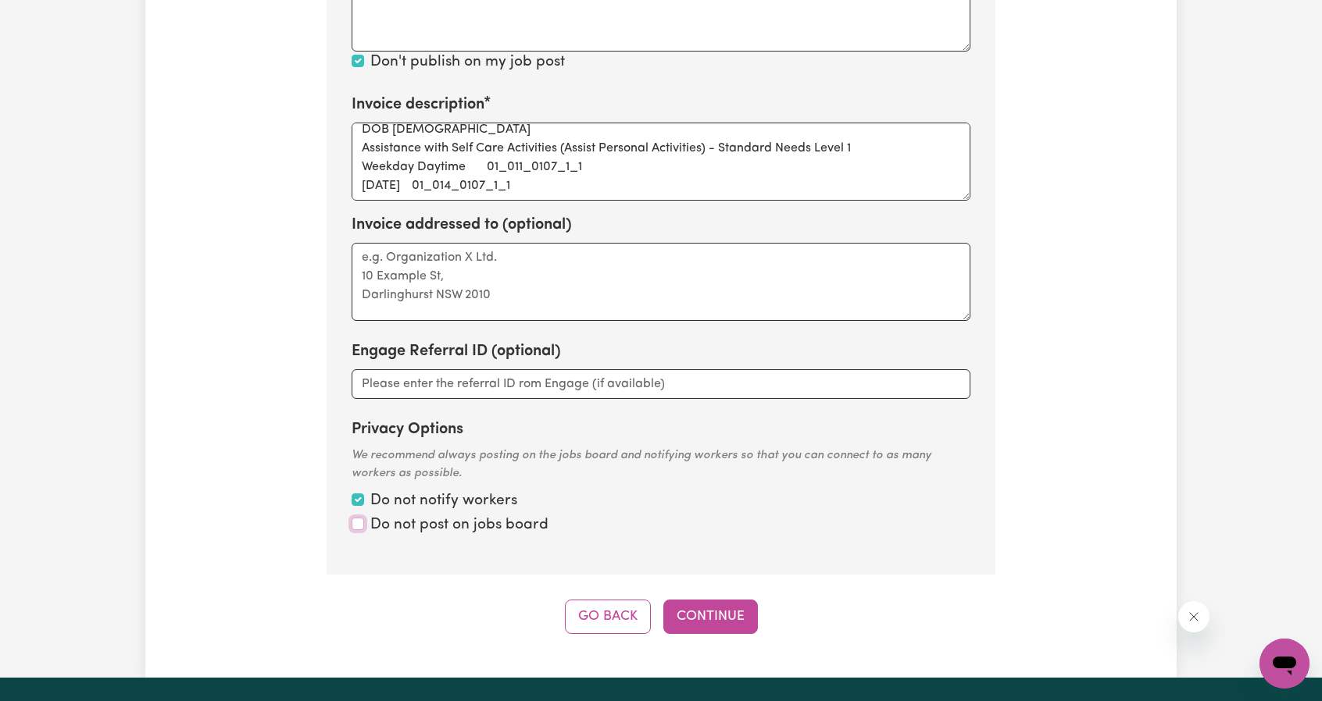
checkbox input "true"
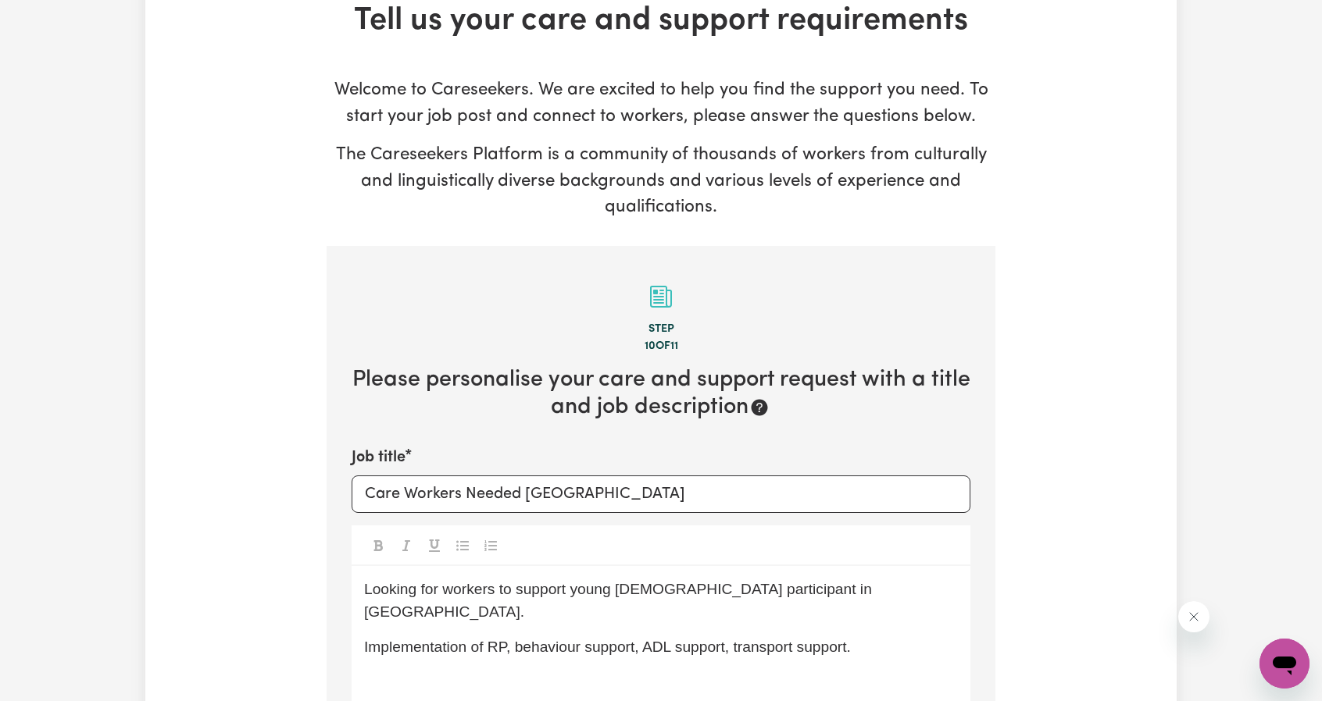
scroll to position [0, 0]
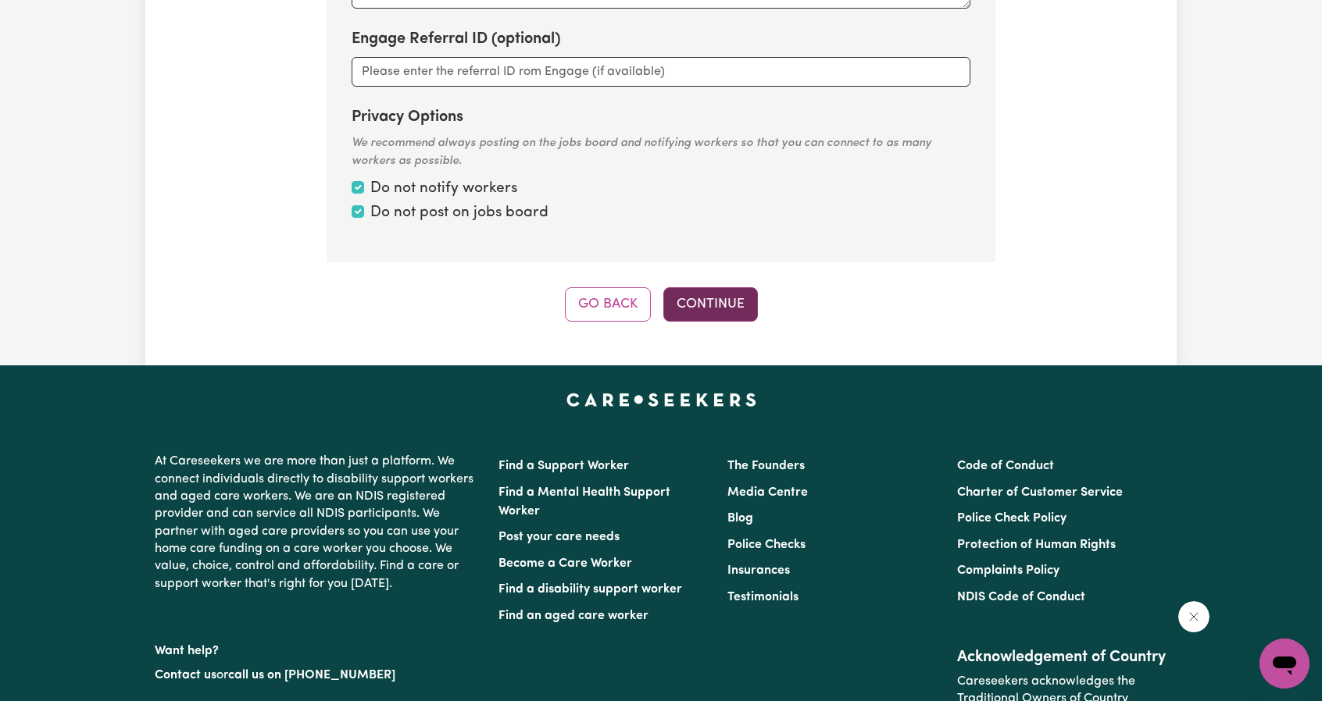
click at [711, 318] on button "Continue" at bounding box center [710, 304] width 95 height 34
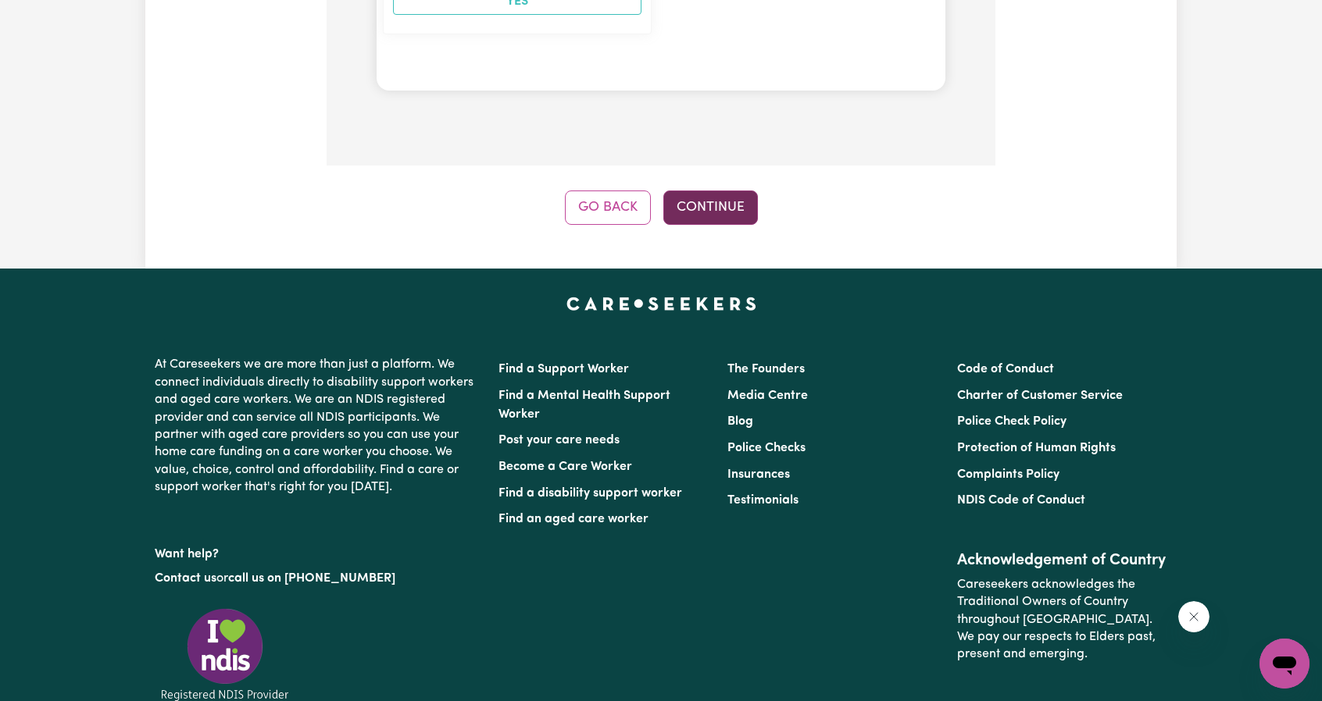
click at [721, 191] on button "Continue" at bounding box center [710, 208] width 95 height 34
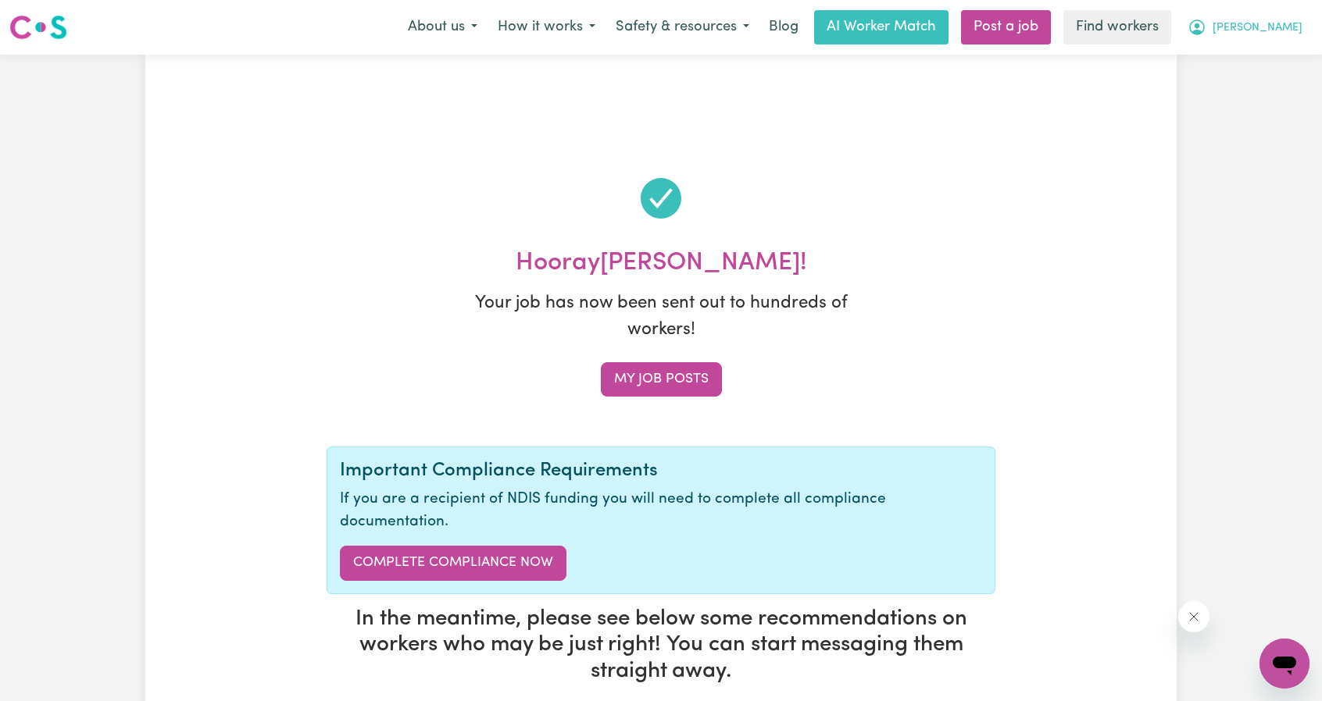
click at [1294, 31] on span "[PERSON_NAME]" at bounding box center [1257, 28] width 90 height 17
click at [1237, 115] on link "Logout" at bounding box center [1249, 120] width 123 height 30
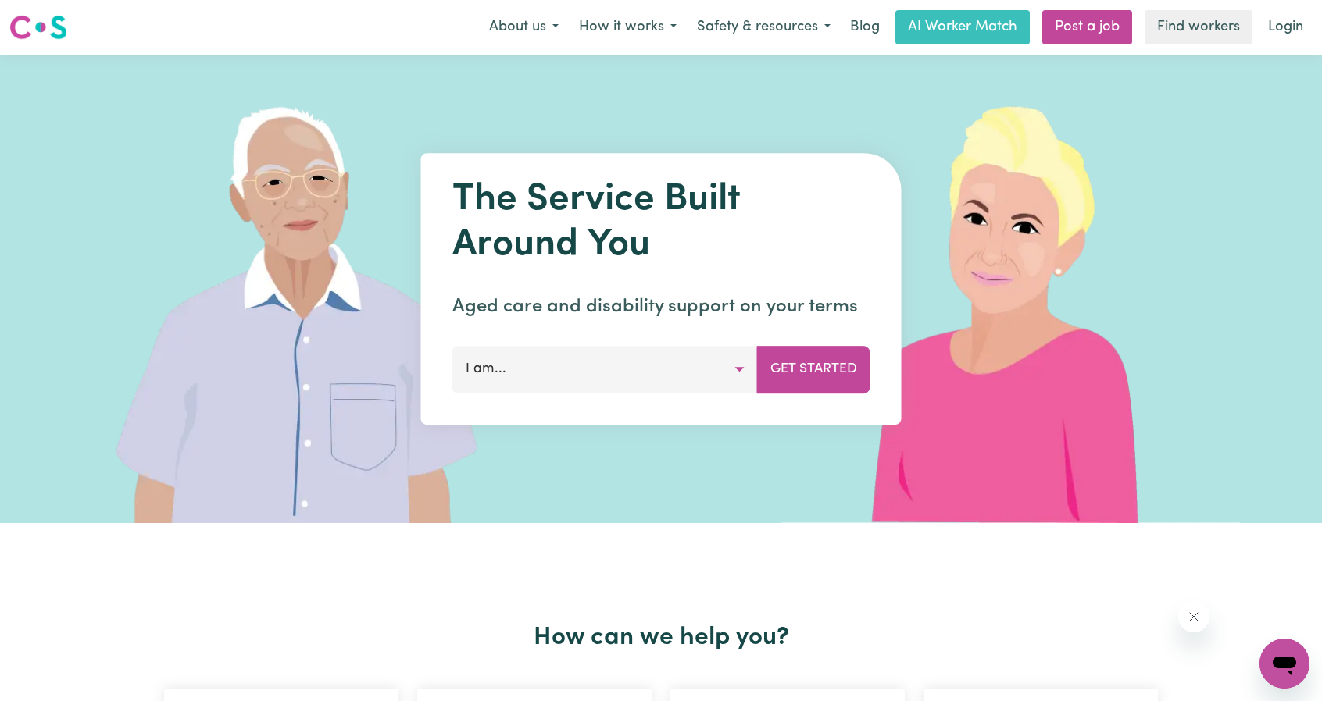
click at [1281, 50] on nav "Menu About us How it works Safety & resources Blog AI Worker Match Post a job F…" at bounding box center [661, 27] width 1322 height 55
click at [1280, 34] on link "Login" at bounding box center [1285, 27] width 54 height 34
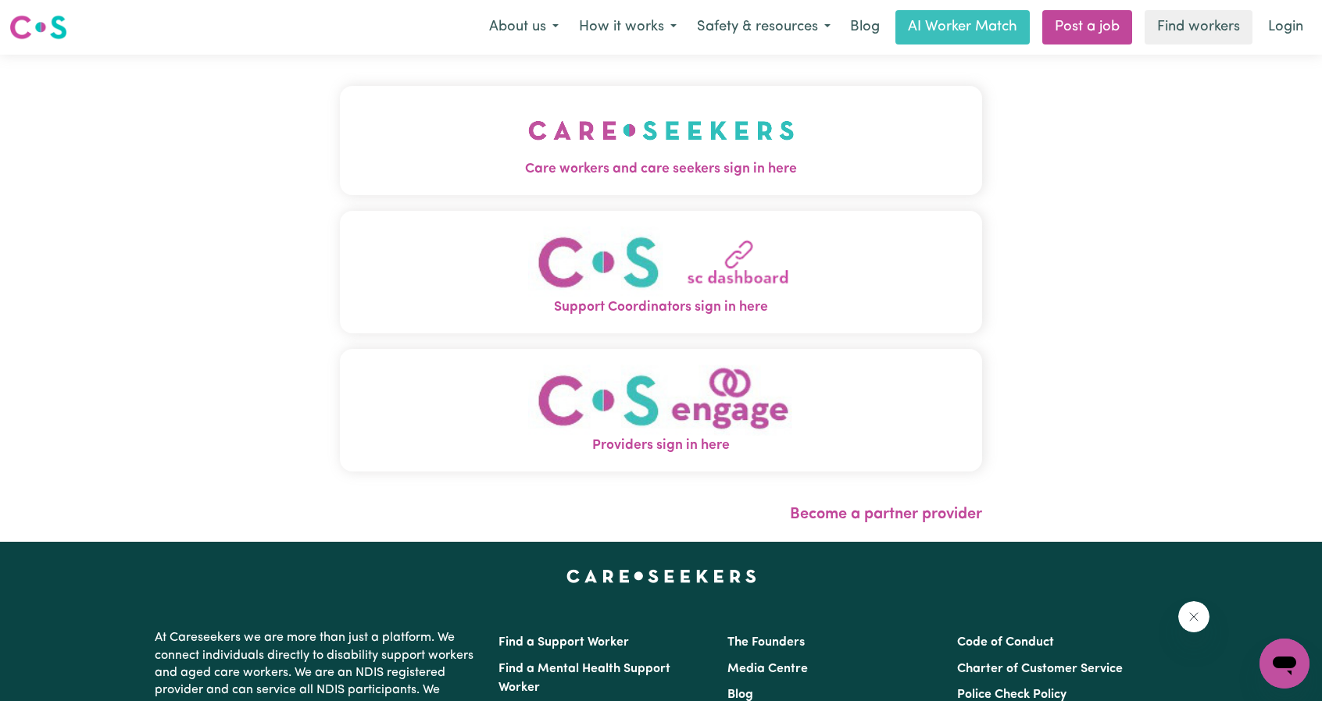
click at [528, 138] on img "Care workers and care seekers sign in here" at bounding box center [661, 131] width 266 height 58
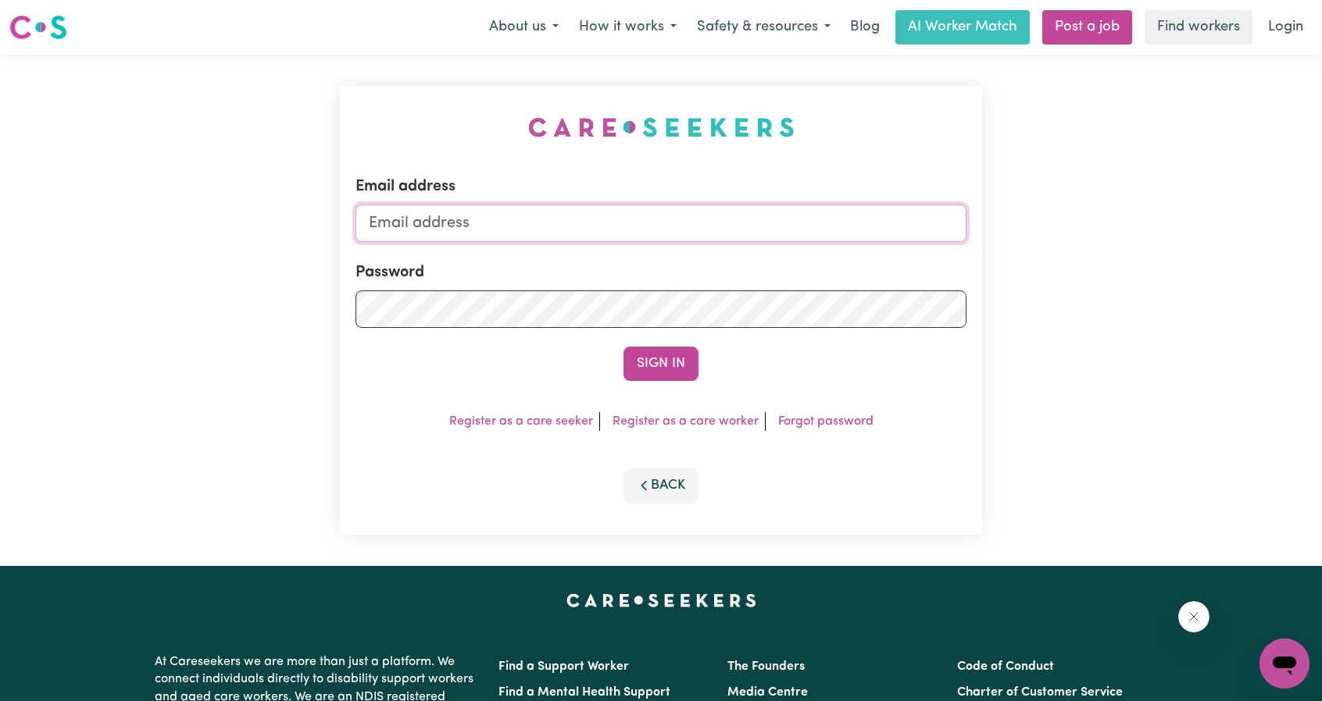
click at [669, 227] on input "Email address" at bounding box center [660, 223] width 611 height 37
drag, startPoint x: 447, startPoint y: 224, endPoint x: 709, endPoint y: 239, distance: 262.9
click at [694, 238] on input "[EMAIL_ADDRESS][PERSON_NAME][DOMAIN_NAME]" at bounding box center [660, 223] width 611 height 37
type input "[EMAIL_ADDRESS][DOMAIN_NAME]"
click at [648, 346] on form "Email address [EMAIL_ADDRESS][DOMAIN_NAME] Password Sign In" at bounding box center [660, 278] width 611 height 206
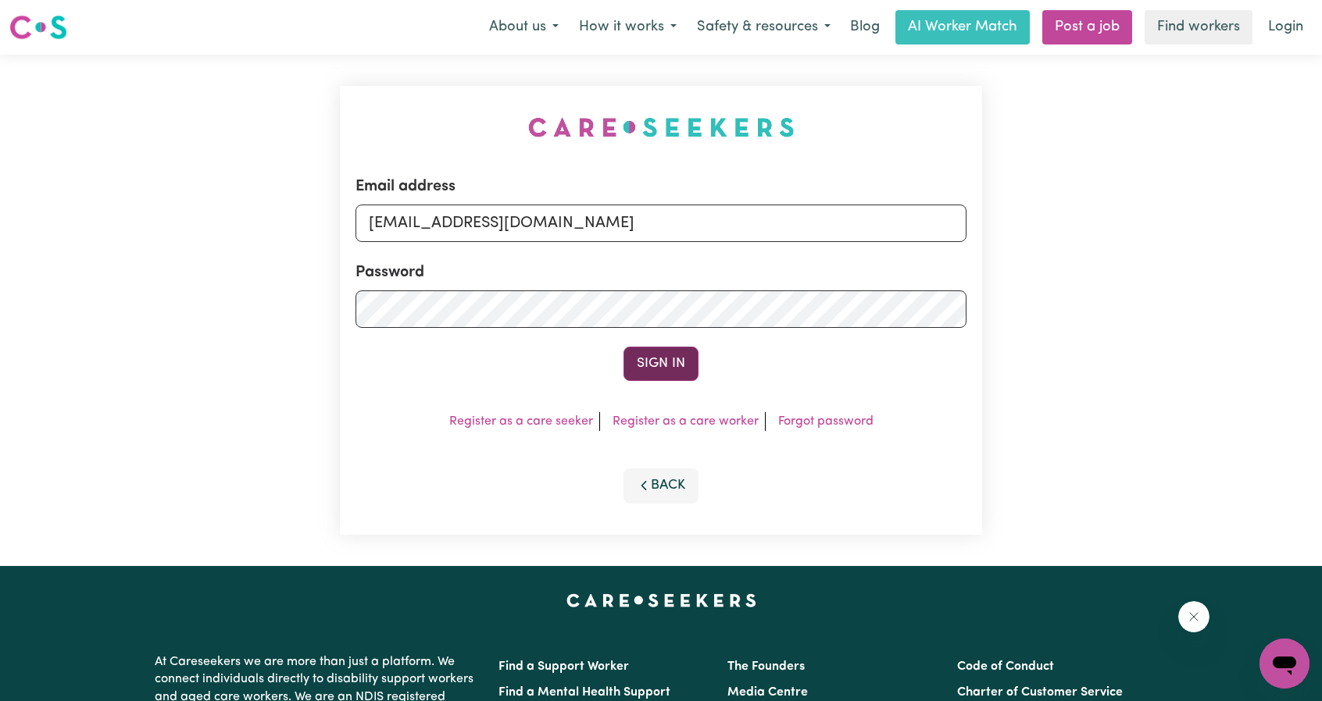
click at [655, 369] on button "Sign In" at bounding box center [660, 364] width 75 height 34
